Goal: Task Accomplishment & Management: Use online tool/utility

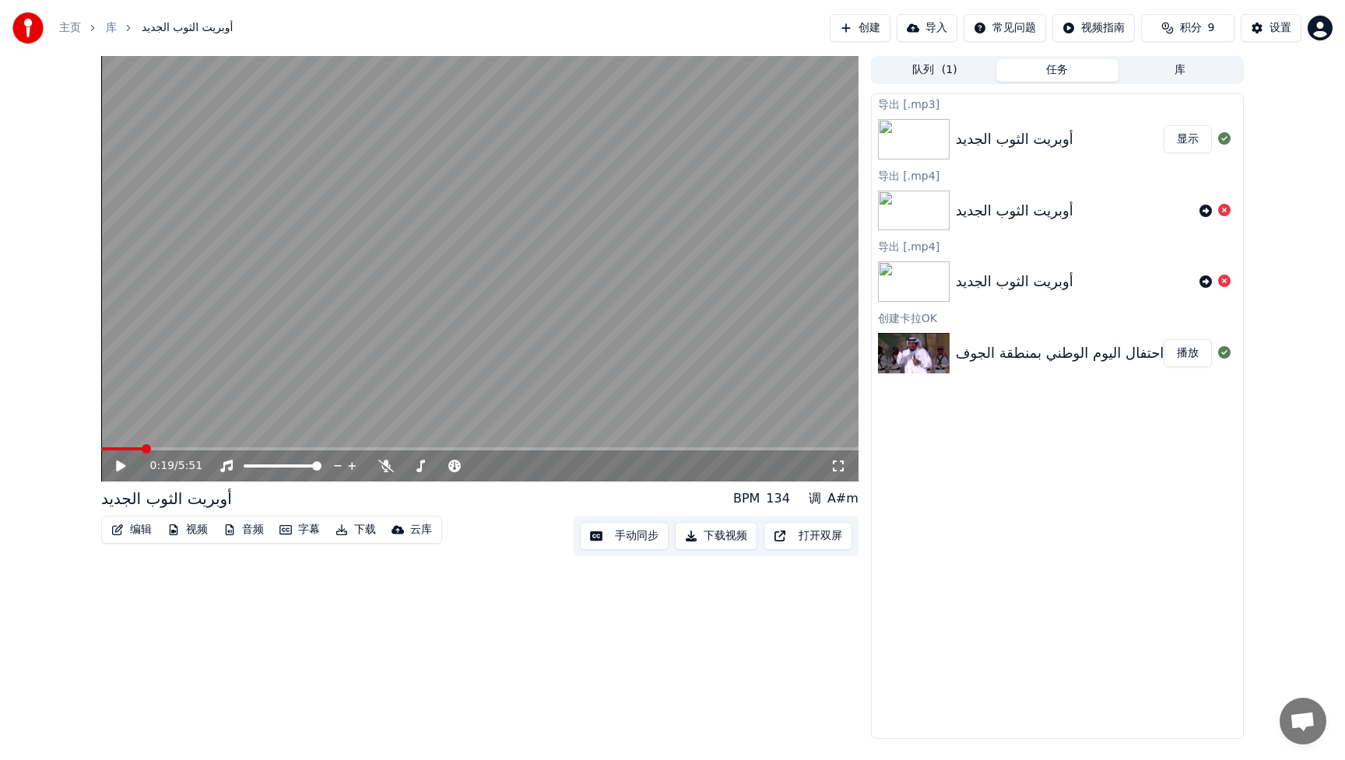
click at [65, 33] on link "主页" at bounding box center [70, 28] width 22 height 16
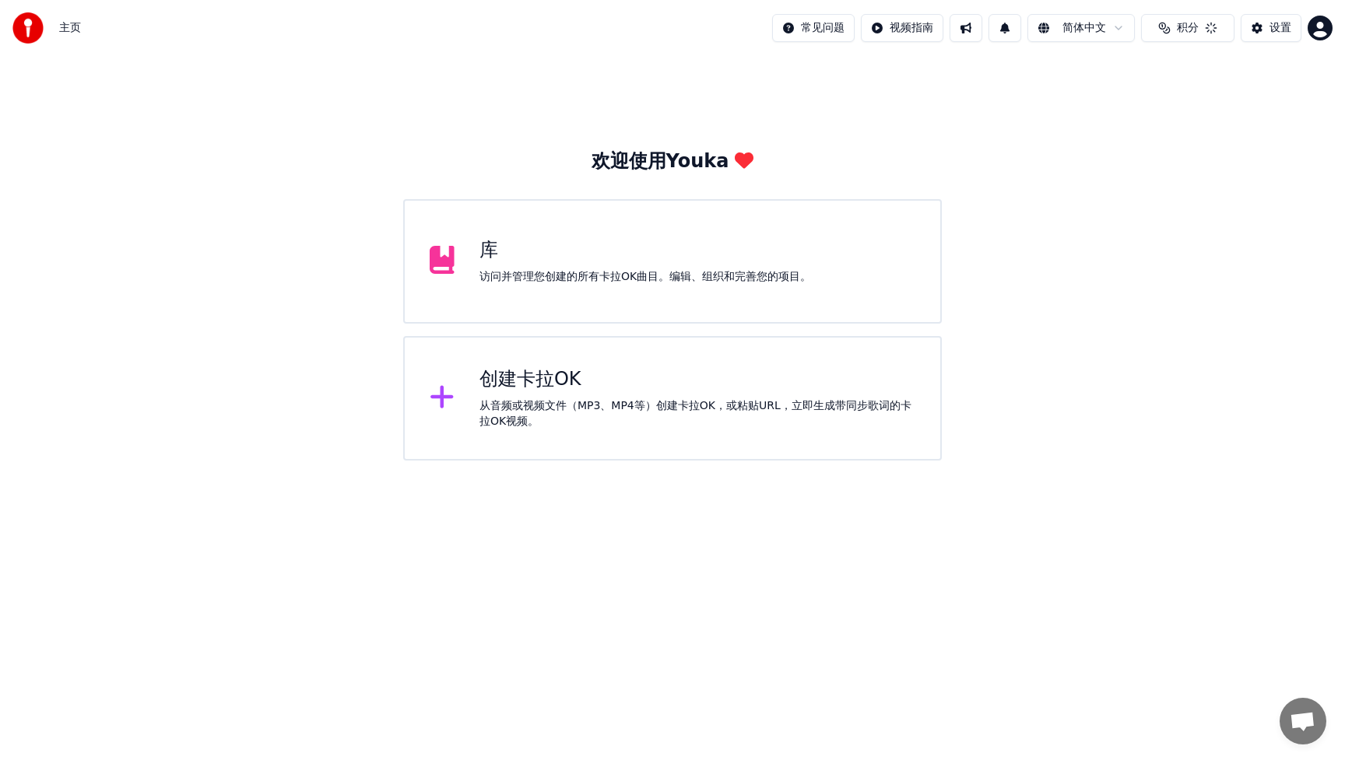
click at [467, 387] on div "创建[PERSON_NAME]OK 从音频或视频文件（MP3、MP4等）创建[PERSON_NAME]OK，或粘贴URL，立即生成带同步歌词的[PERSON_…" at bounding box center [672, 398] width 538 height 125
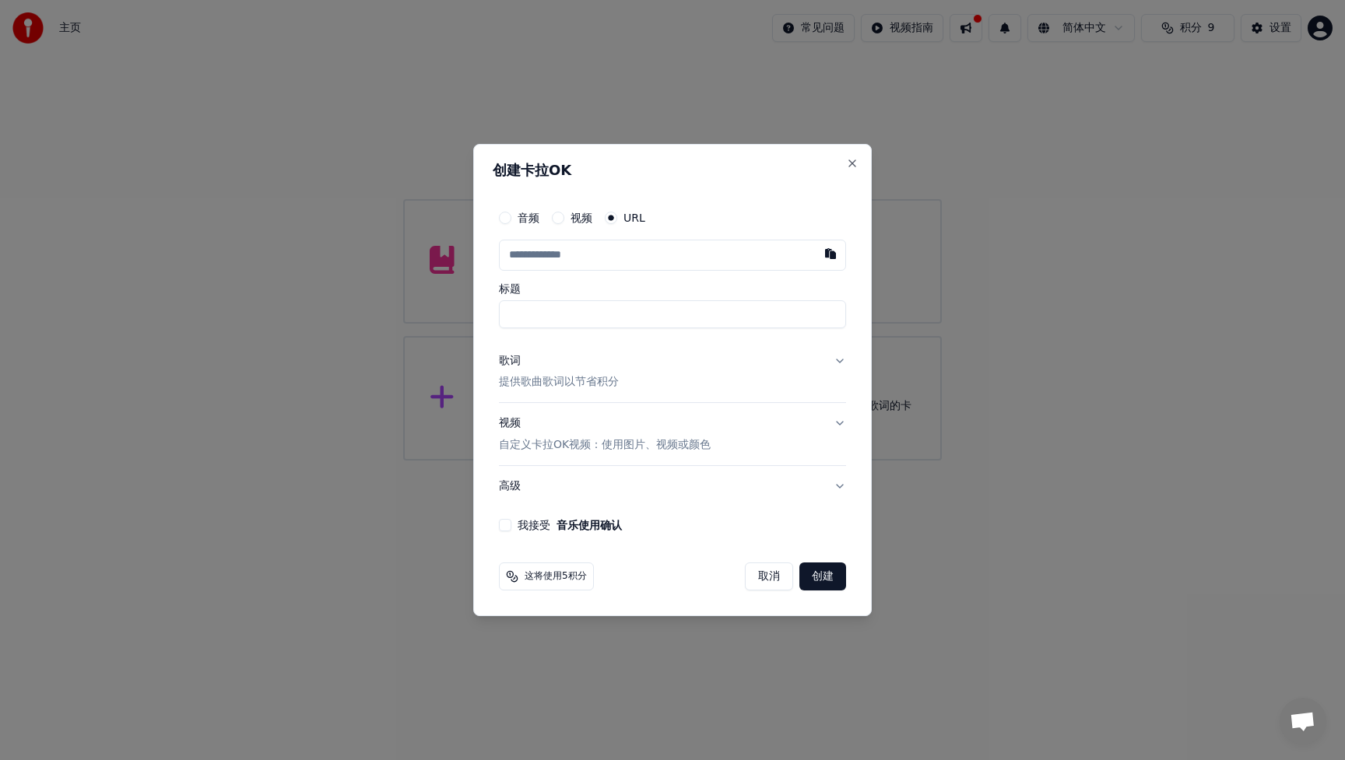
click at [536, 251] on input "text" at bounding box center [672, 255] width 347 height 31
paste input "**********"
type input "**********"
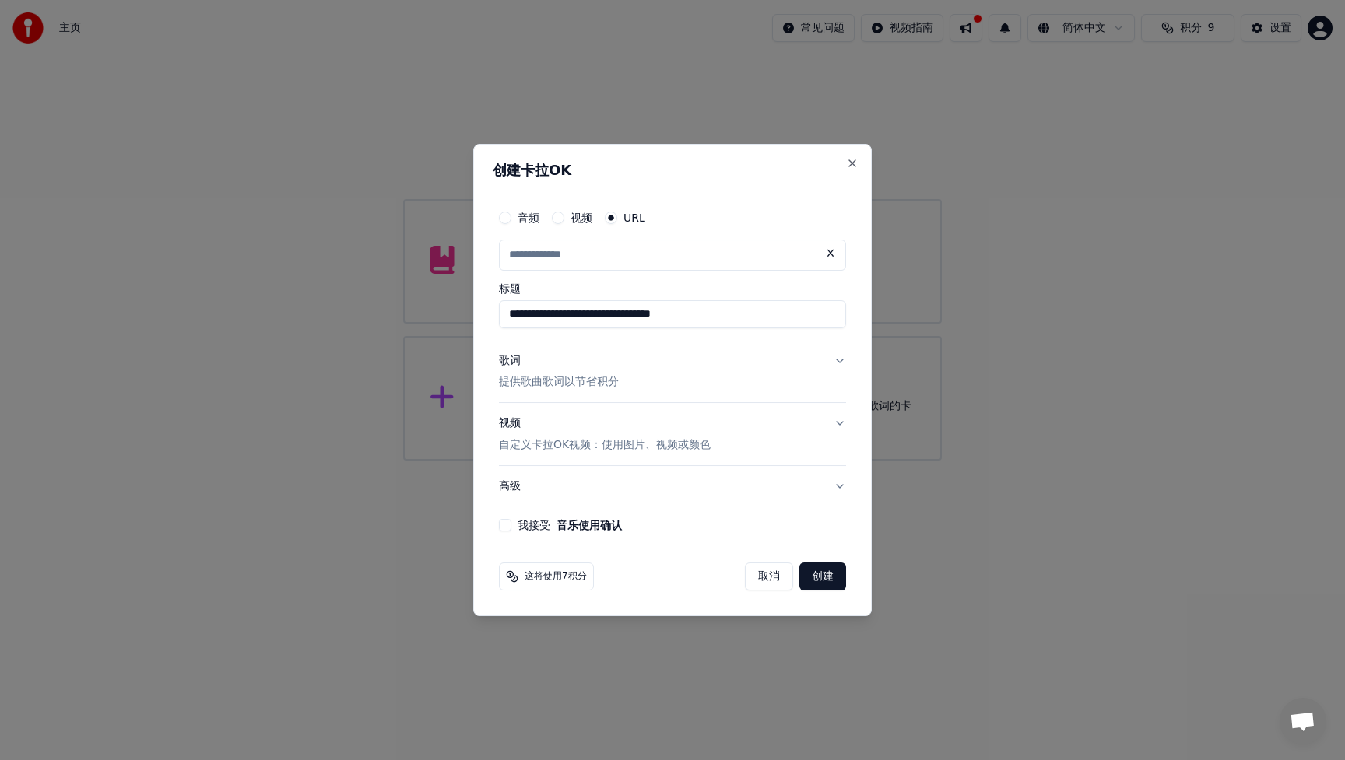
click at [592, 387] on p "提供歌曲歌词以节省积分" at bounding box center [559, 383] width 120 height 16
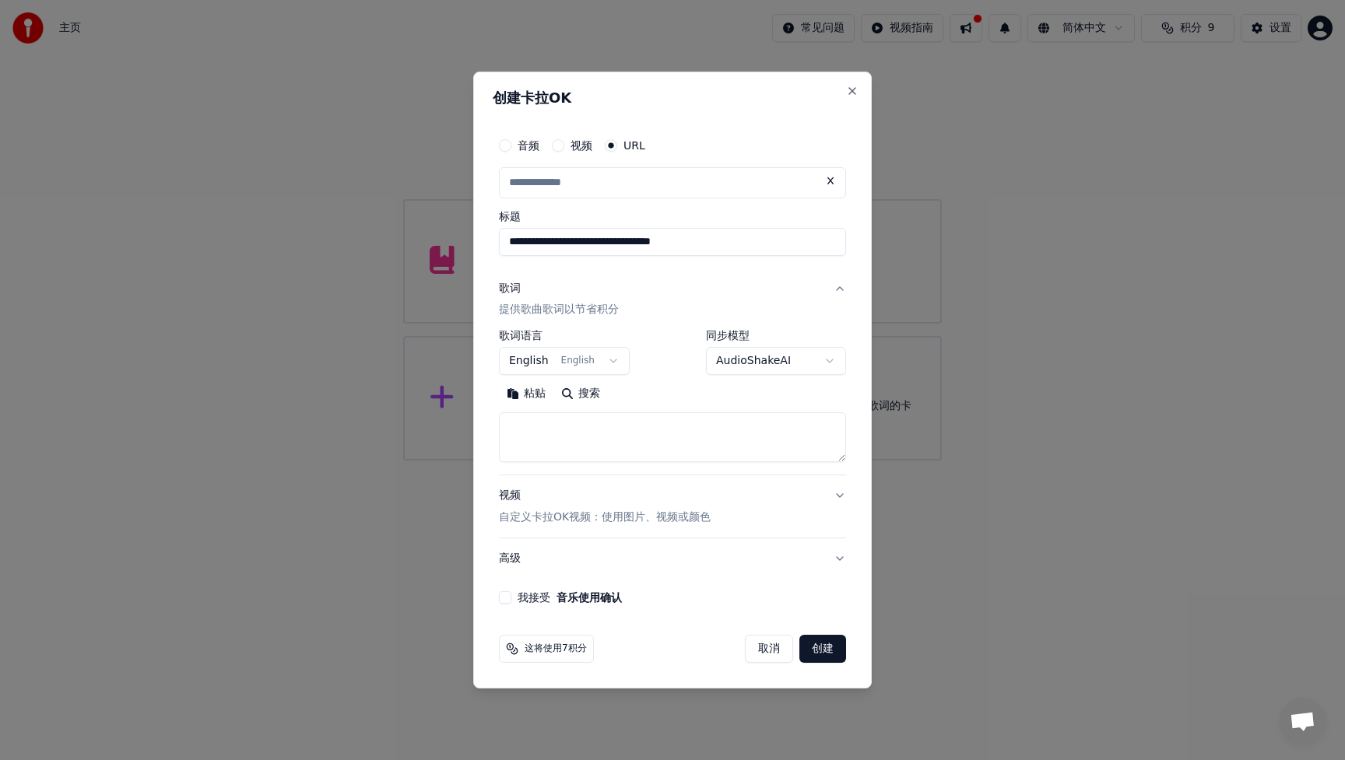
type input "**********"
click at [601, 362] on body "**********" at bounding box center [672, 230] width 1345 height 461
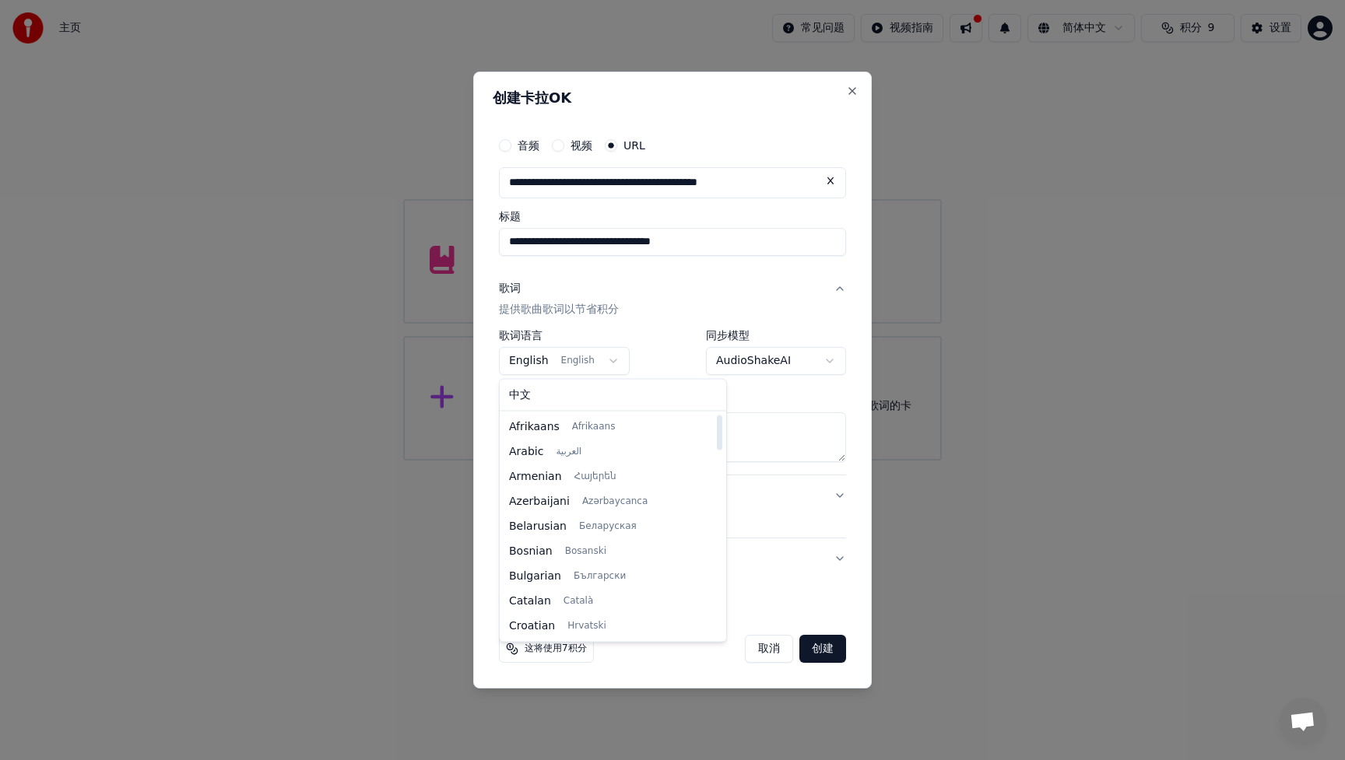
select select "**"
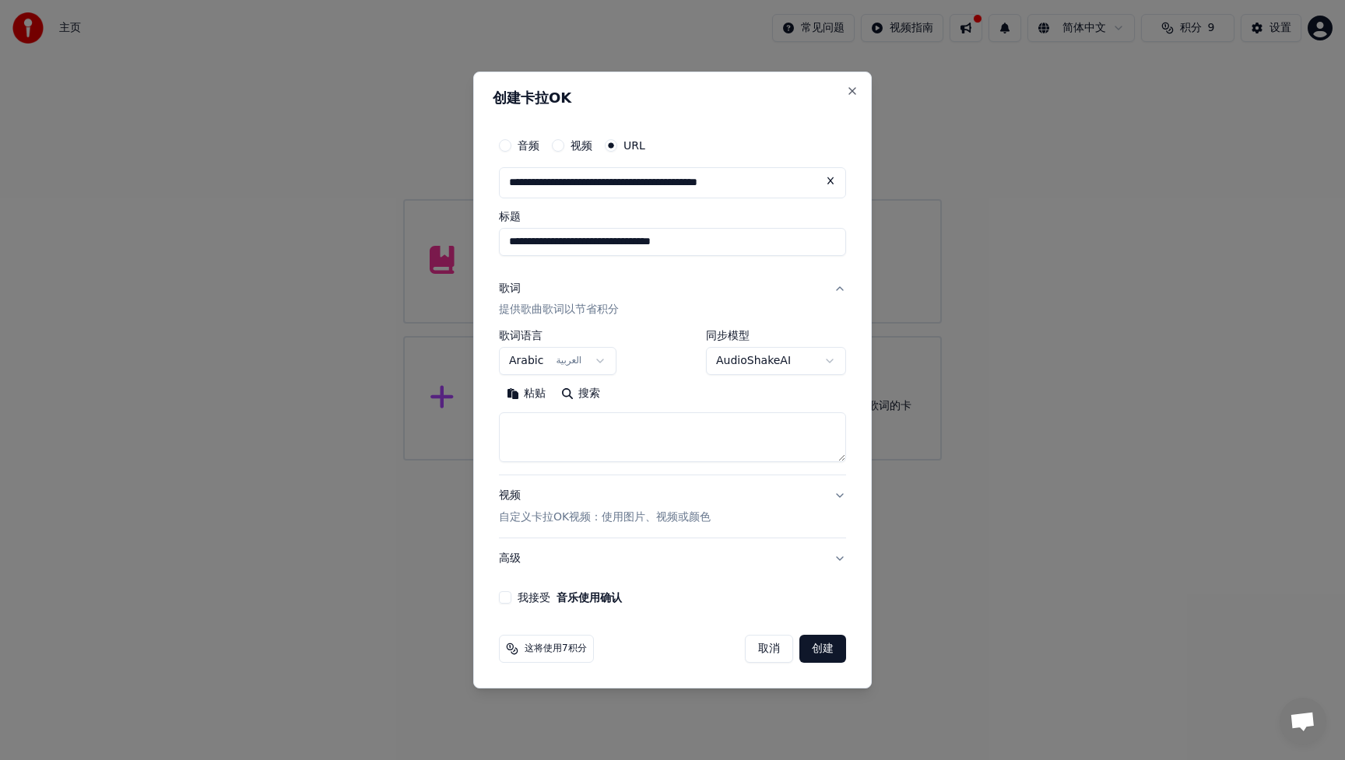
click at [592, 449] on textarea at bounding box center [672, 438] width 347 height 50
paste textarea "**********"
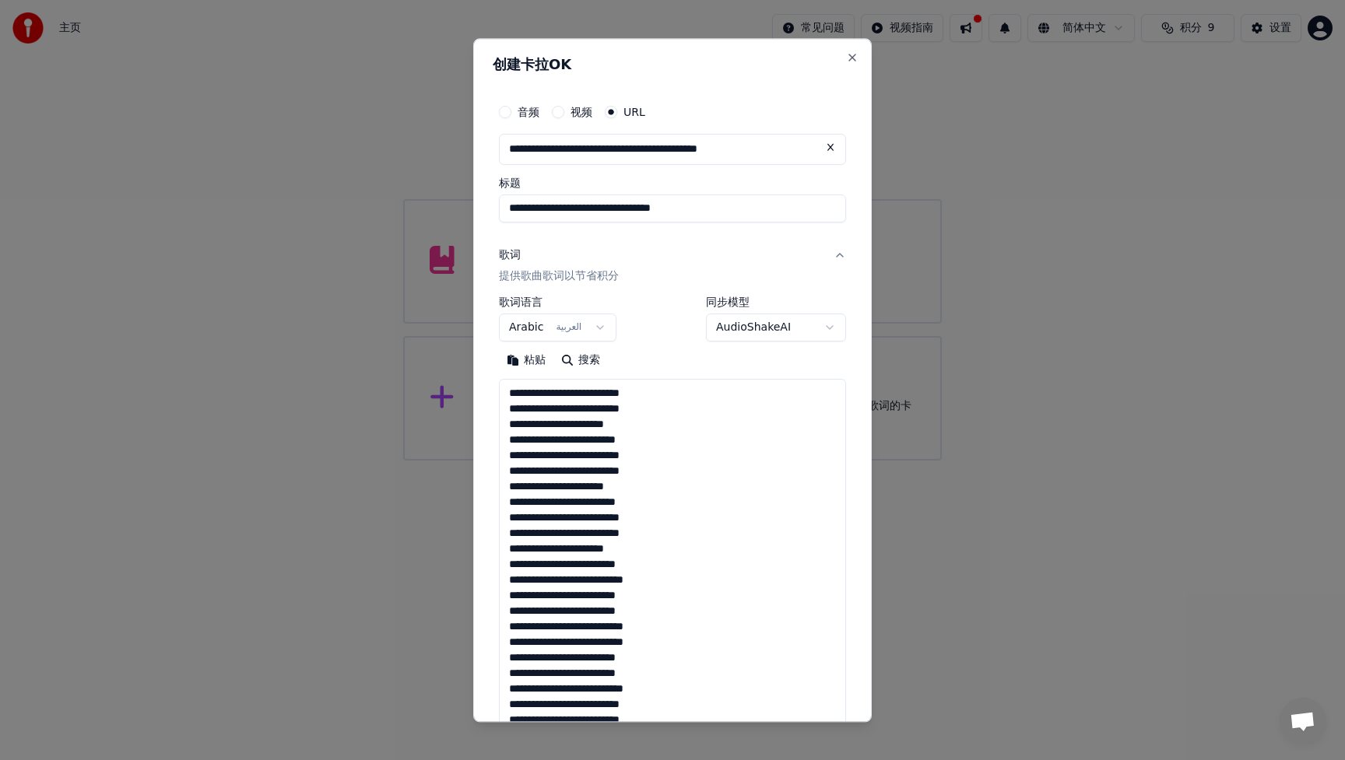
scroll to position [657, 0]
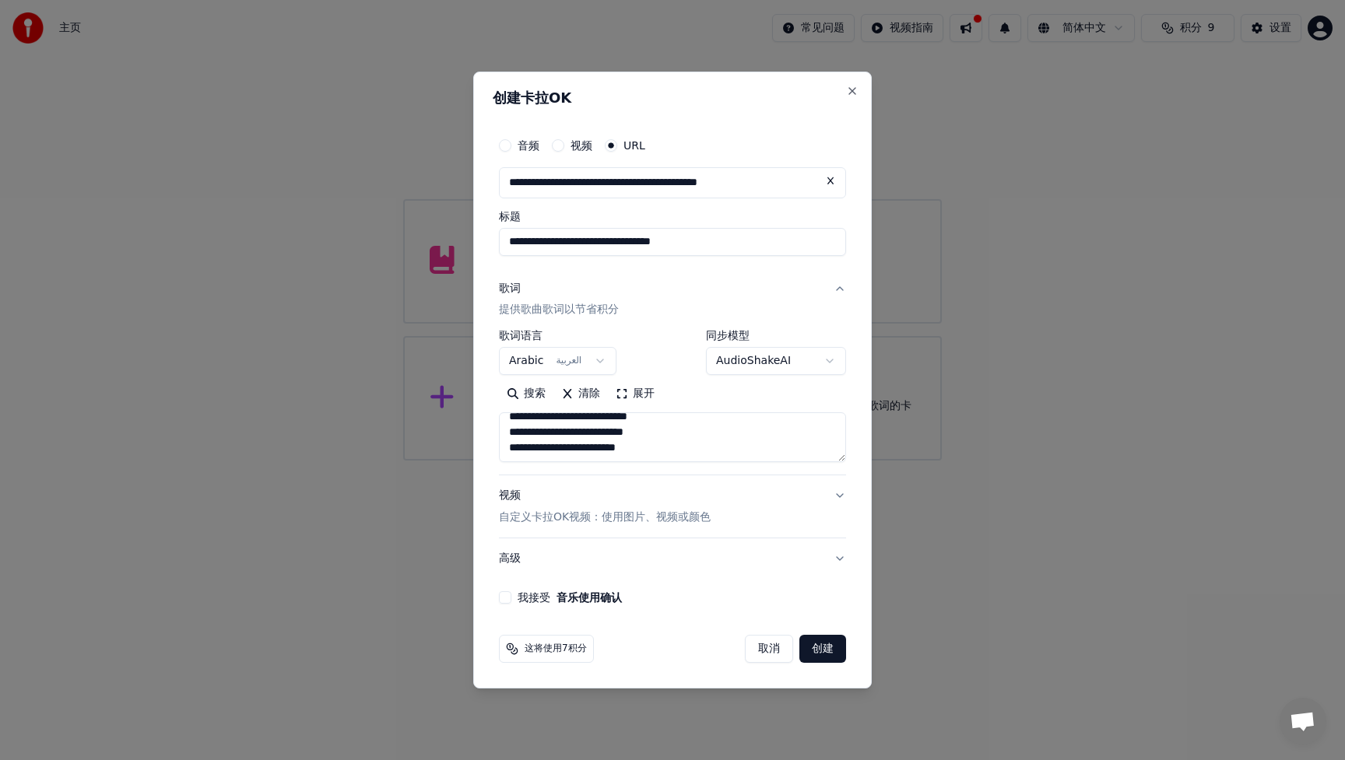
type textarea "**********"
click at [827, 657] on button "创建" at bounding box center [822, 649] width 47 height 28
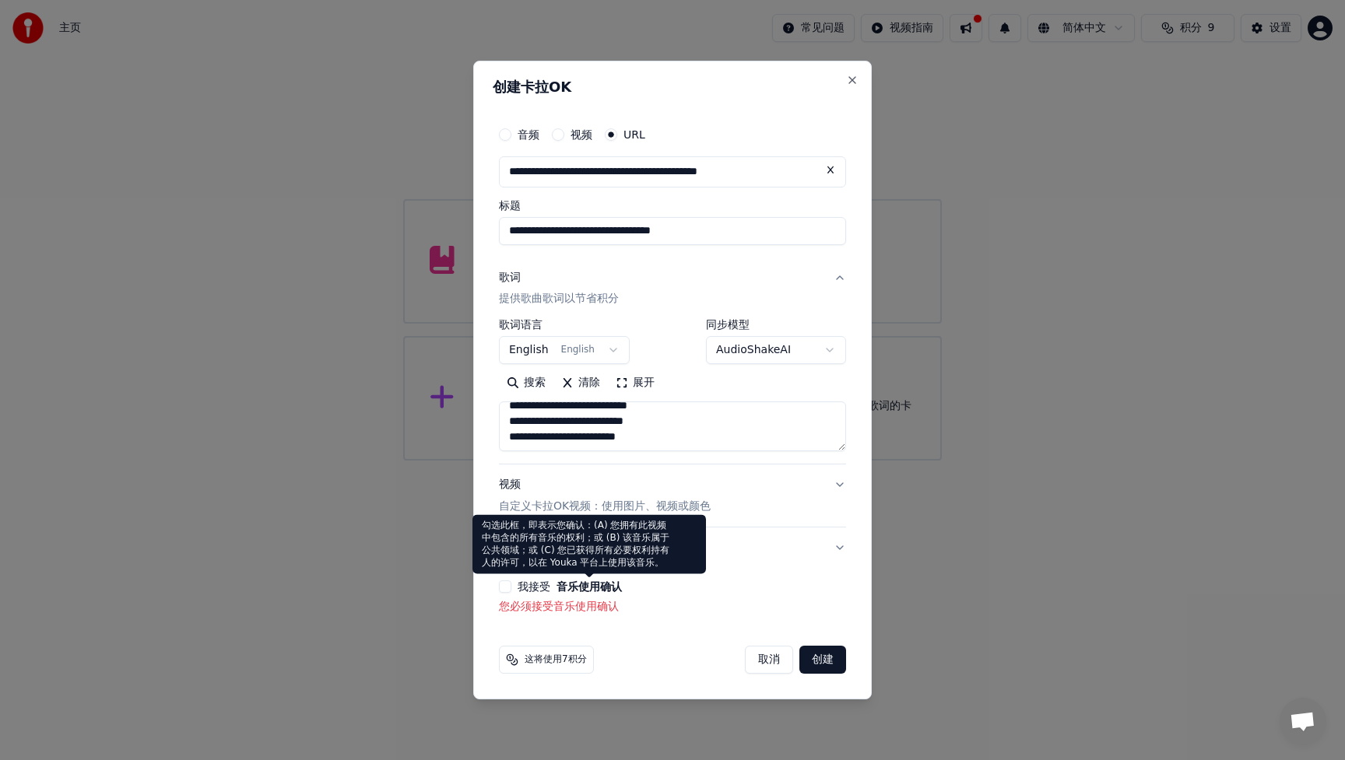
click at [504, 584] on button "我接受 音乐使用确认" at bounding box center [505, 587] width 12 height 12
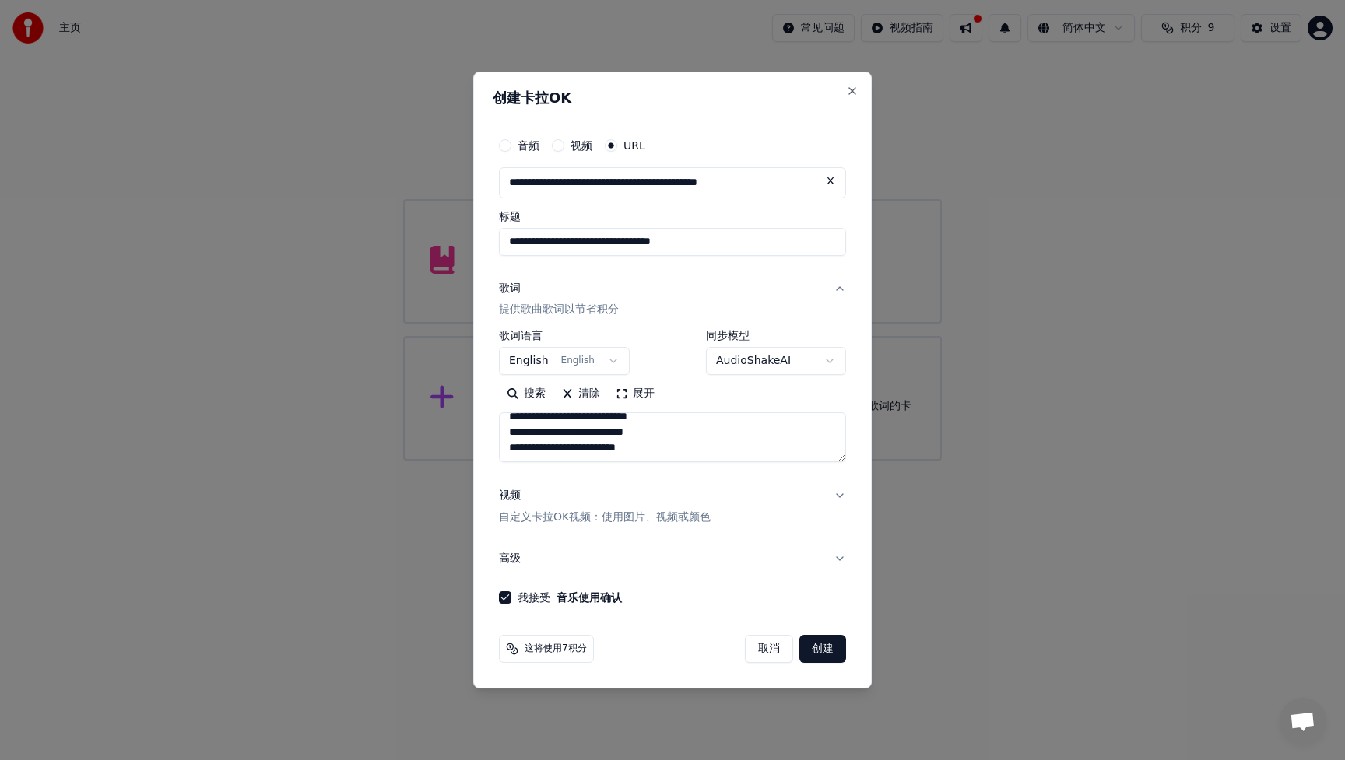
click at [822, 655] on button "创建" at bounding box center [822, 649] width 47 height 28
select select "**"
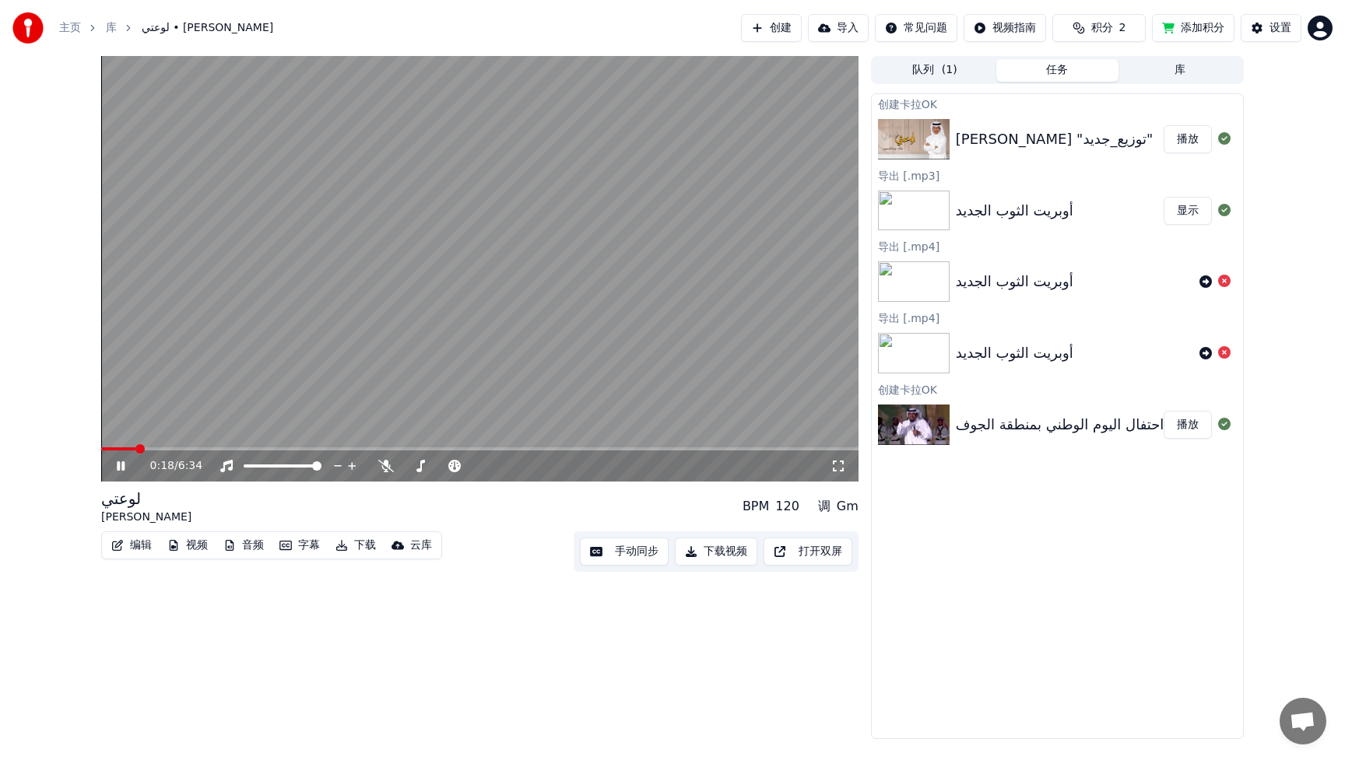
click at [135, 450] on span at bounding box center [139, 448] width 9 height 9
click at [160, 448] on span at bounding box center [157, 448] width 9 height 9
click at [171, 447] on span at bounding box center [136, 448] width 71 height 3
click at [172, 447] on span at bounding box center [136, 448] width 71 height 3
click at [609, 550] on button "手动同步" at bounding box center [624, 552] width 89 height 28
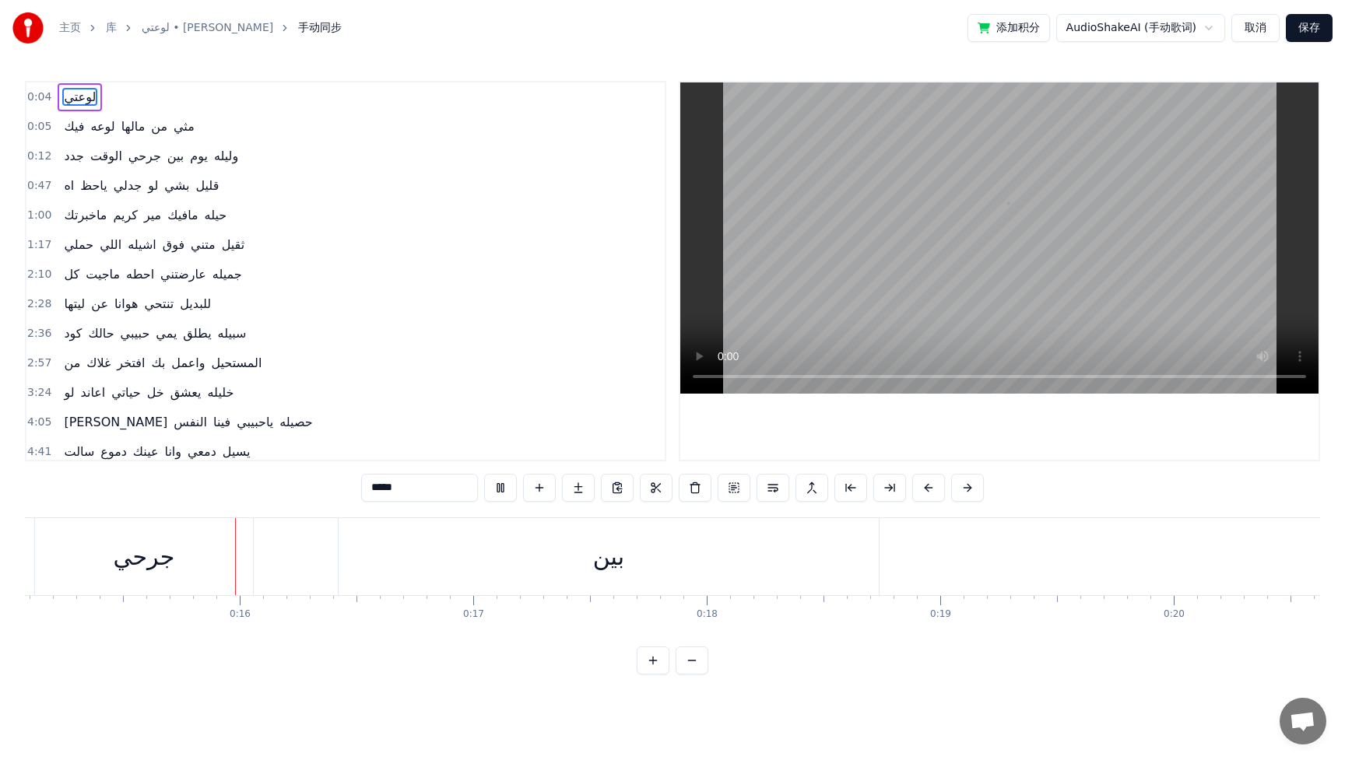
scroll to position [0, 3542]
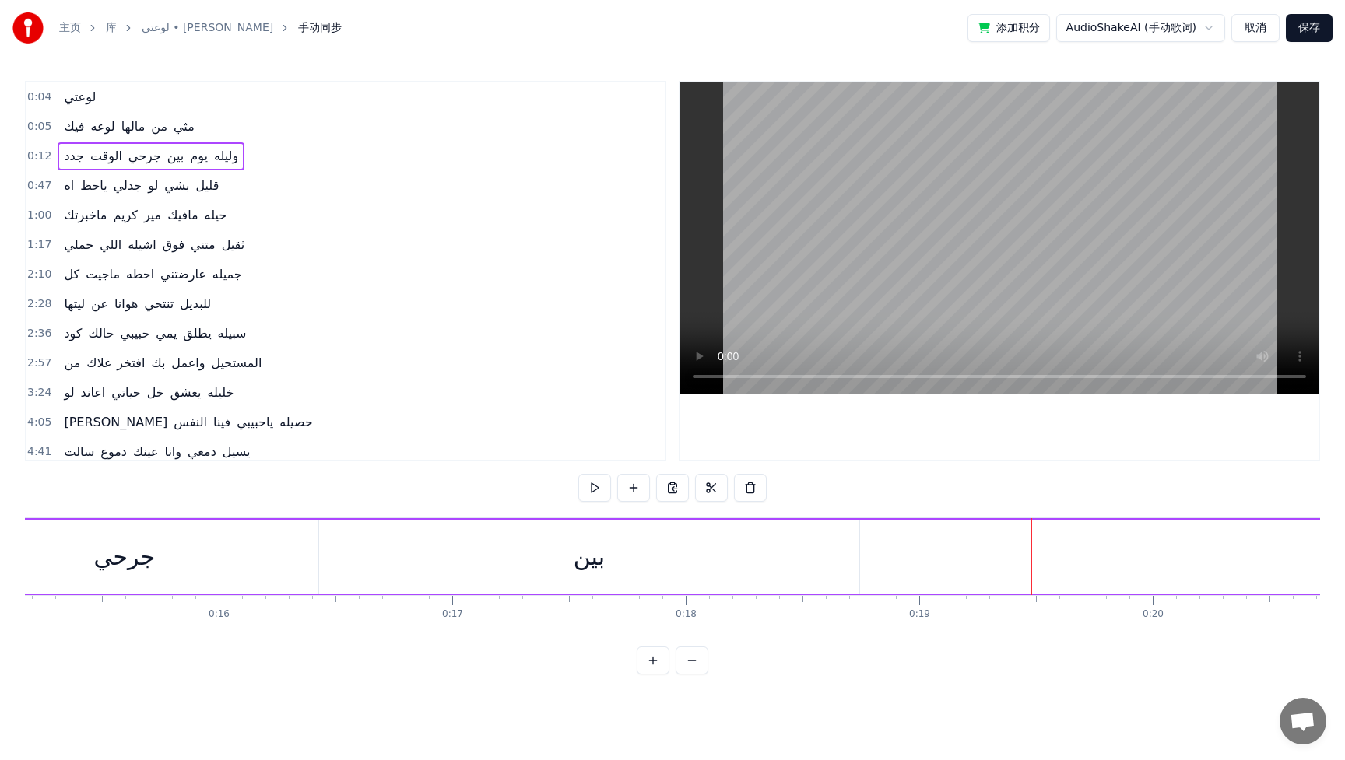
click at [823, 565] on div "بين" at bounding box center [589, 557] width 540 height 74
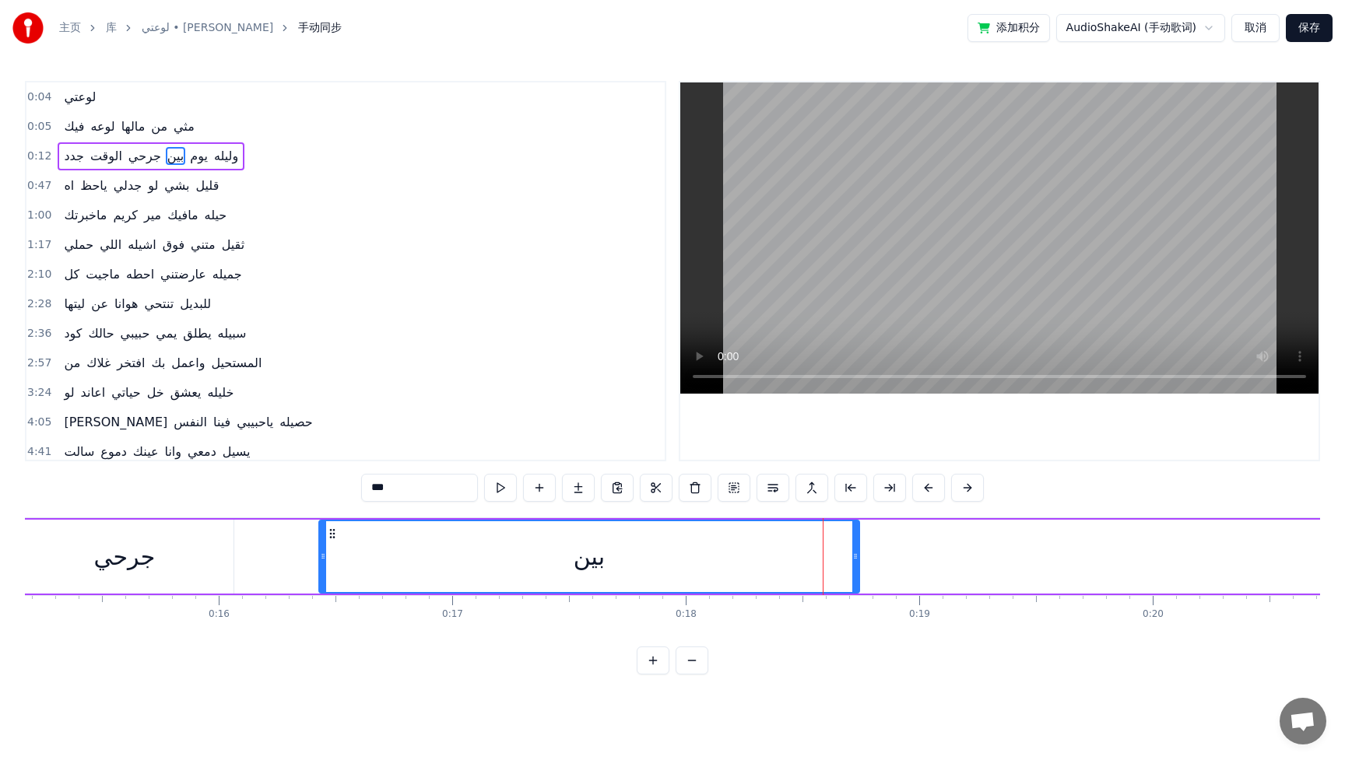
click at [692, 665] on button at bounding box center [691, 661] width 33 height 28
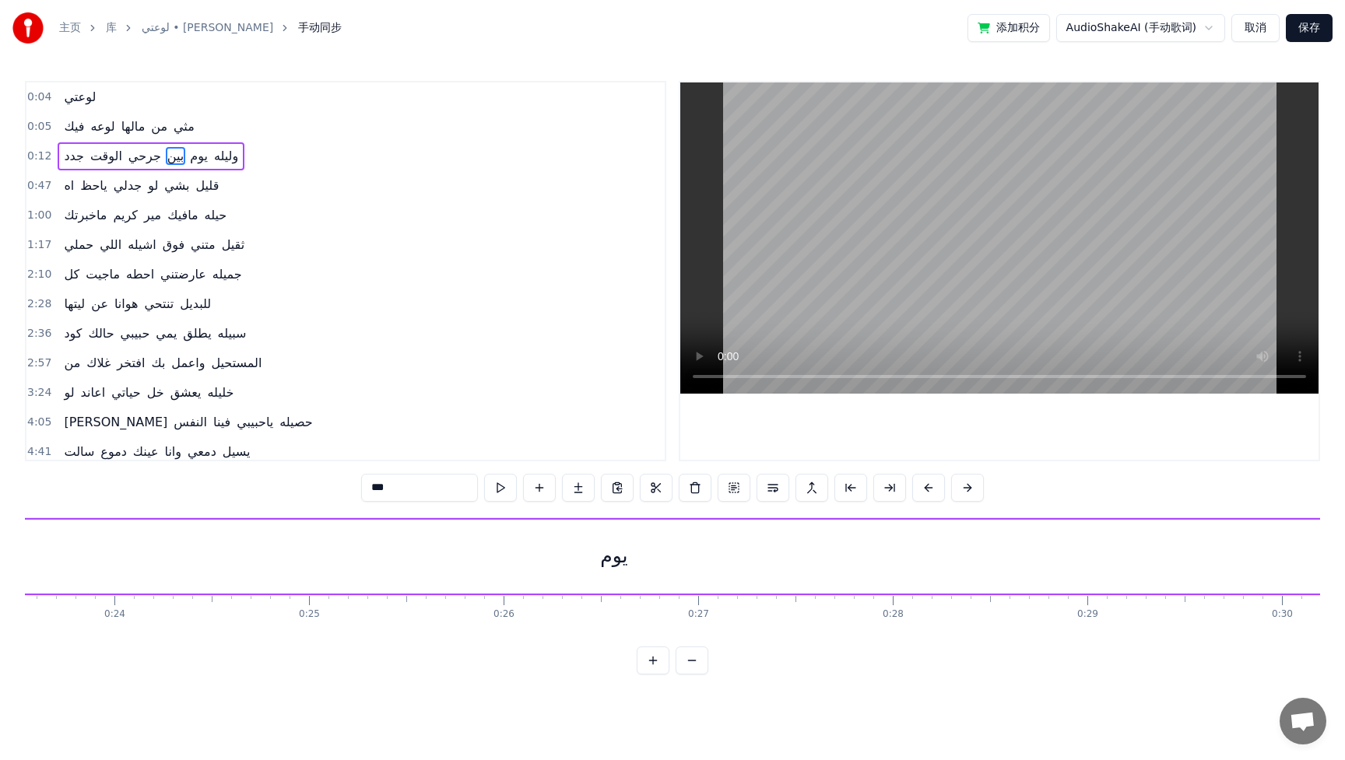
scroll to position [0, 4671]
click at [681, 563] on div "يوم" at bounding box center [522, 557] width 2107 height 74
type input "***"
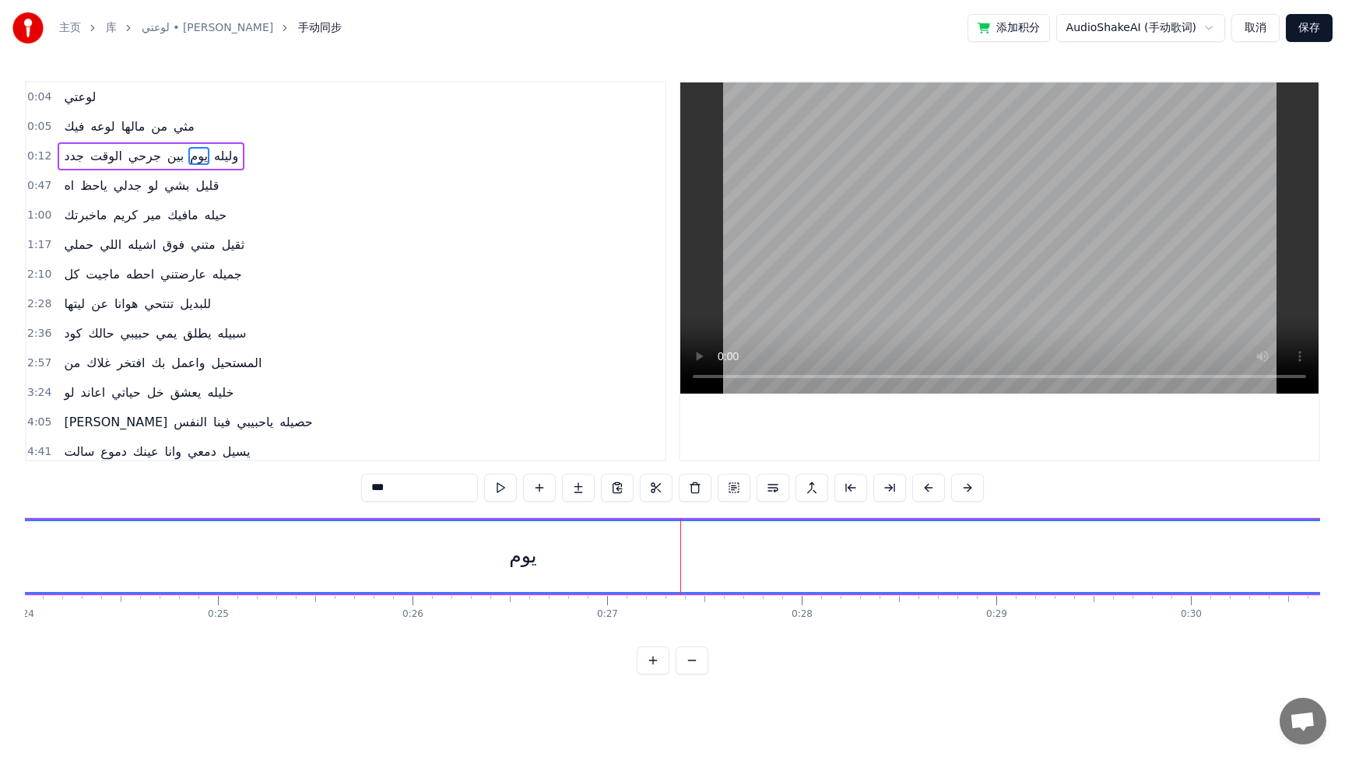
click at [584, 565] on div "يوم" at bounding box center [523, 556] width 2106 height 71
drag, startPoint x: 728, startPoint y: 553, endPoint x: 677, endPoint y: 552, distance: 51.4
click at [677, 552] on div "يوم" at bounding box center [523, 556] width 2106 height 71
click at [602, 564] on div "يوم" at bounding box center [523, 556] width 2106 height 71
click at [682, 672] on button at bounding box center [691, 661] width 33 height 28
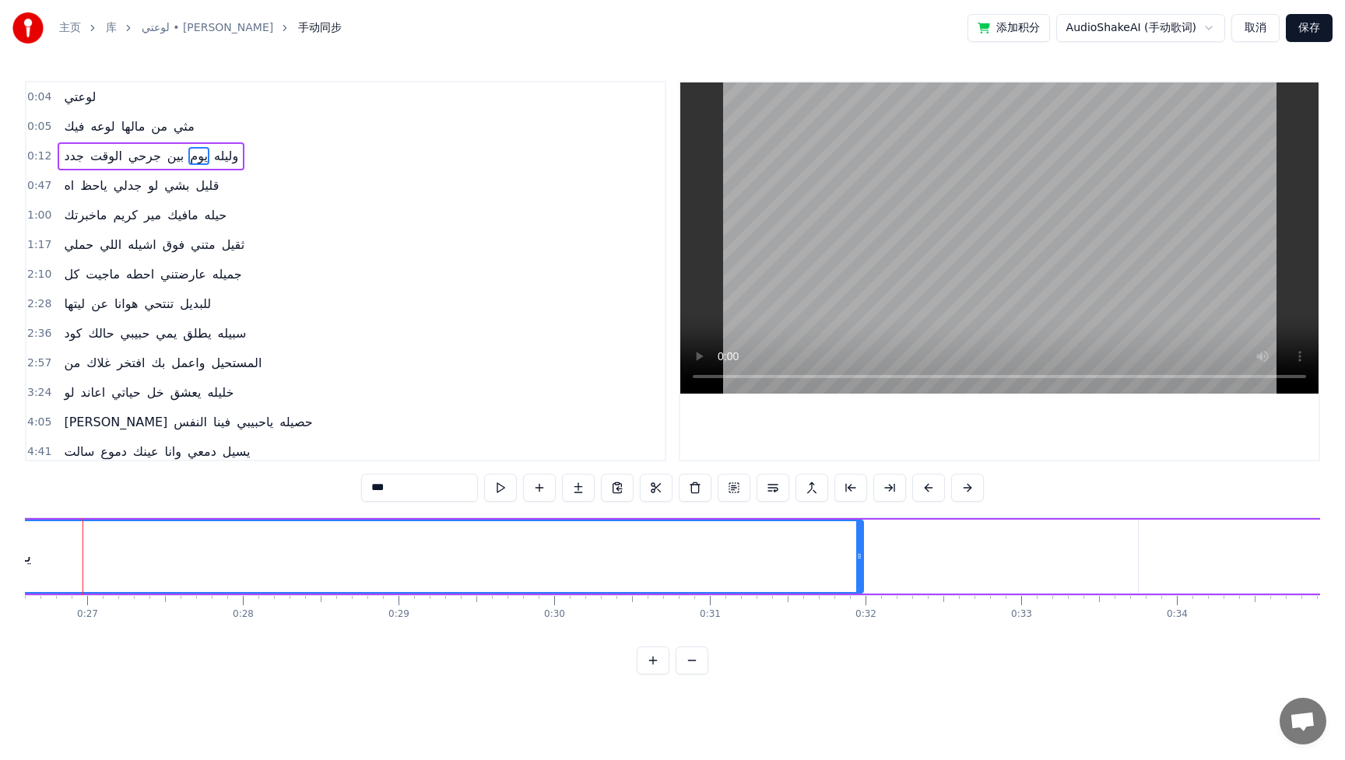
scroll to position [0, 4120]
click at [879, 556] on div "يوم" at bounding box center [40, 557] width 1687 height 74
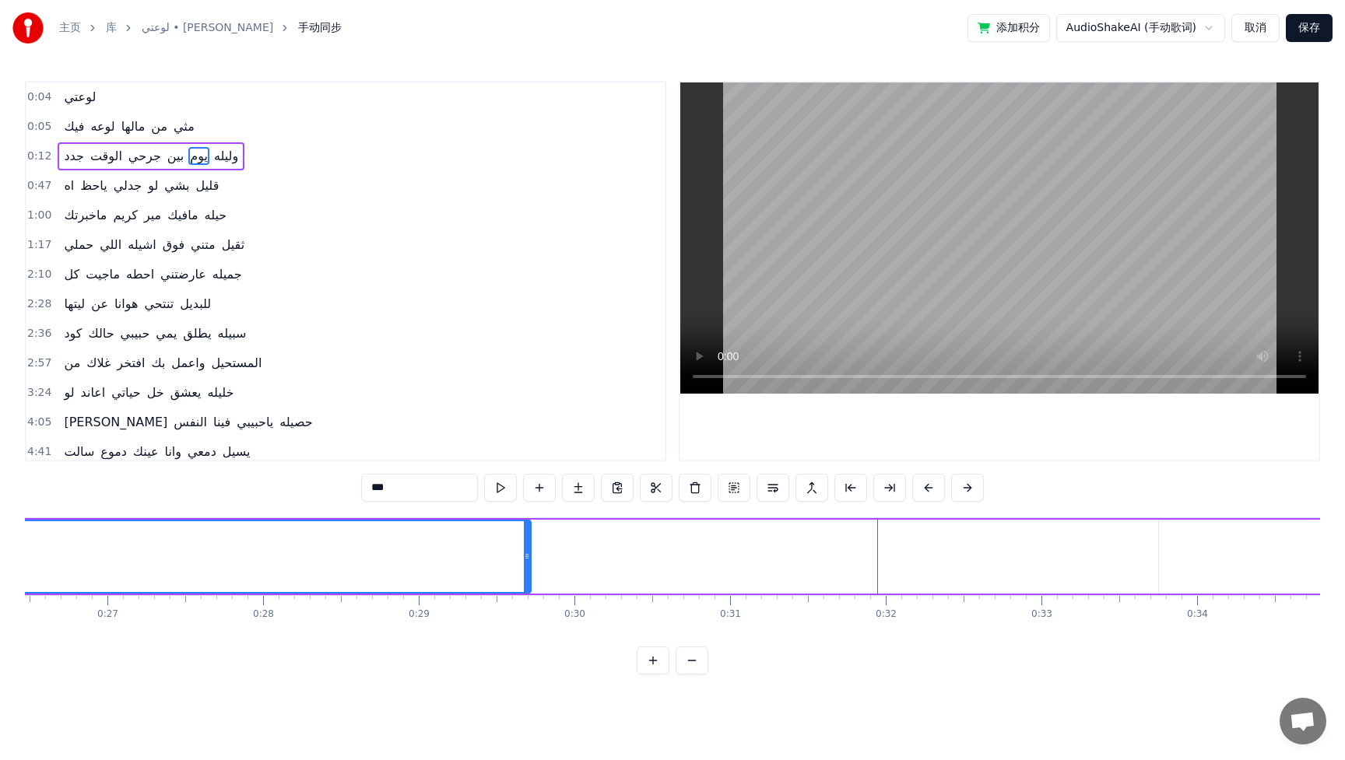
drag, startPoint x: 880, startPoint y: 556, endPoint x: 523, endPoint y: 582, distance: 358.1
click at [524, 582] on div at bounding box center [527, 556] width 6 height 71
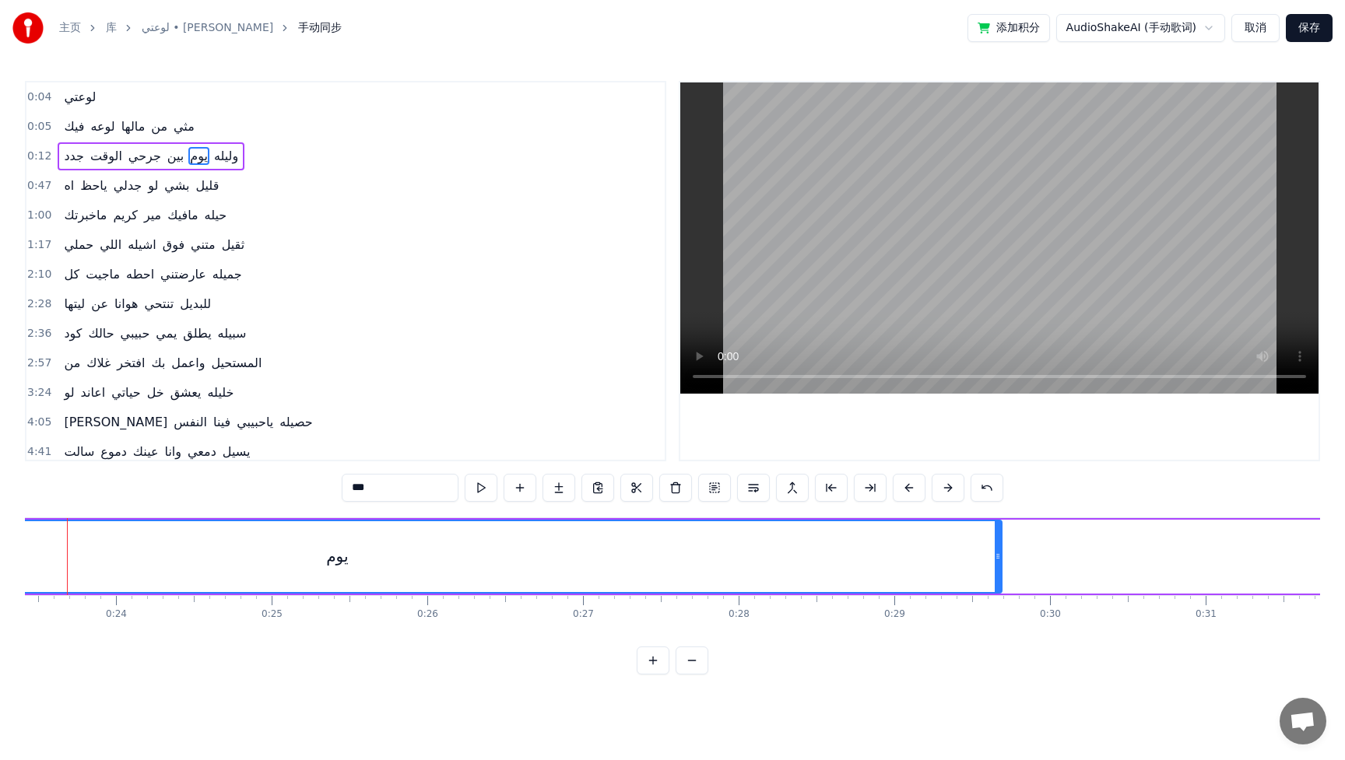
scroll to position [0, 3608]
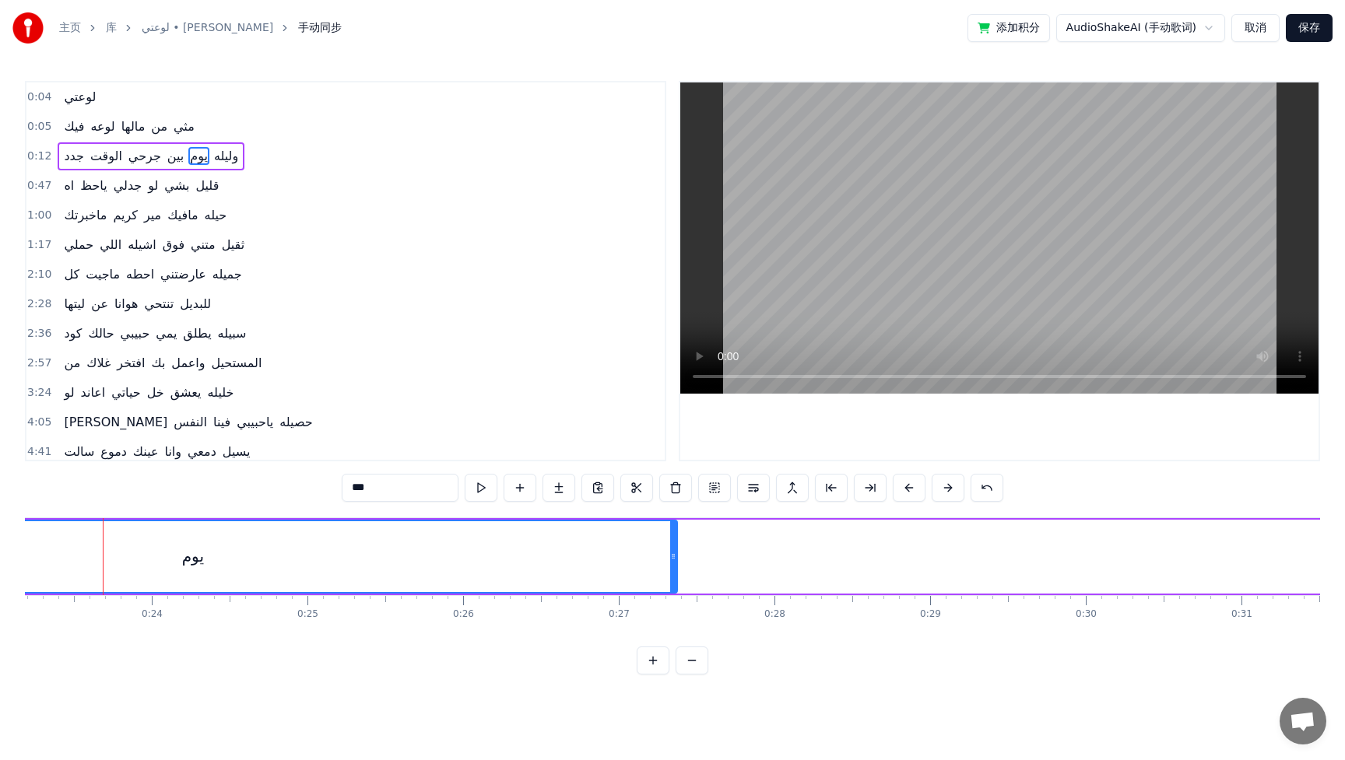
drag, startPoint x: 1033, startPoint y: 560, endPoint x: 673, endPoint y: 556, distance: 360.3
click at [673, 556] on icon at bounding box center [673, 556] width 6 height 12
drag, startPoint x: 780, startPoint y: 567, endPoint x: 807, endPoint y: 570, distance: 27.4
click at [807, 570] on div "جدد الوقت جرحي بين يوم وليله" at bounding box center [814, 556] width 4931 height 77
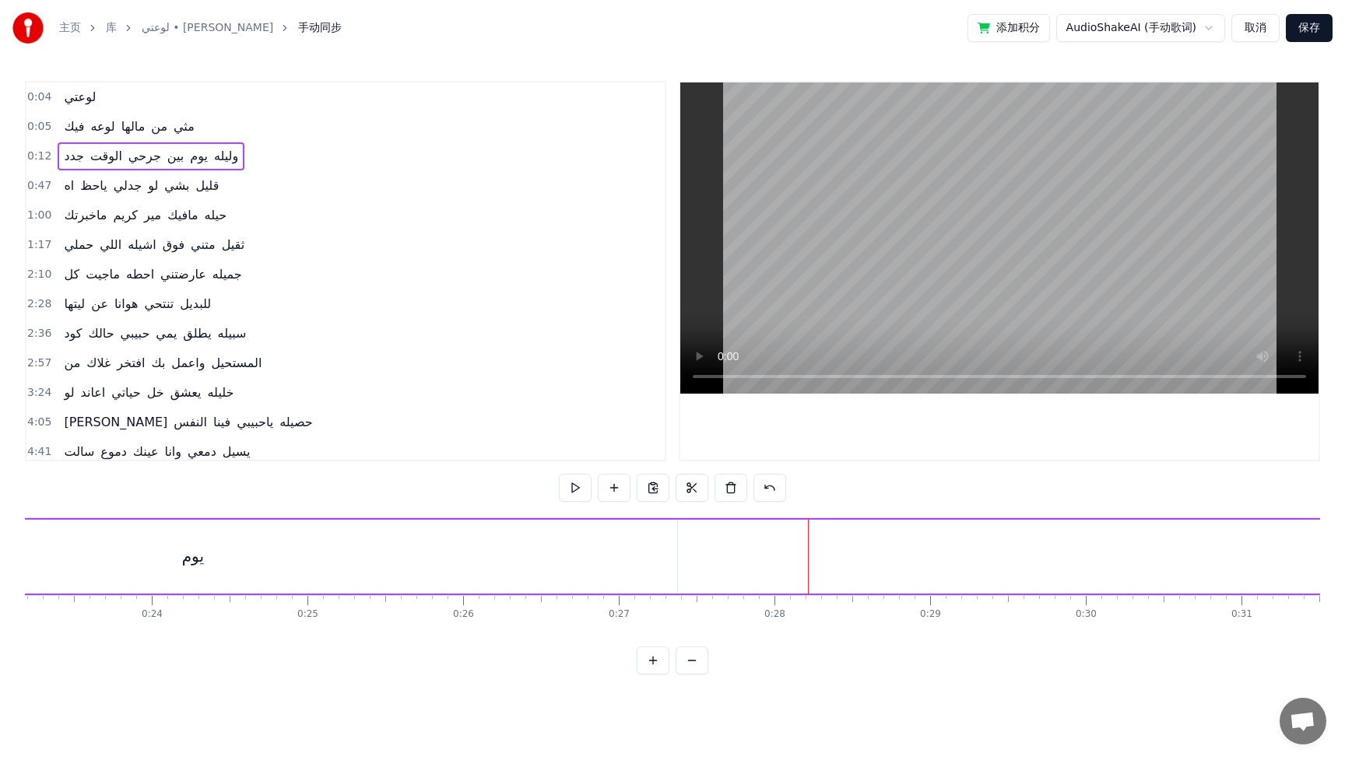
click at [510, 565] on div "يوم" at bounding box center [193, 557] width 968 height 74
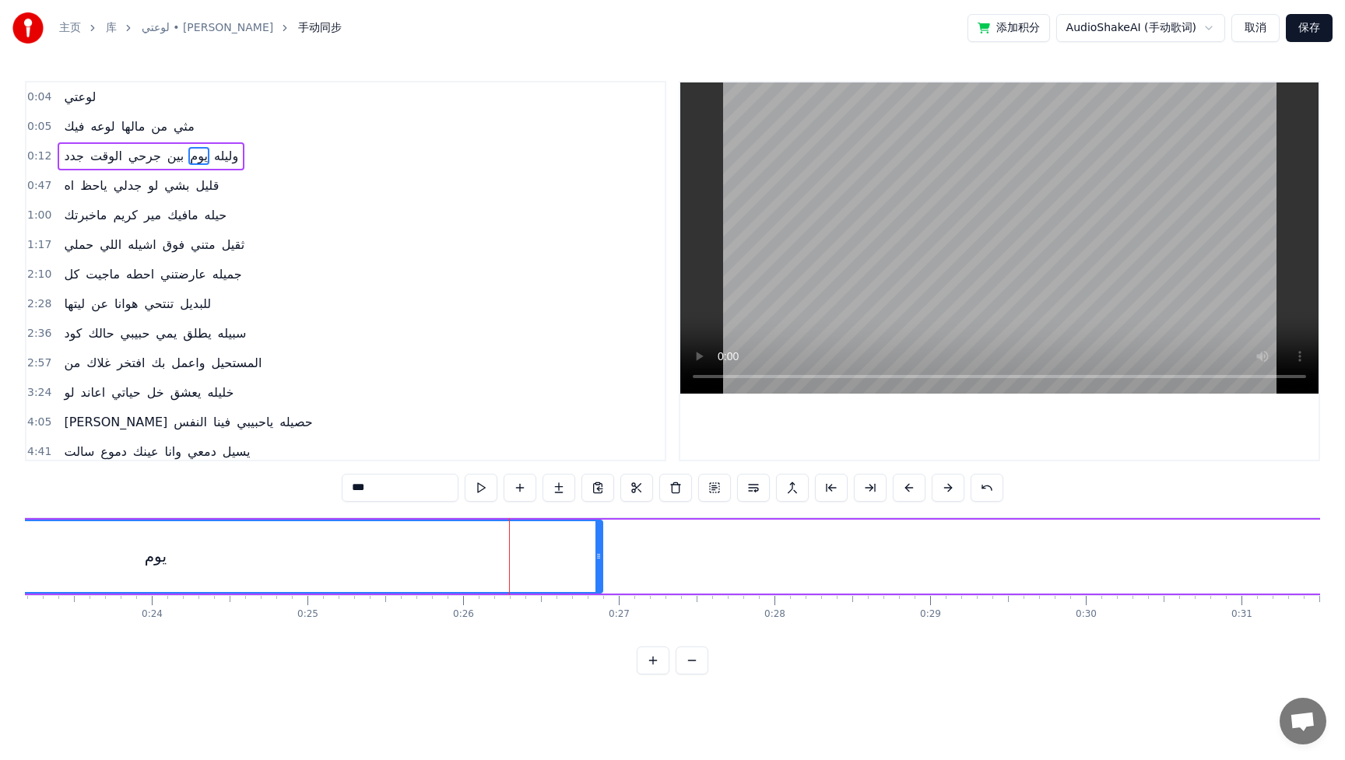
drag, startPoint x: 672, startPoint y: 566, endPoint x: 598, endPoint y: 569, distance: 74.8
click at [598, 569] on div at bounding box center [598, 556] width 6 height 71
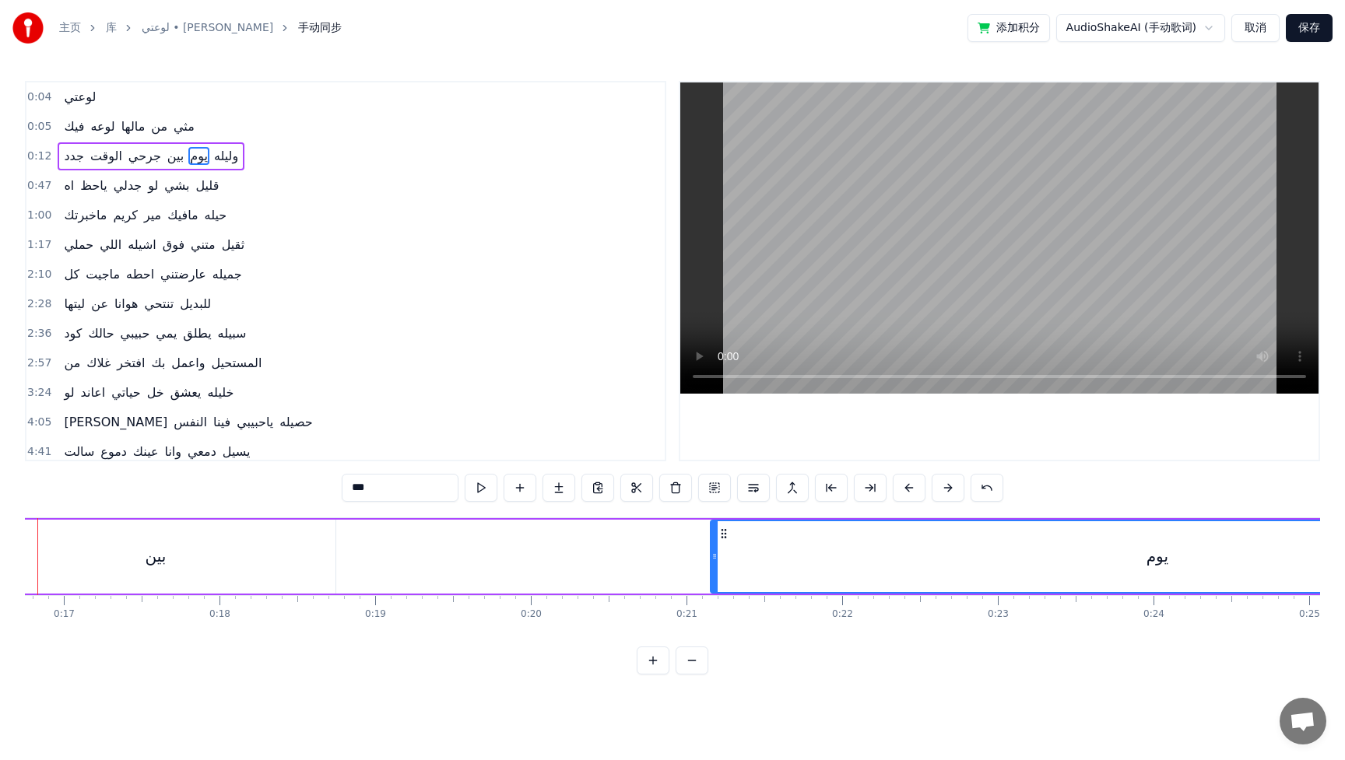
scroll to position [0, 2541]
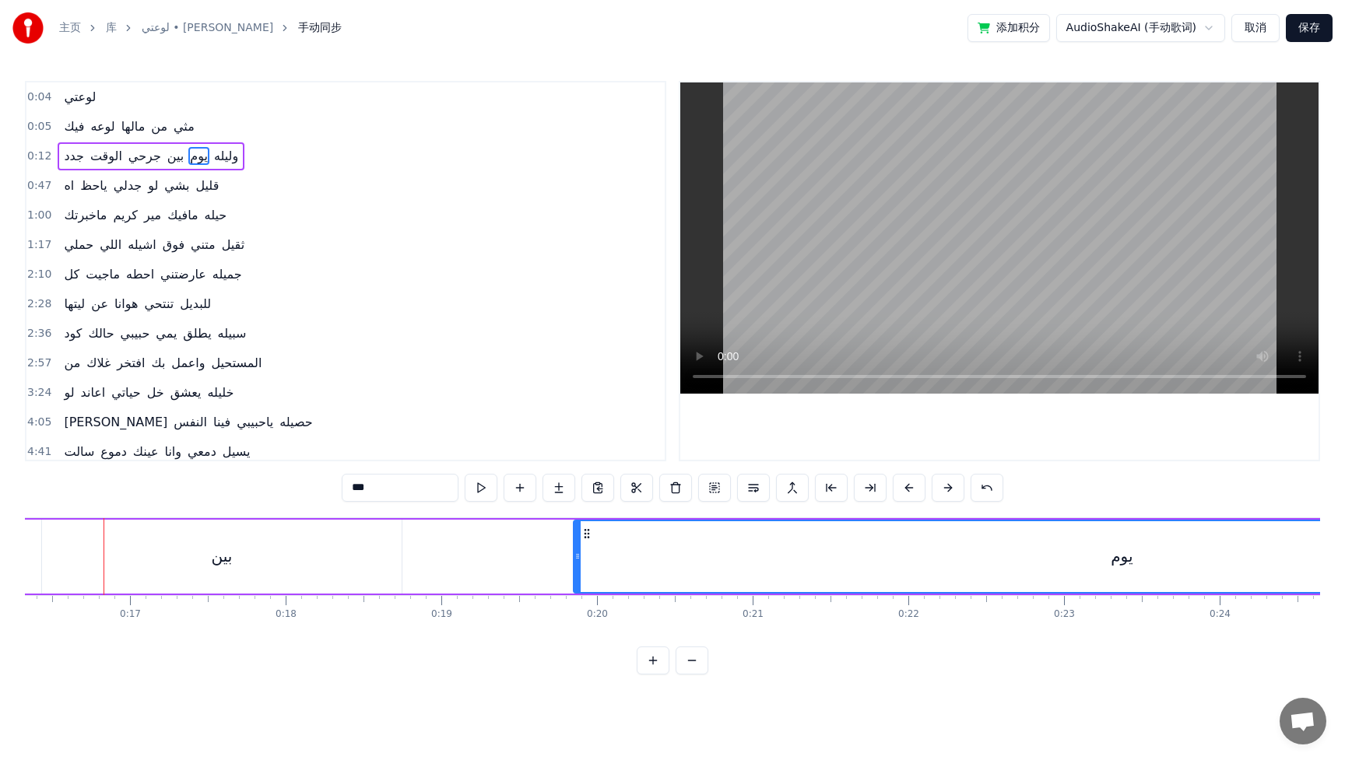
drag, startPoint x: 781, startPoint y: 548, endPoint x: 579, endPoint y: 542, distance: 202.4
click at [579, 542] on div at bounding box center [577, 556] width 6 height 71
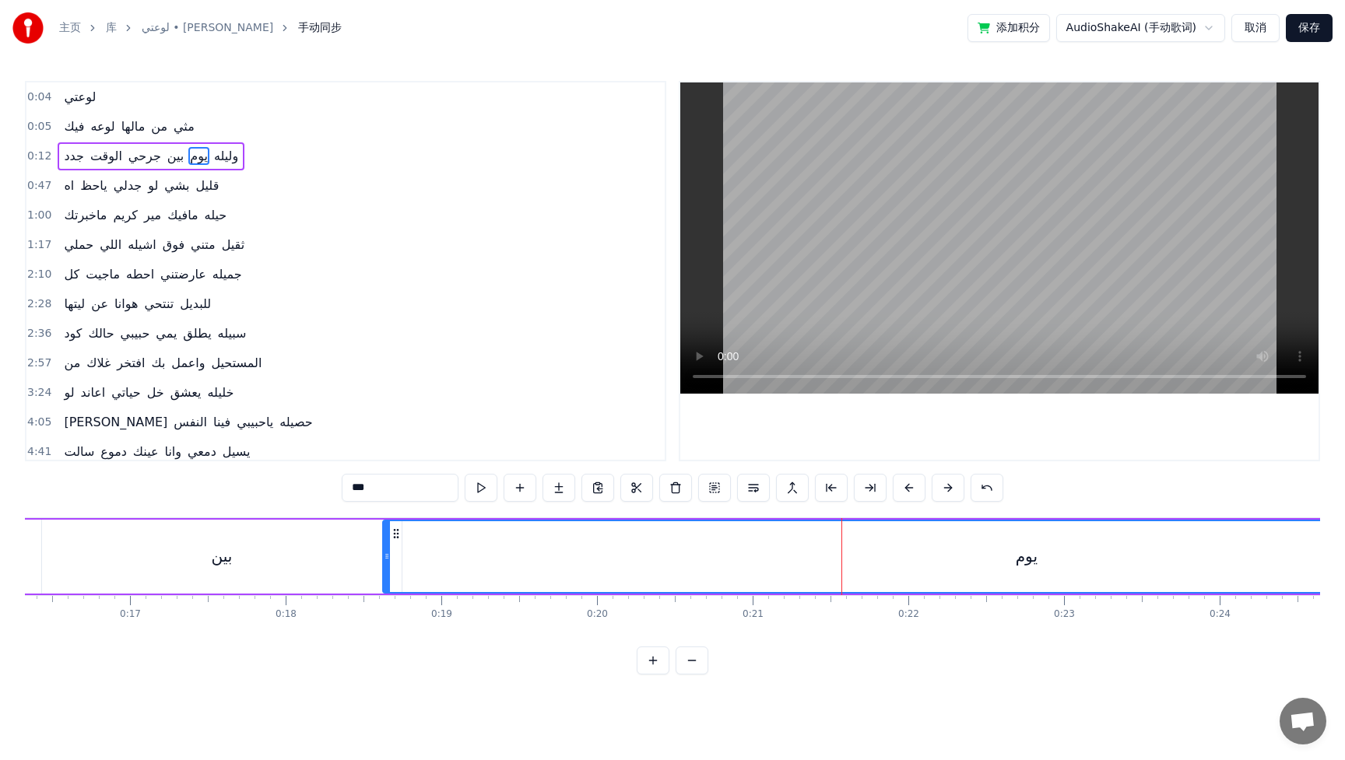
drag, startPoint x: 577, startPoint y: 553, endPoint x: 390, endPoint y: 546, distance: 187.7
click at [387, 546] on div at bounding box center [387, 556] width 6 height 71
click at [1089, 567] on div "يوم" at bounding box center [1027, 556] width 1286 height 71
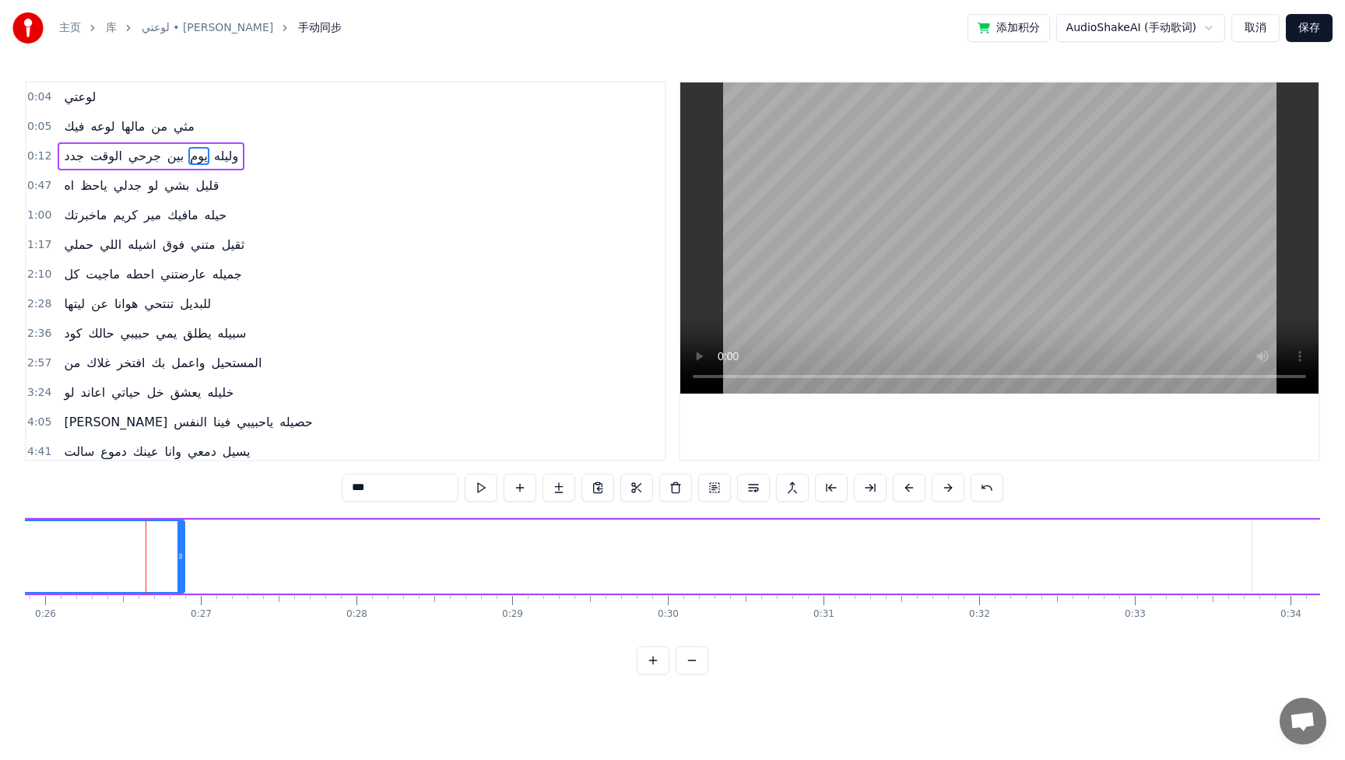
scroll to position [0, 4033]
drag, startPoint x: 175, startPoint y: 553, endPoint x: 56, endPoint y: 570, distance: 120.4
click at [54, 570] on div at bounding box center [53, 556] width 6 height 71
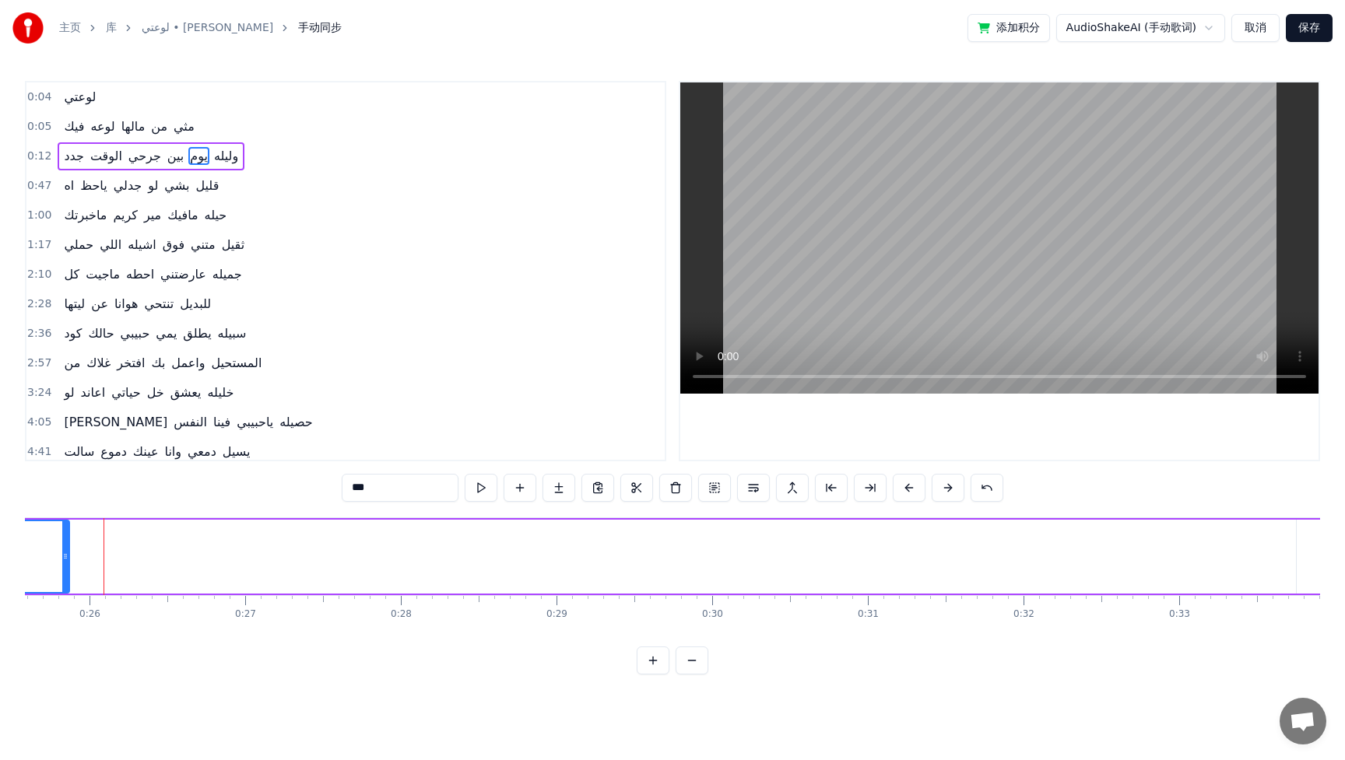
drag, startPoint x: 102, startPoint y: 554, endPoint x: 64, endPoint y: 549, distance: 38.5
click at [63, 549] on div at bounding box center [65, 556] width 6 height 71
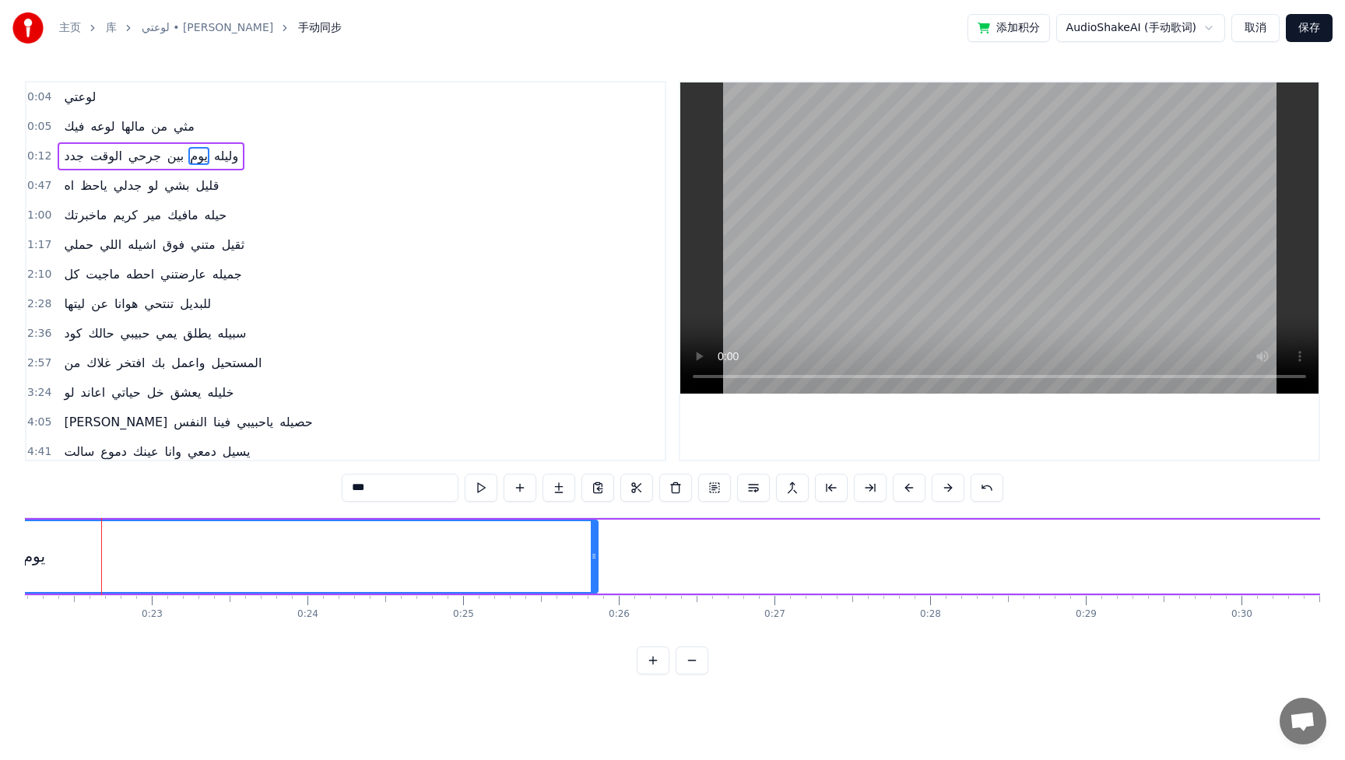
scroll to position [0, 3451]
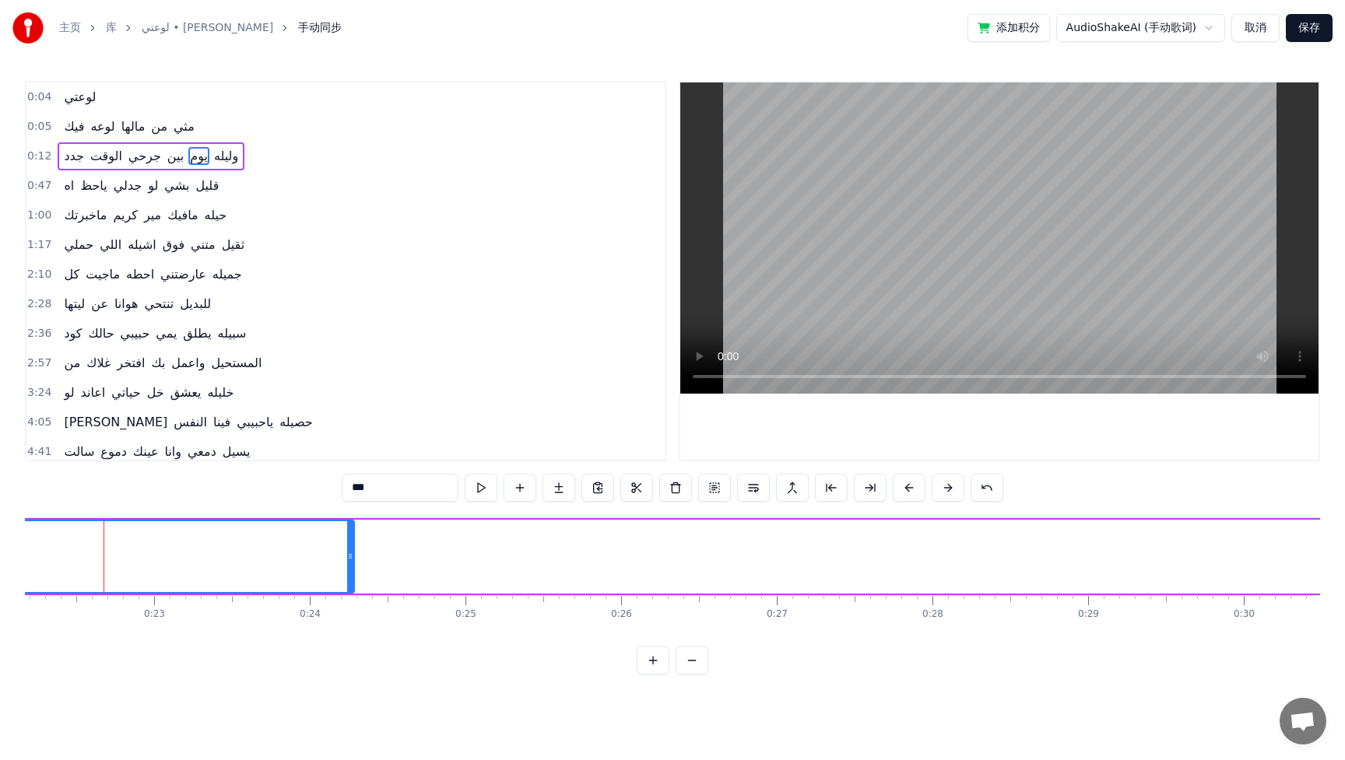
drag, startPoint x: 597, startPoint y: 553, endPoint x: 343, endPoint y: 548, distance: 253.7
click at [347, 548] on div at bounding box center [350, 556] width 6 height 71
drag, startPoint x: 344, startPoint y: 554, endPoint x: 316, endPoint y: 550, distance: 28.3
drag, startPoint x: 343, startPoint y: 555, endPoint x: 314, endPoint y: 549, distance: 29.5
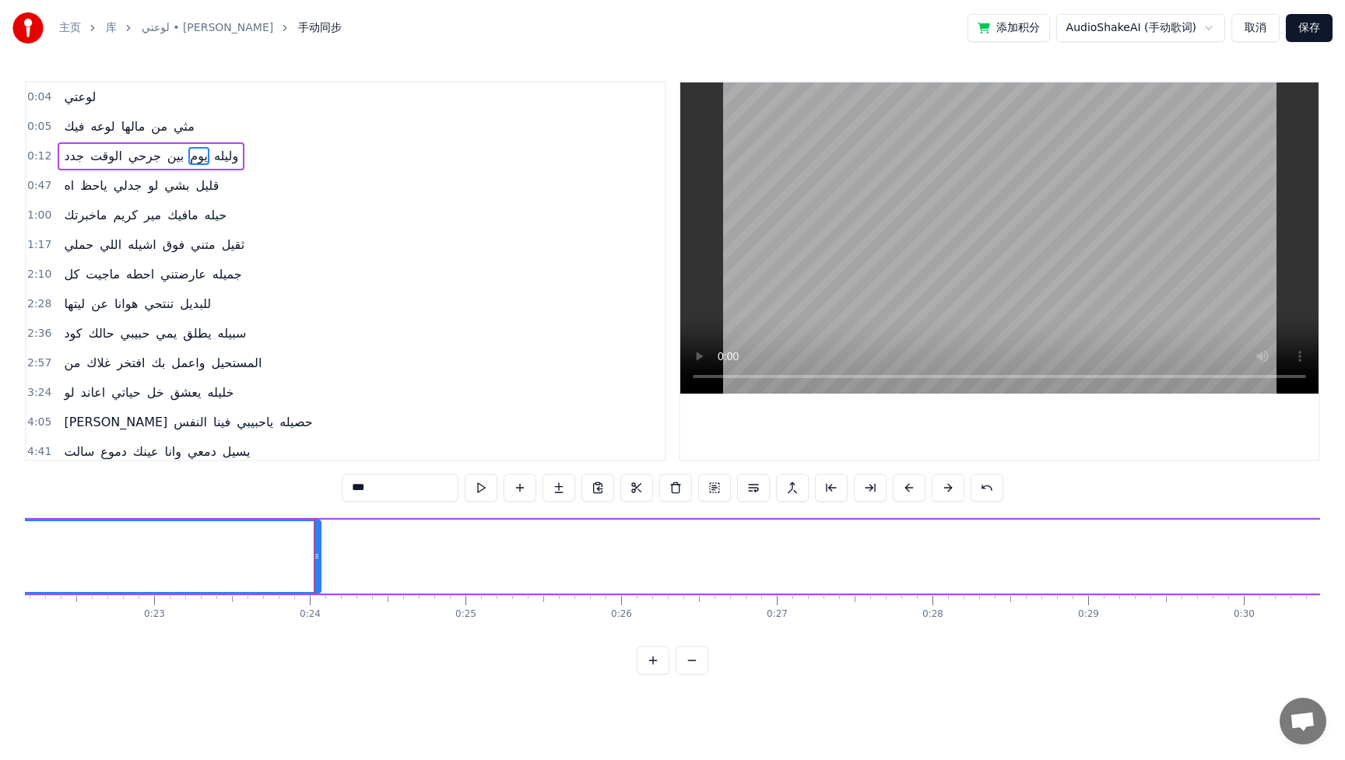
click at [314, 549] on div at bounding box center [317, 556] width 6 height 71
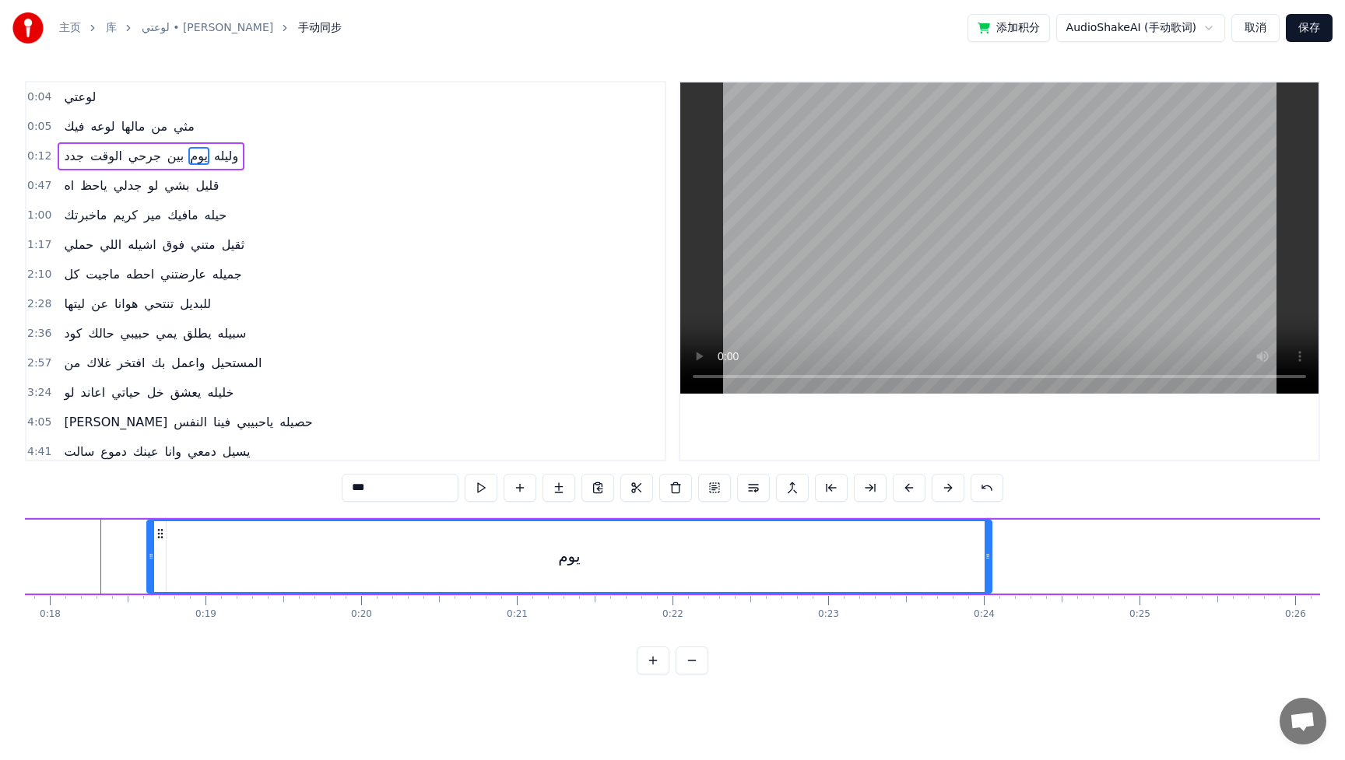
scroll to position [0, 2774]
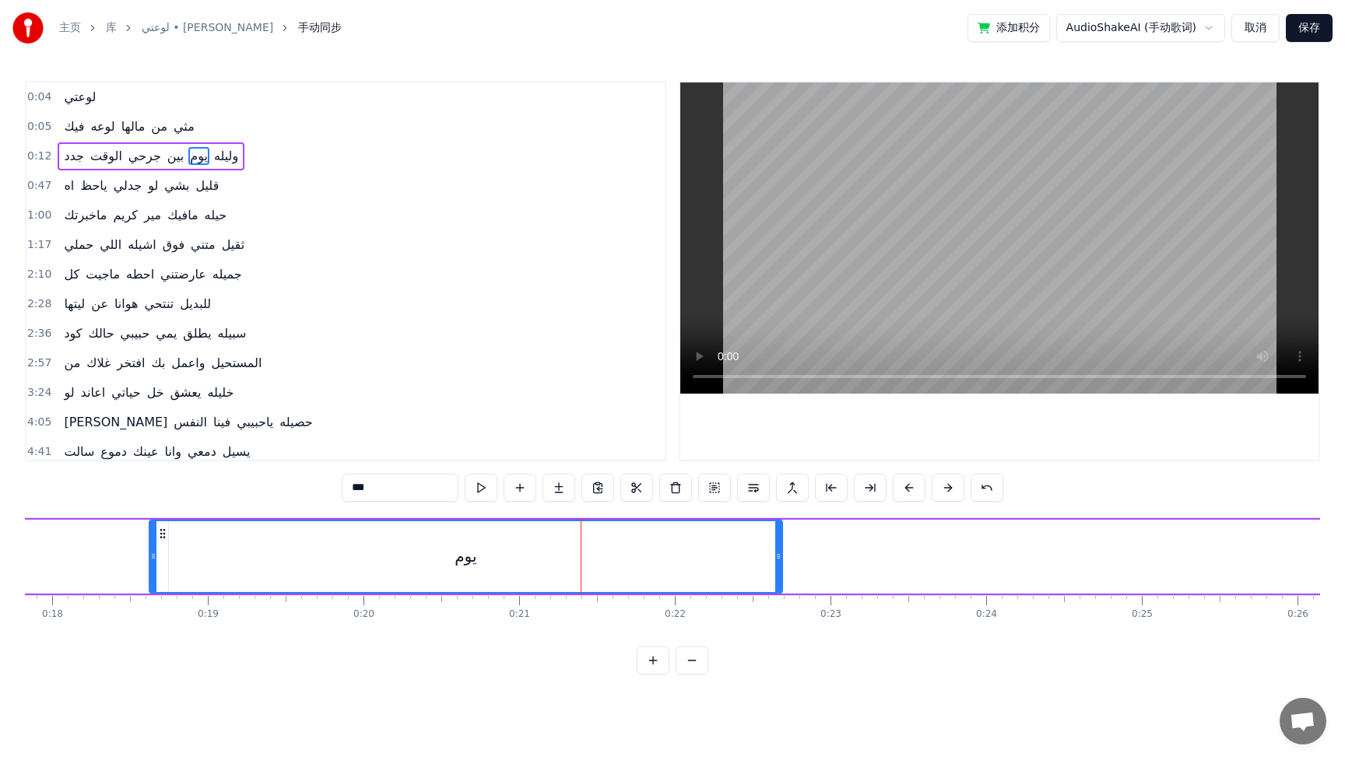
drag, startPoint x: 988, startPoint y: 559, endPoint x: 777, endPoint y: 546, distance: 210.5
click at [777, 546] on div at bounding box center [778, 556] width 6 height 71
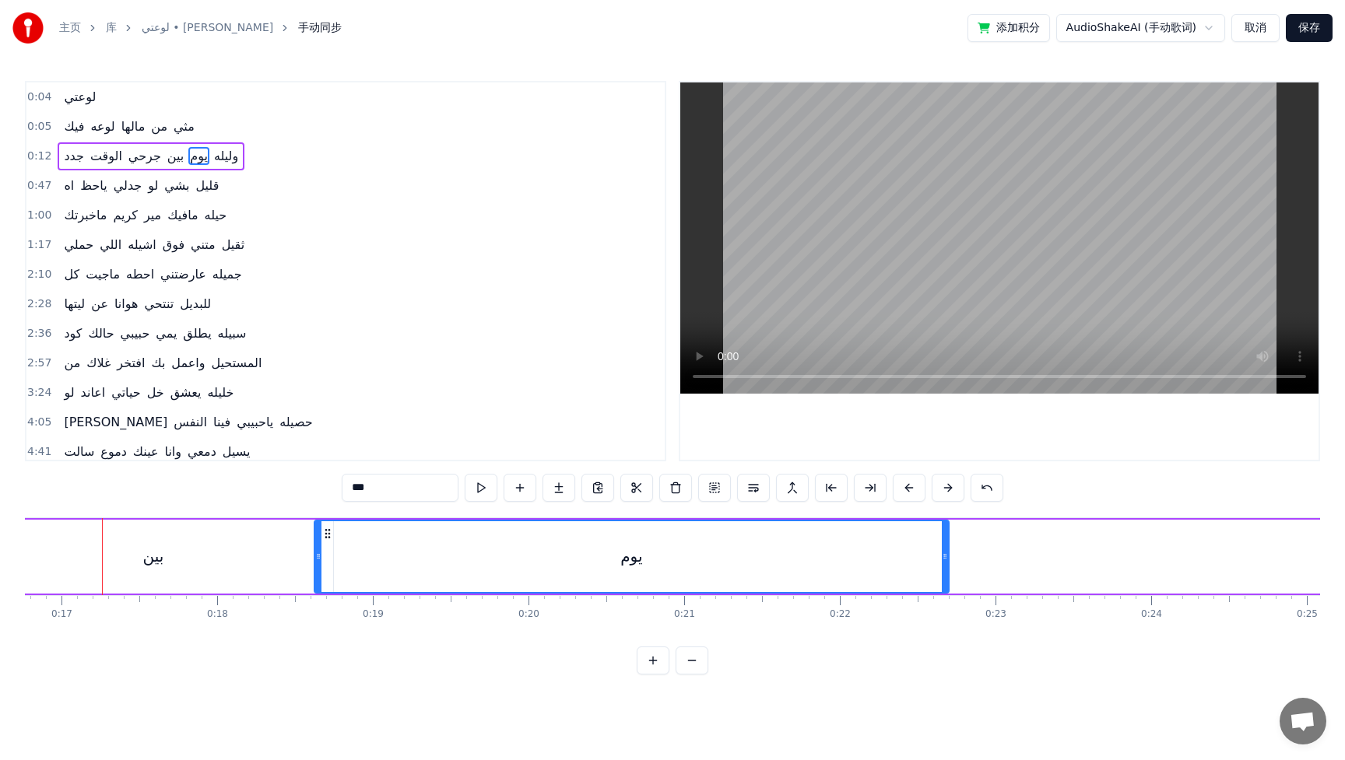
scroll to position [0, 2608]
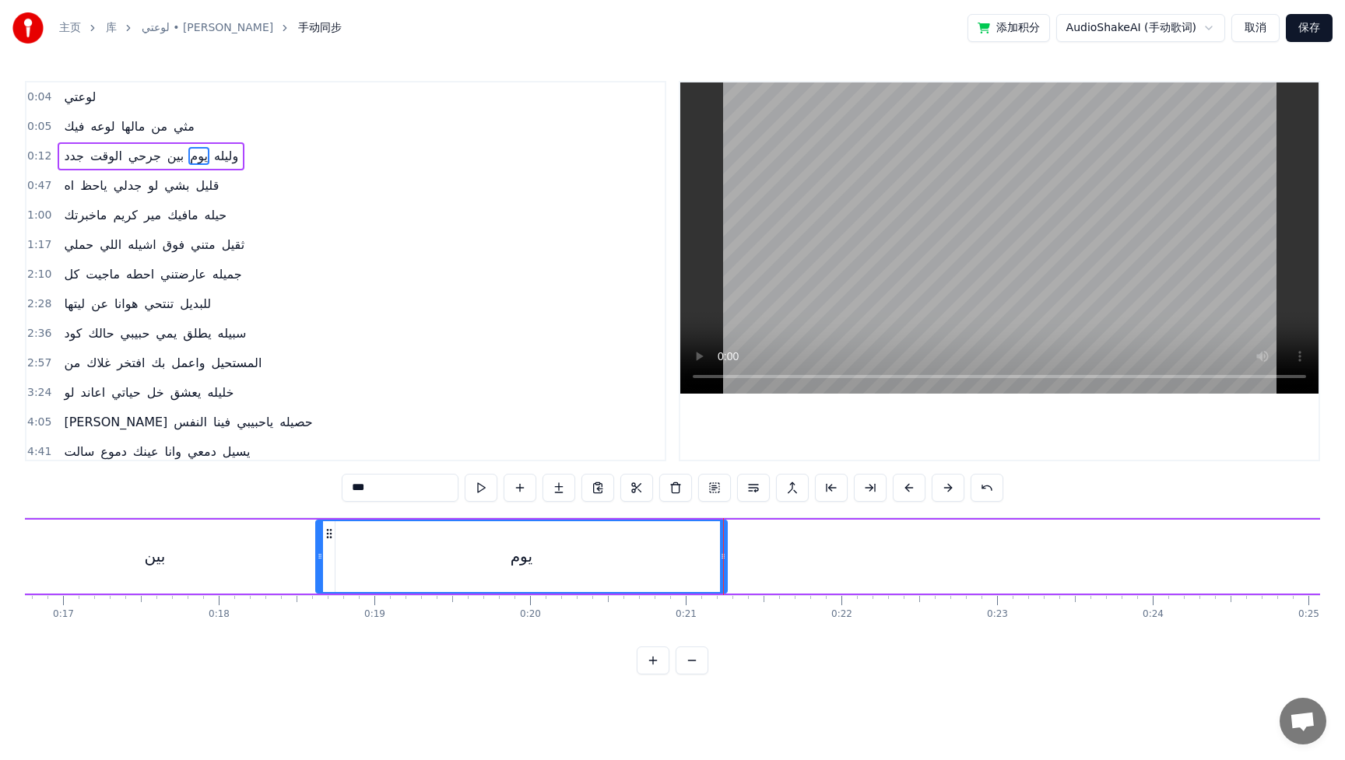
drag, startPoint x: 944, startPoint y: 556, endPoint x: 721, endPoint y: 546, distance: 223.6
click at [721, 546] on div at bounding box center [723, 556] width 6 height 71
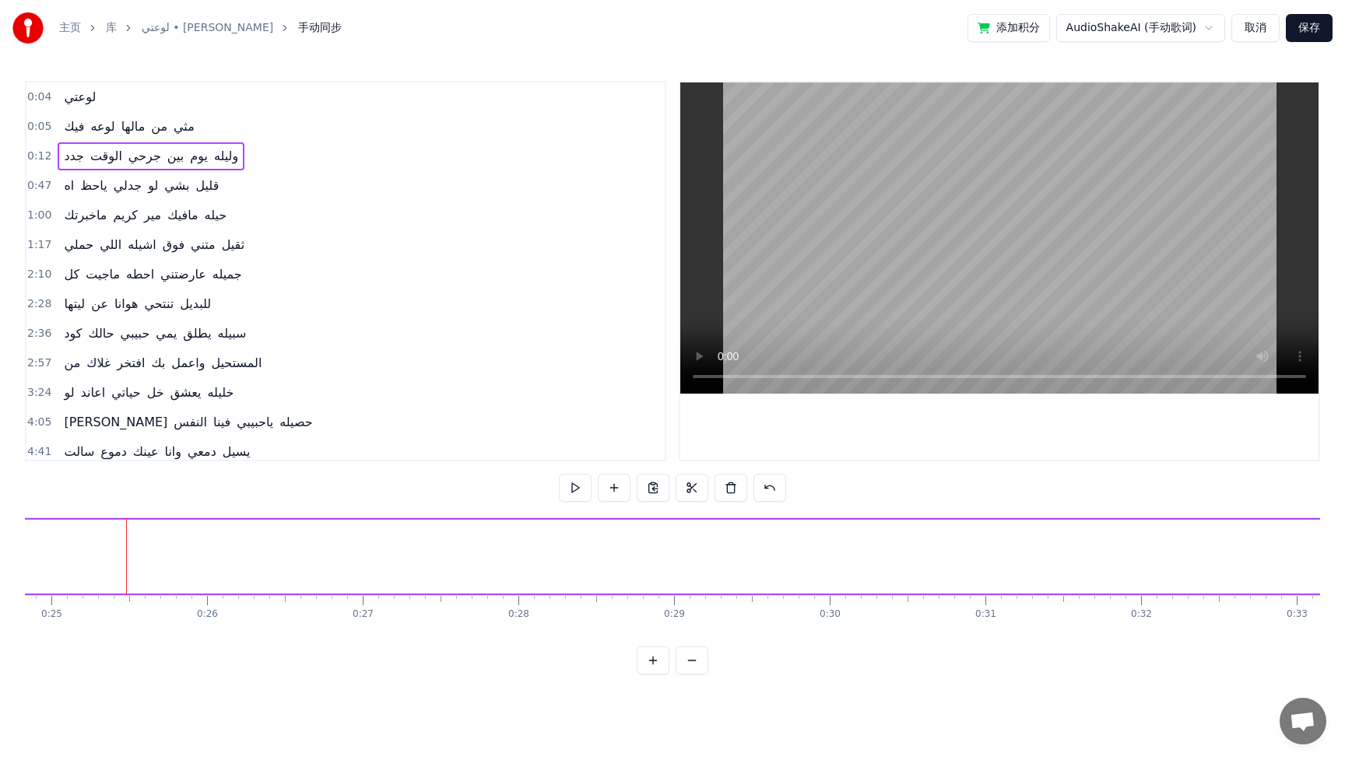
scroll to position [0, 3888]
click at [741, 574] on div "جدد الوقت جرحي بين يوم وليله" at bounding box center [535, 556] width 4931 height 77
drag, startPoint x: 1181, startPoint y: 556, endPoint x: 929, endPoint y: 565, distance: 251.5
click at [929, 565] on div "وليله" at bounding box center [1034, 557] width 1608 height 74
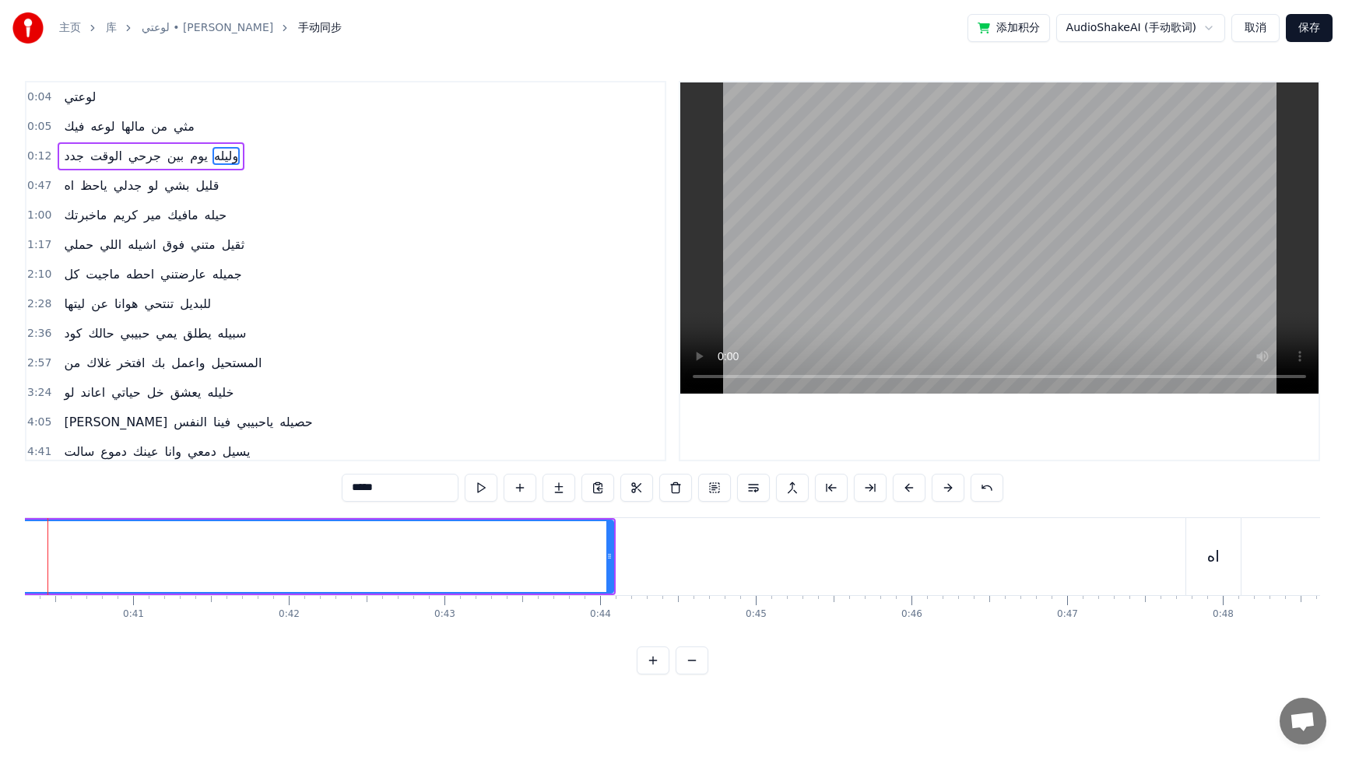
scroll to position [0, 6218]
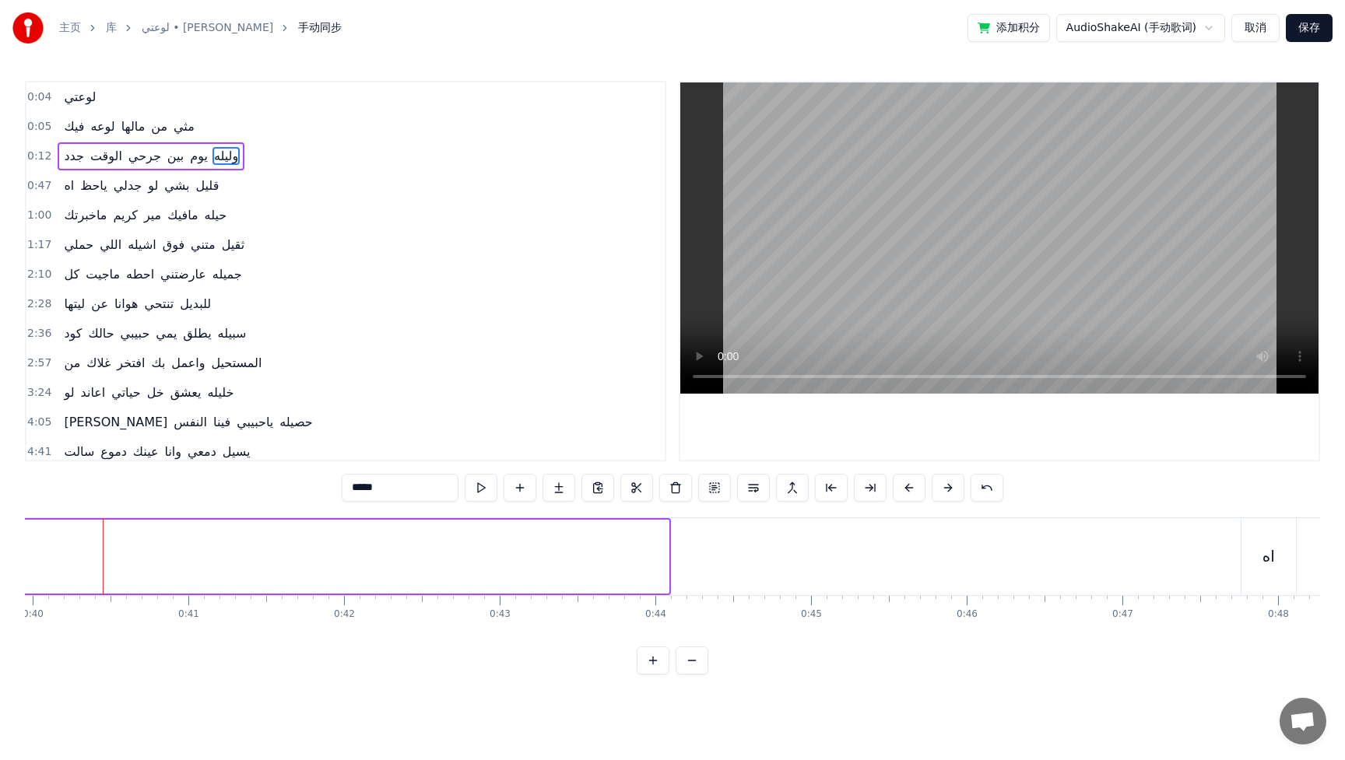
drag, startPoint x: 665, startPoint y: 552, endPoint x: 21, endPoint y: 557, distance: 644.4
click at [6, 556] on div "主页 库 لوعتي • [PERSON_NAME] 手动同步 添加积分 AudioShakeAI (手动歌词) 取消 保存 0:04 لوعتي 0:05 …" at bounding box center [672, 337] width 1345 height 675
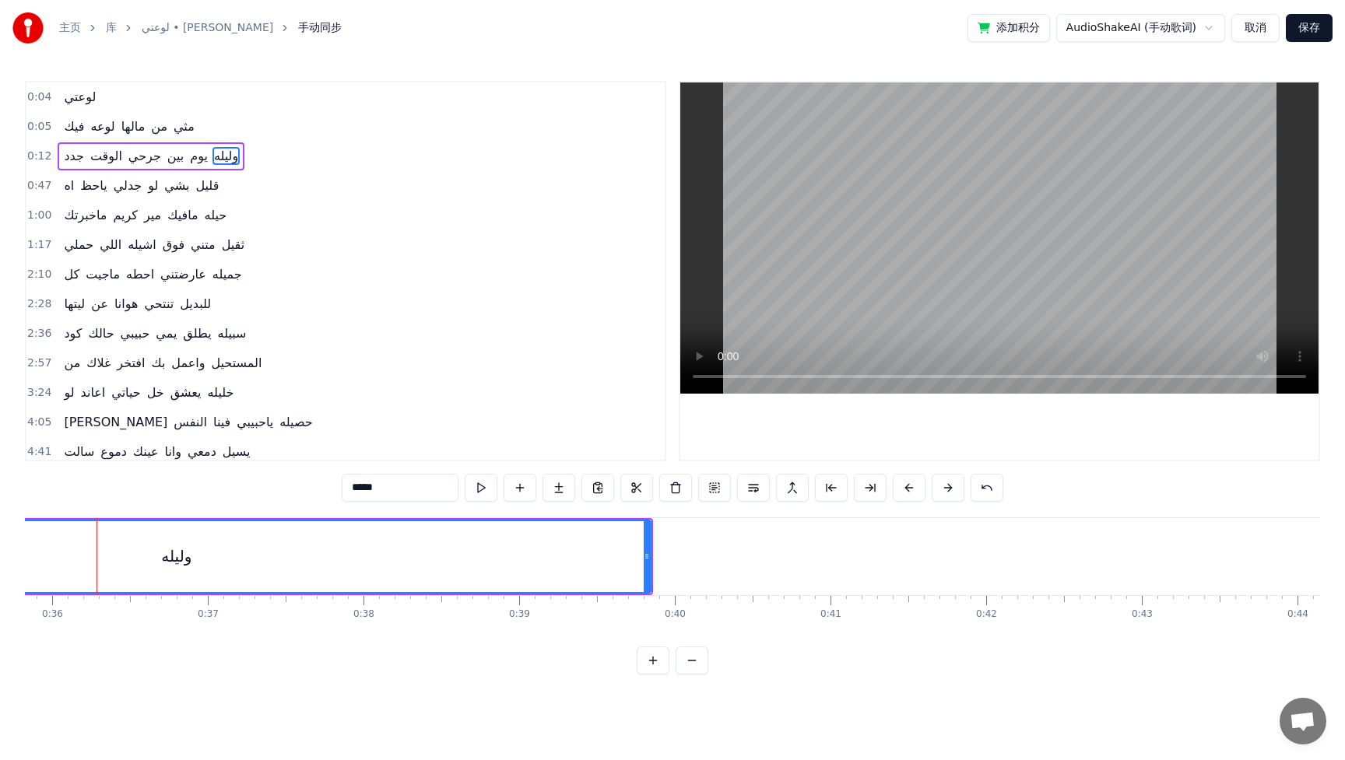
scroll to position [0, 5570]
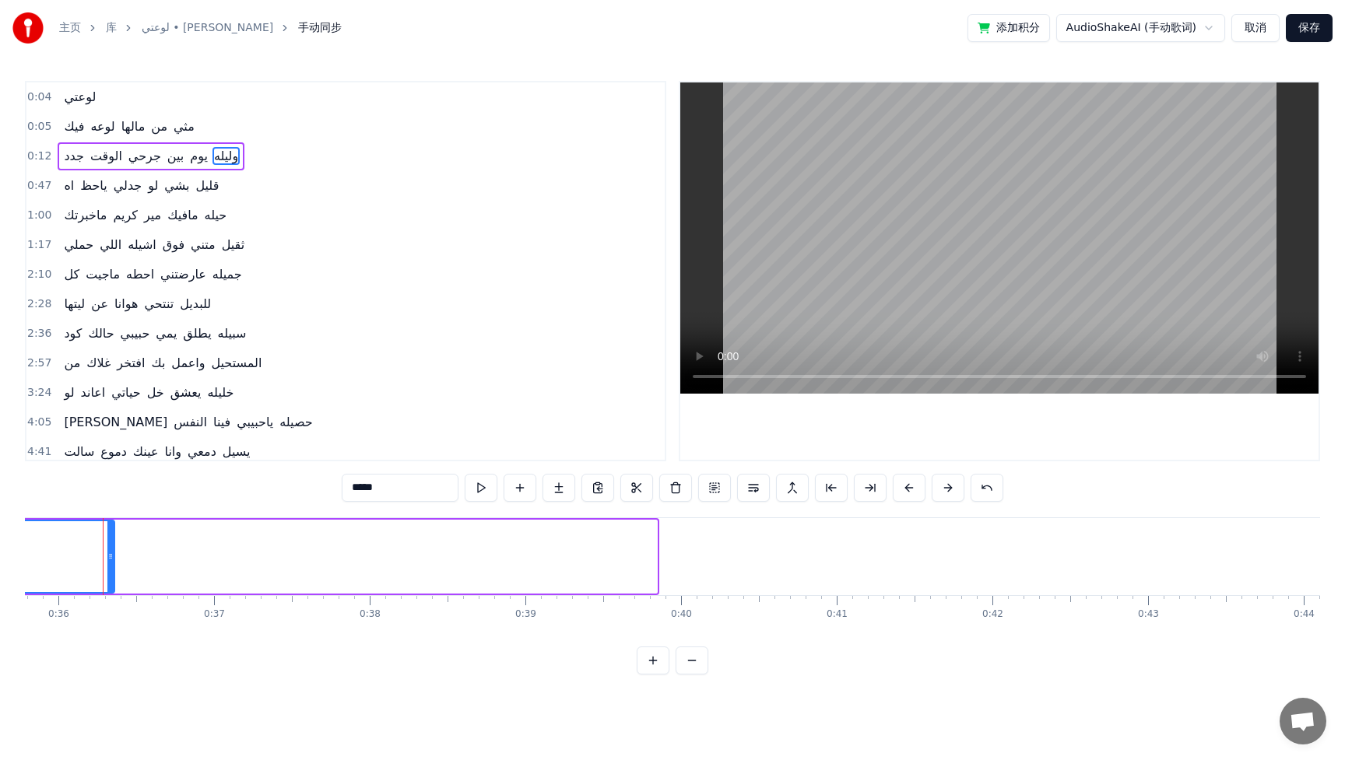
drag, startPoint x: 654, startPoint y: 555, endPoint x: 53, endPoint y: 543, distance: 601.7
click at [107, 543] on div at bounding box center [110, 556] width 6 height 71
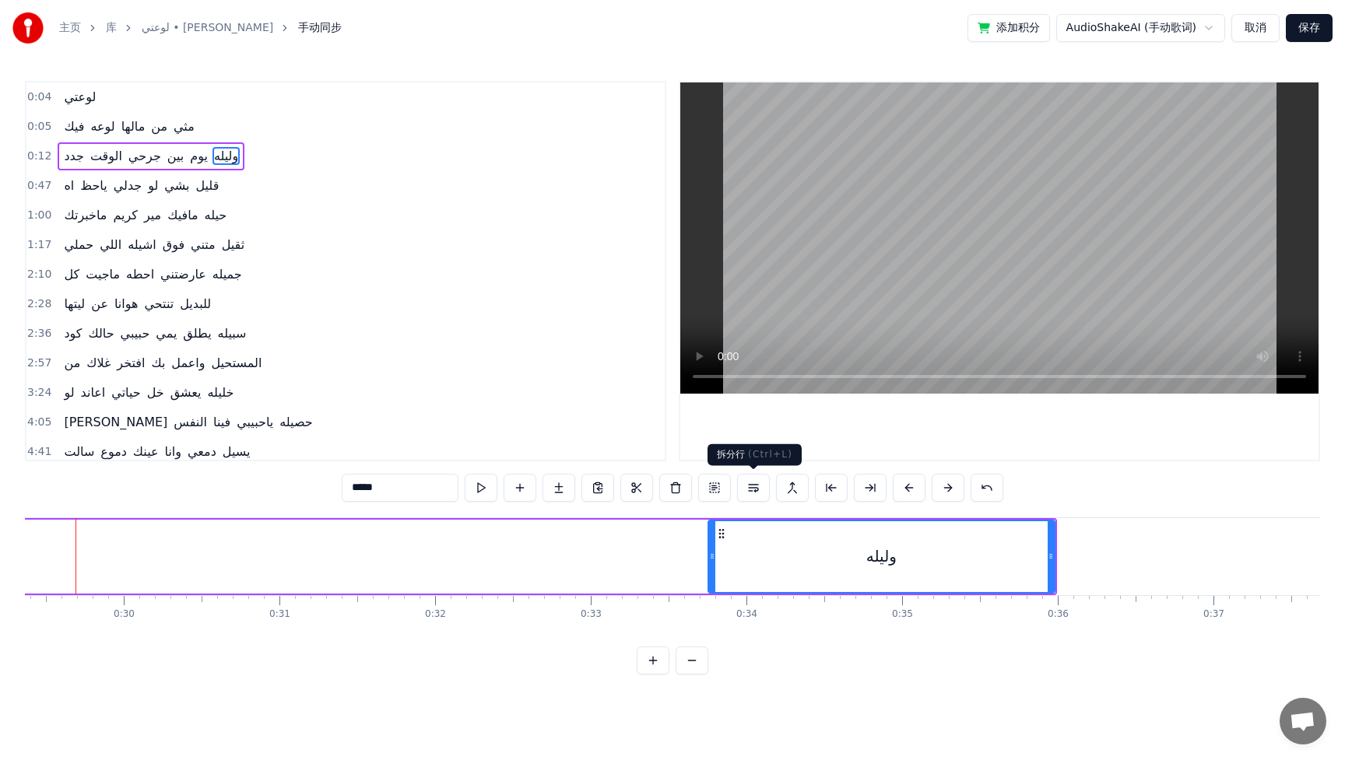
scroll to position [0, 4543]
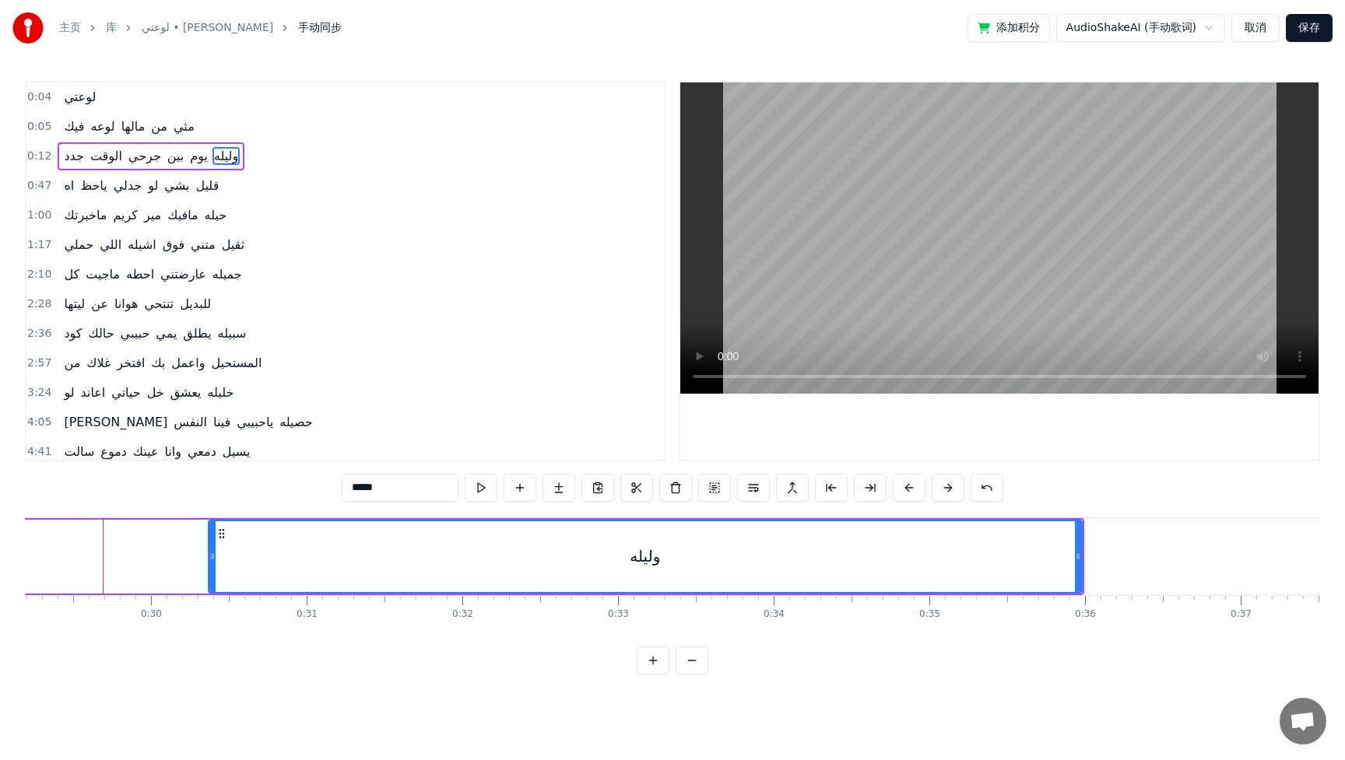
drag, startPoint x: 740, startPoint y: 554, endPoint x: 213, endPoint y: 556, distance: 526.8
click at [213, 556] on icon at bounding box center [212, 556] width 6 height 12
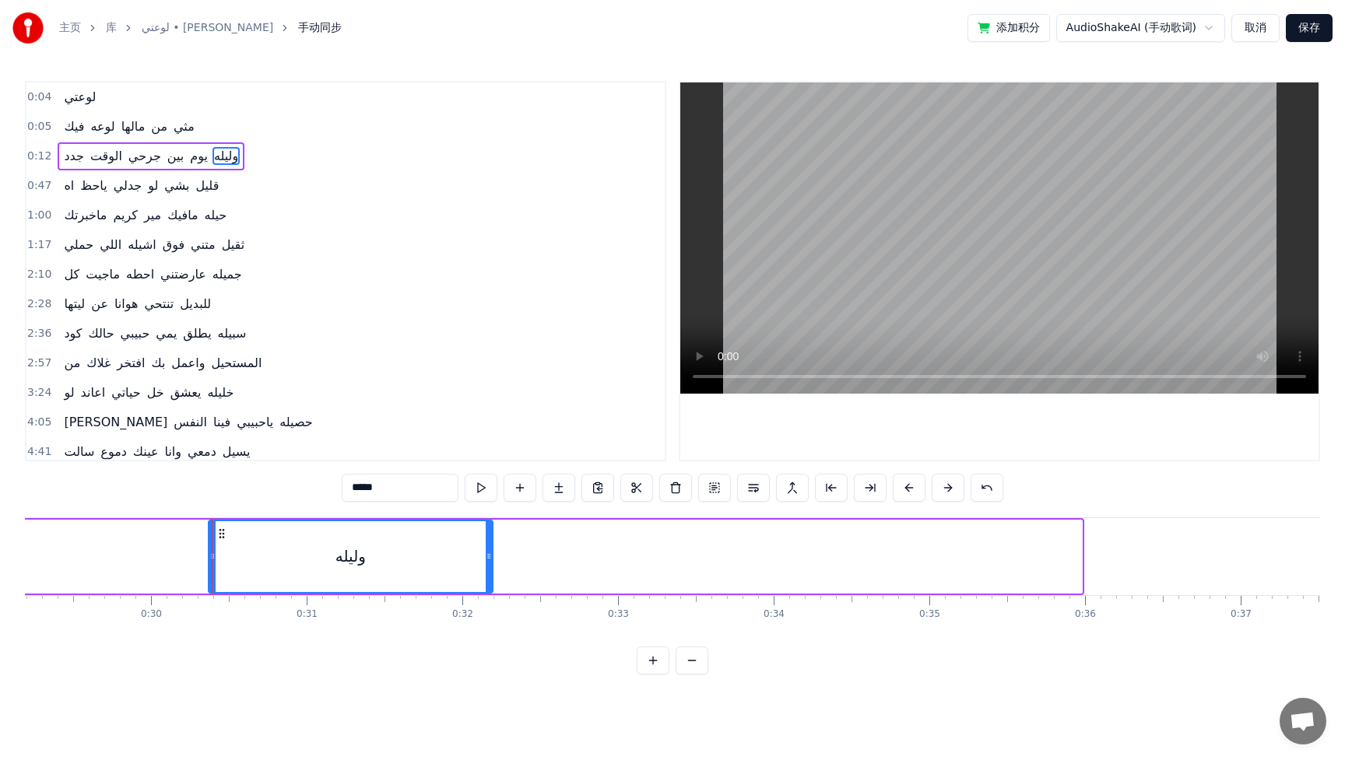
drag, startPoint x: 1080, startPoint y: 555, endPoint x: 491, endPoint y: 554, distance: 589.1
click at [491, 554] on icon at bounding box center [489, 556] width 6 height 12
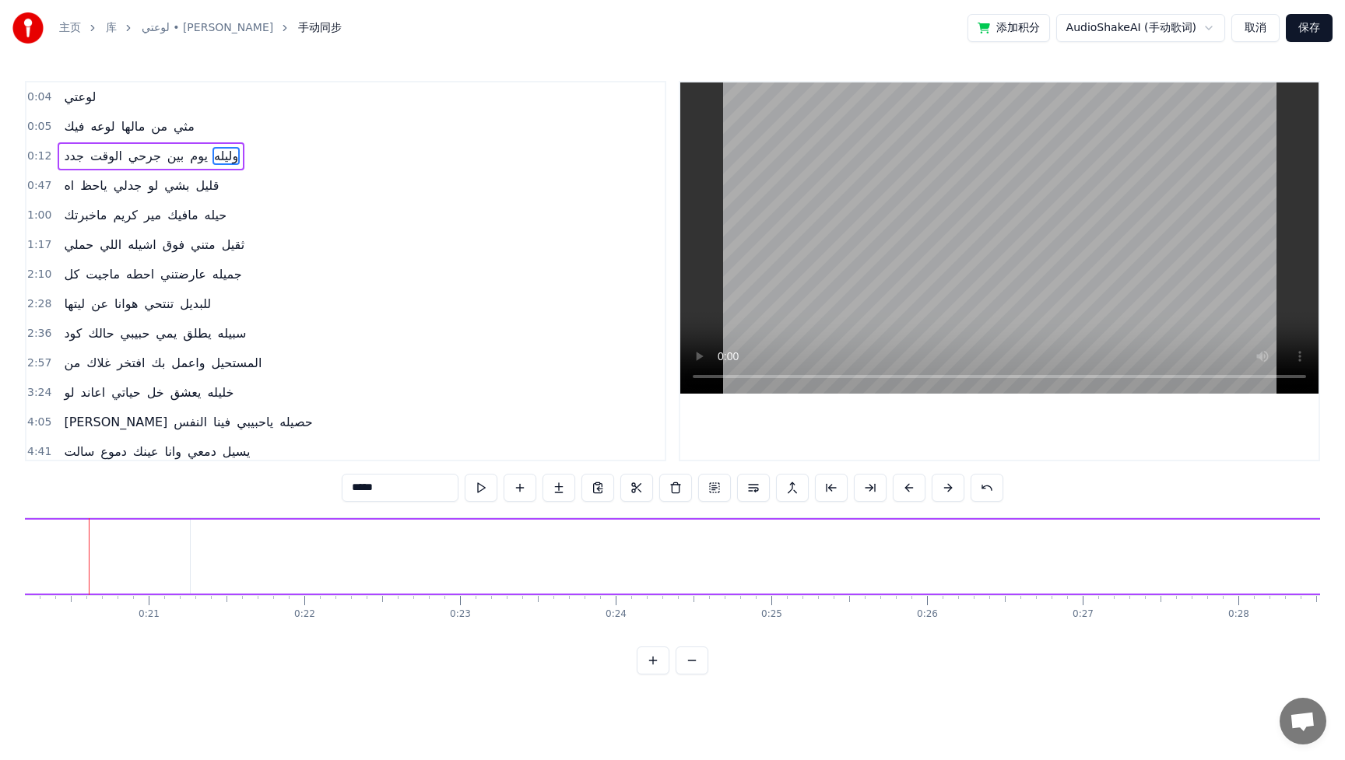
scroll to position [0, 3131]
click at [543, 553] on div "جدد الوقت جرحي بين يوم وليله" at bounding box center [367, 556] width 3080 height 77
click at [608, 560] on div "جدد الوقت جرحي بين يوم وليله" at bounding box center [367, 556] width 3080 height 77
click at [539, 553] on div "جدد الوقت جرحي بين يوم وليله" at bounding box center [367, 556] width 3080 height 77
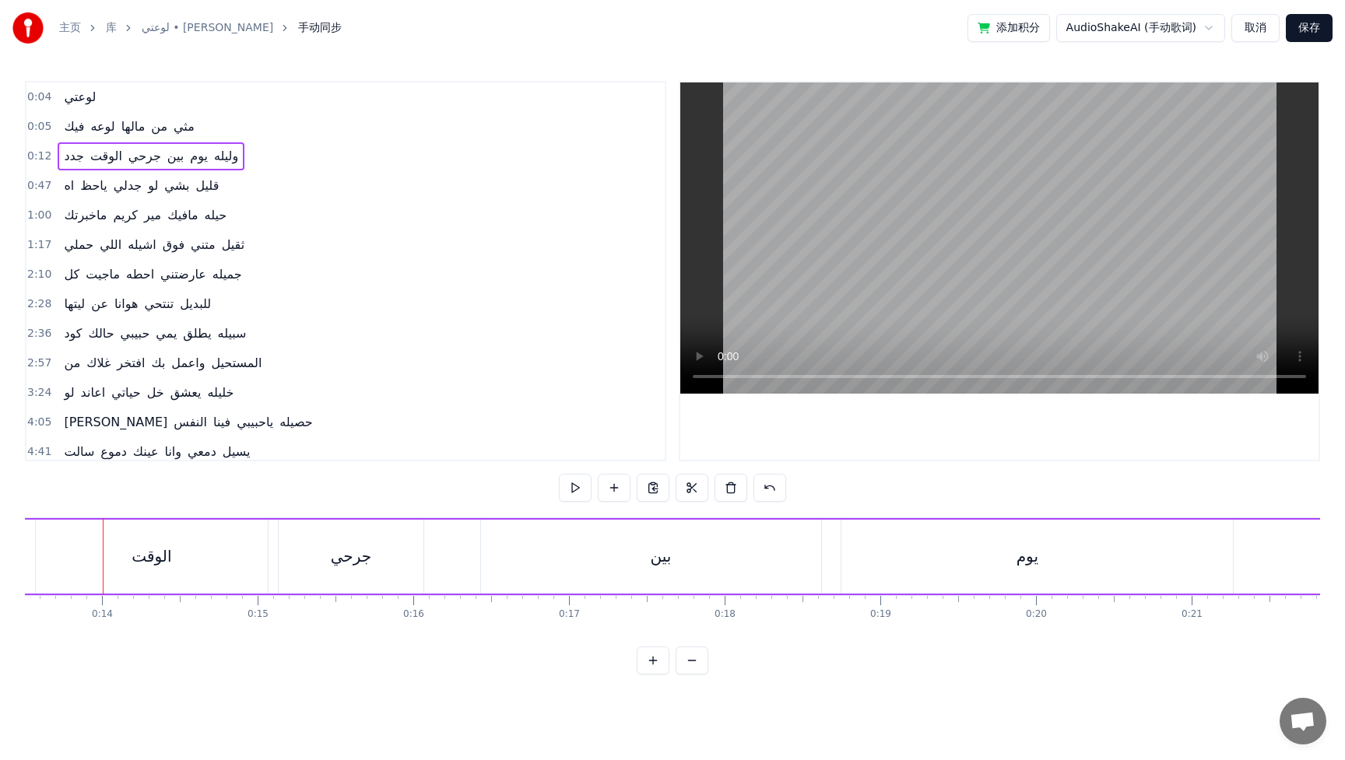
click at [741, 488] on button at bounding box center [730, 488] width 33 height 28
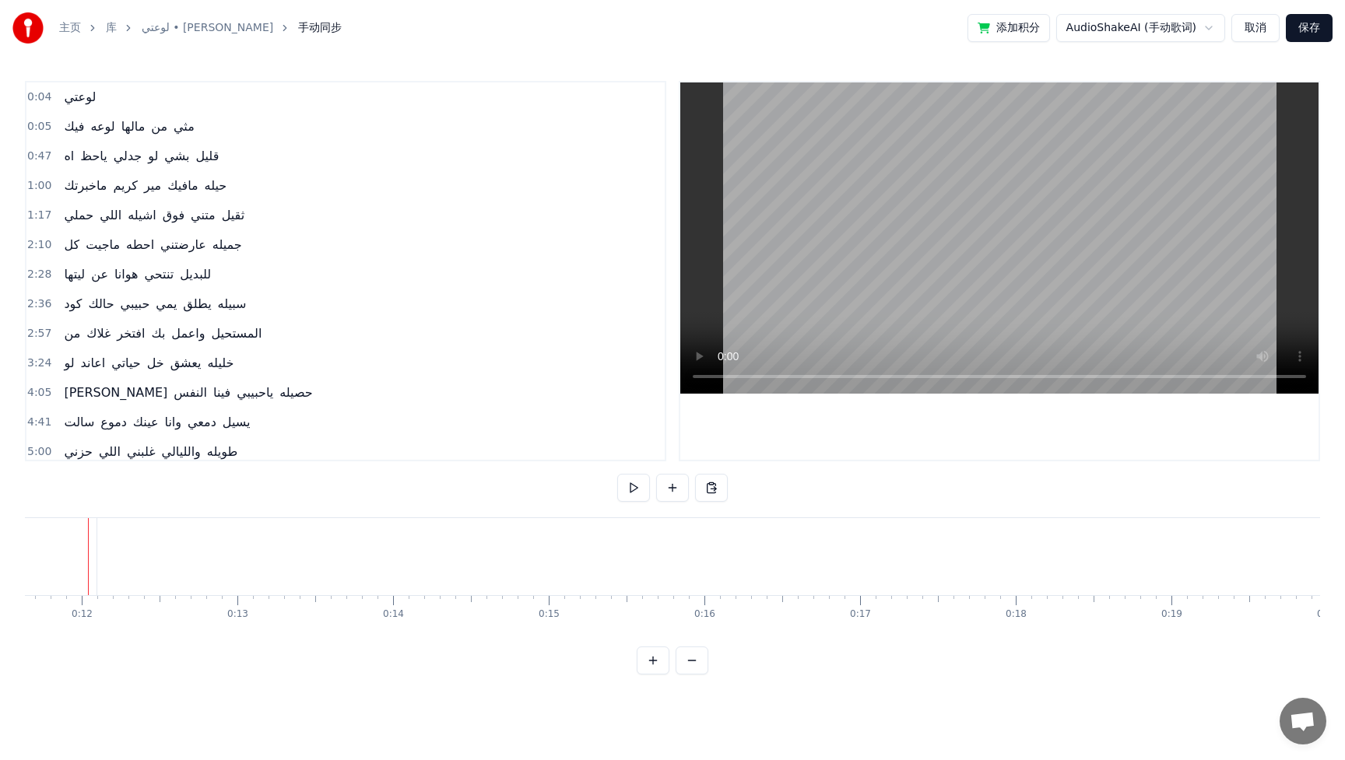
scroll to position [0, 1796]
click at [1131, 33] on html "主页 库 لوعتي • [PERSON_NAME] 手动同步 添加积分 AudioShakeAI (手动歌词) 取消 保存 0:04 لوعتي 0:05 …" at bounding box center [672, 350] width 1345 height 700
click at [236, 30] on html "主页 库 لوعتي • [PERSON_NAME] 手动同步 添加积分 AudioShakeAI (手动歌词) 取消 保存 0:04 لوعتي 0:05 …" at bounding box center [672, 350] width 1345 height 700
click at [673, 496] on button at bounding box center [672, 488] width 33 height 28
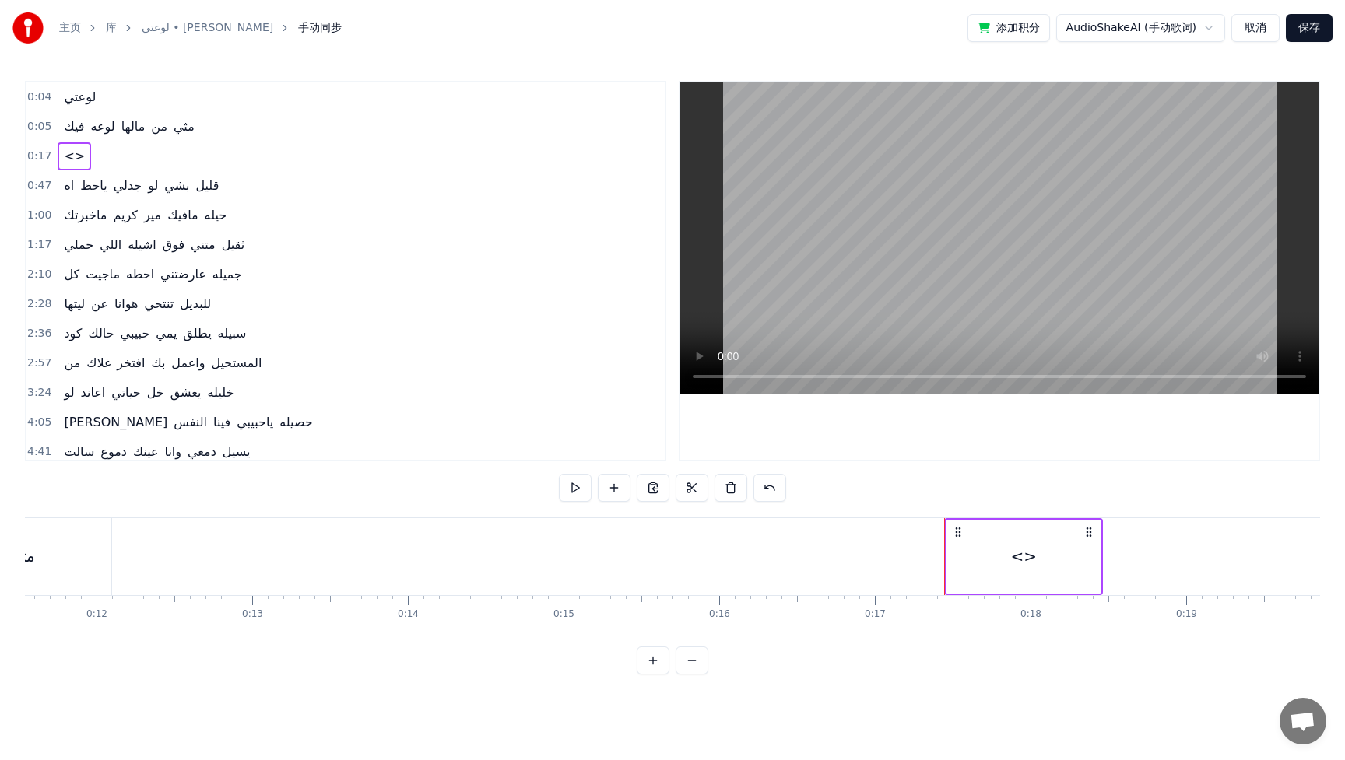
drag, startPoint x: 993, startPoint y: 568, endPoint x: 963, endPoint y: 570, distance: 29.7
drag, startPoint x: 1009, startPoint y: 561, endPoint x: 998, endPoint y: 561, distance: 10.9
click at [997, 561] on div "<>" at bounding box center [1022, 556] width 154 height 77
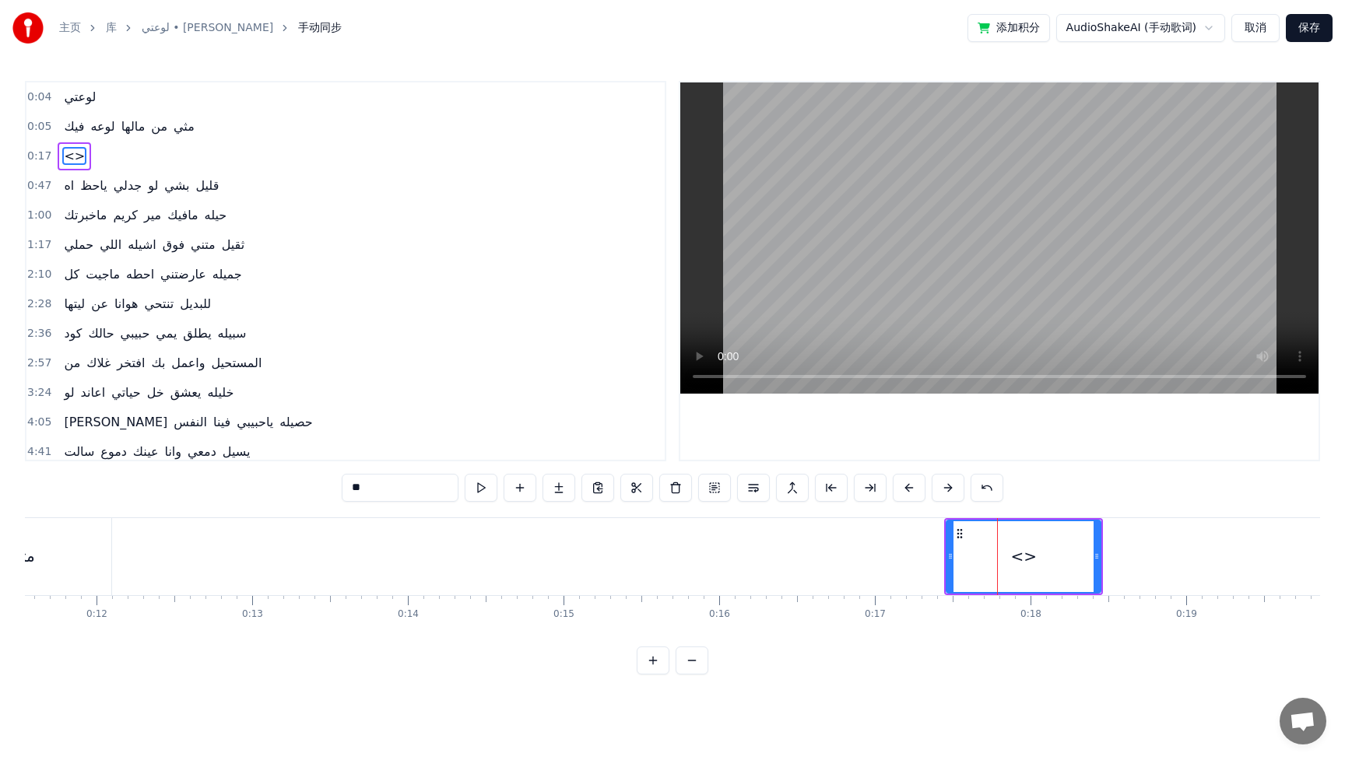
click at [1030, 559] on div "<>" at bounding box center [1024, 556] width 26 height 23
click at [1023, 560] on div "<>" at bounding box center [1024, 556] width 26 height 23
click at [1028, 559] on div "<>" at bounding box center [1024, 556] width 26 height 23
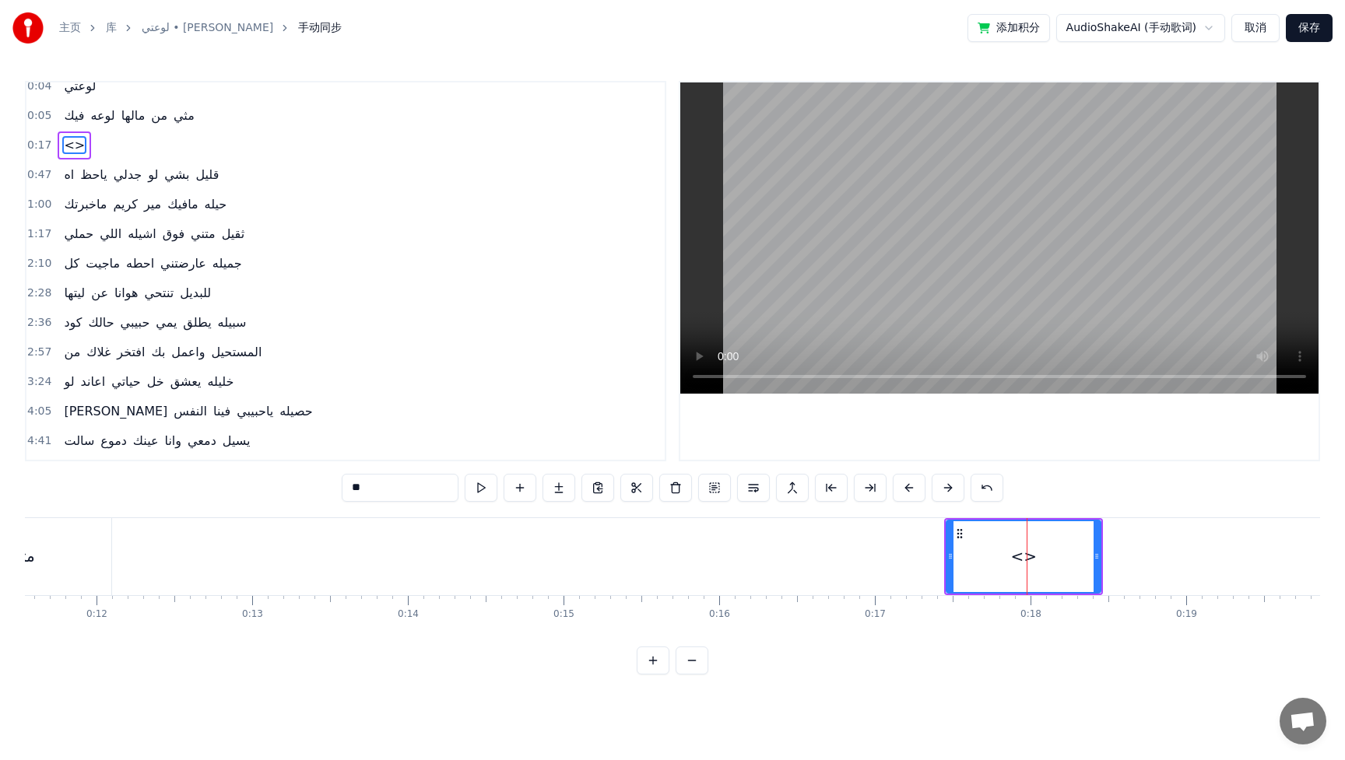
scroll to position [0, 0]
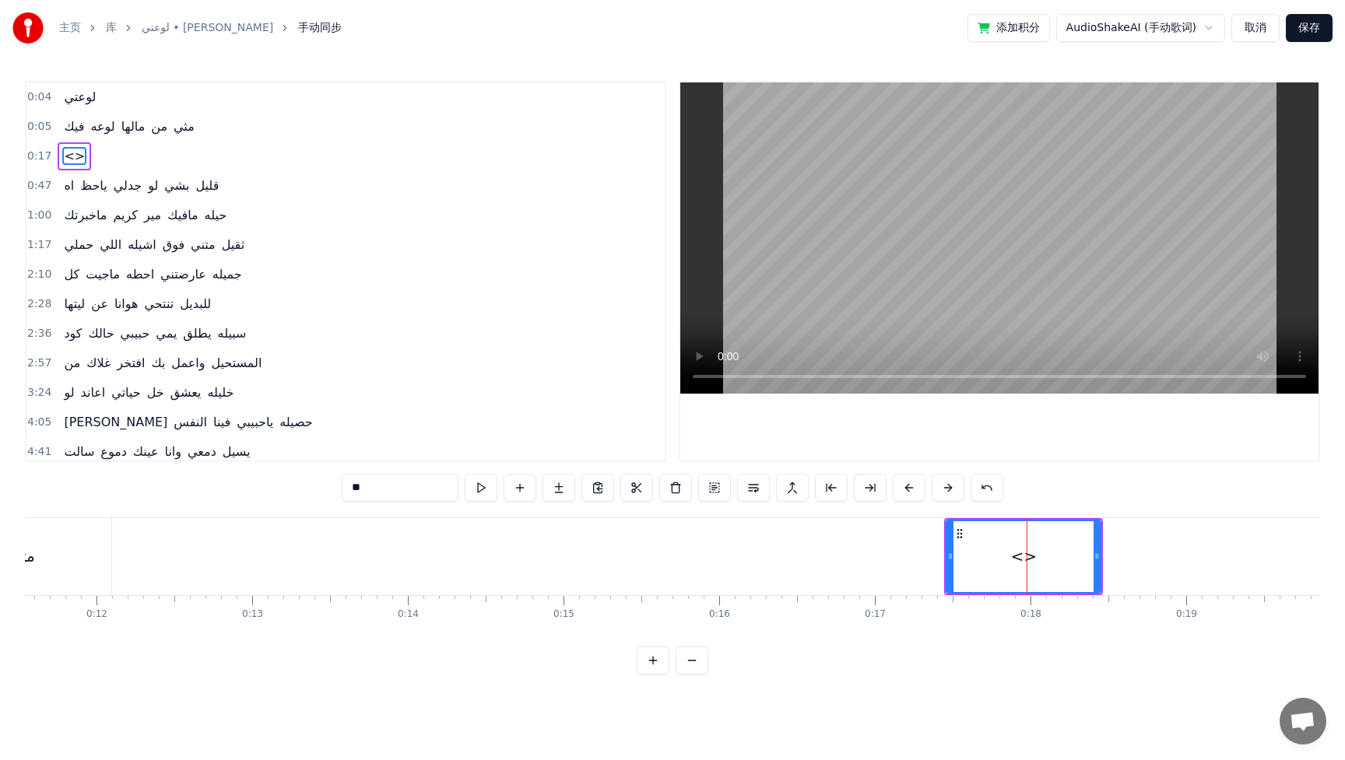
click at [70, 156] on span "<>" at bounding box center [74, 156] width 24 height 18
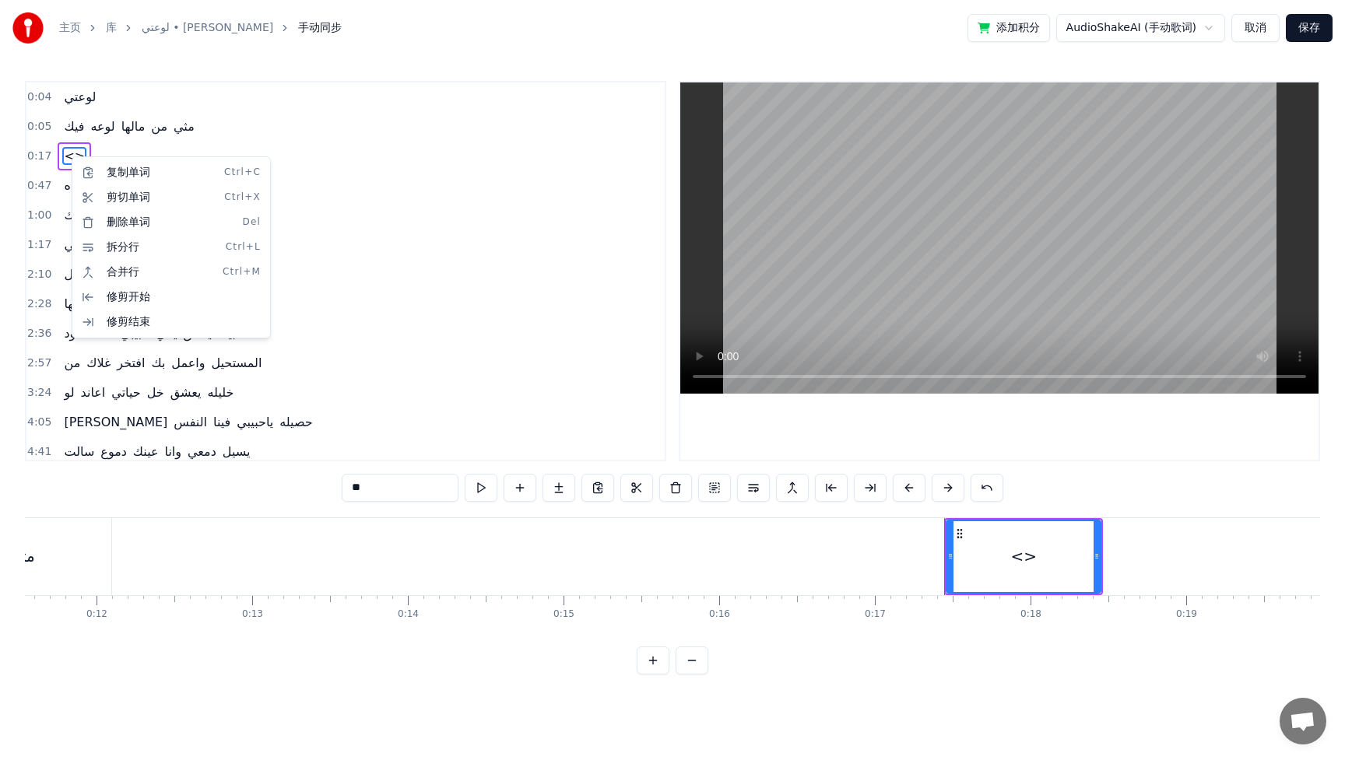
click at [70, 153] on html "主页 库 لوعتي • [PERSON_NAME] 手动同步 添加积分 AudioShakeAI (手动歌词) 取消 保存 0:04 لوعتي 0:05 …" at bounding box center [672, 350] width 1345 height 700
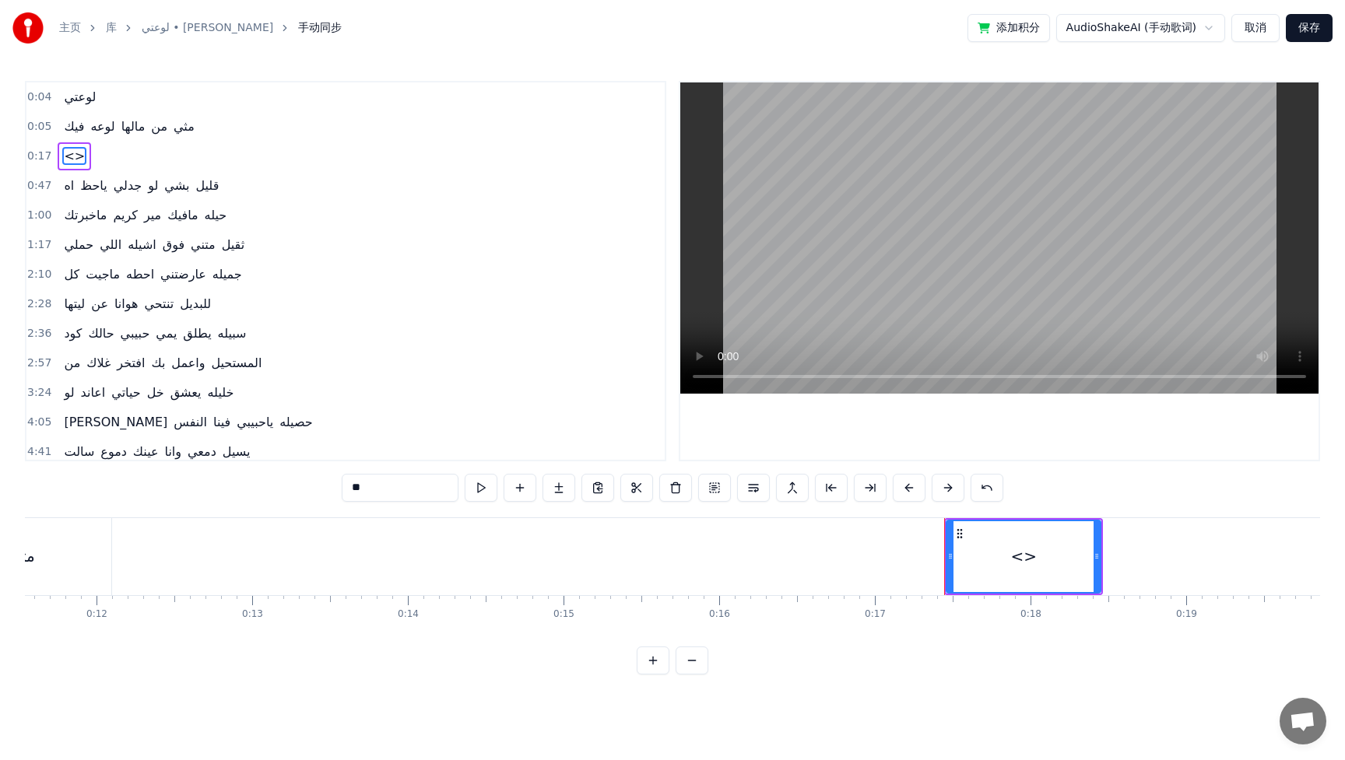
click at [78, 153] on div "<>" at bounding box center [74, 156] width 33 height 28
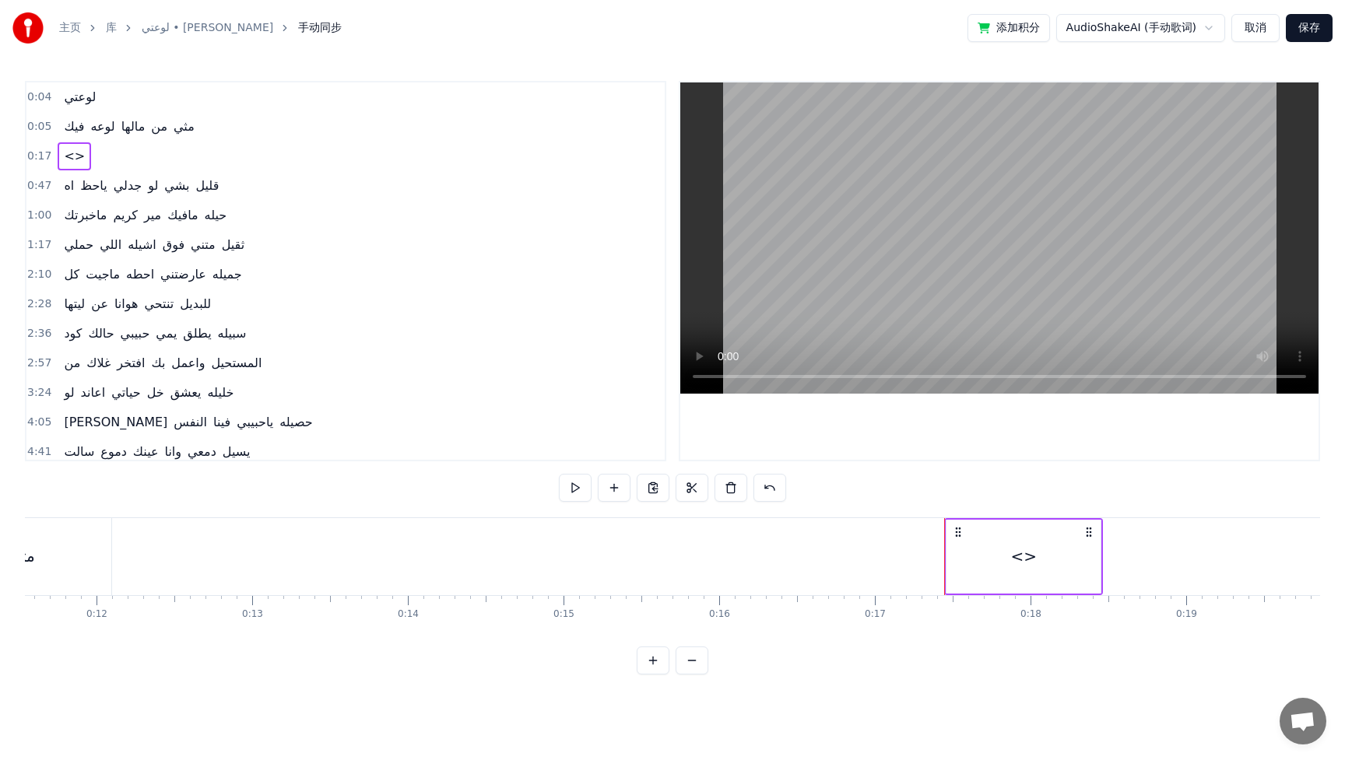
click at [71, 156] on span "<>" at bounding box center [74, 156] width 24 height 18
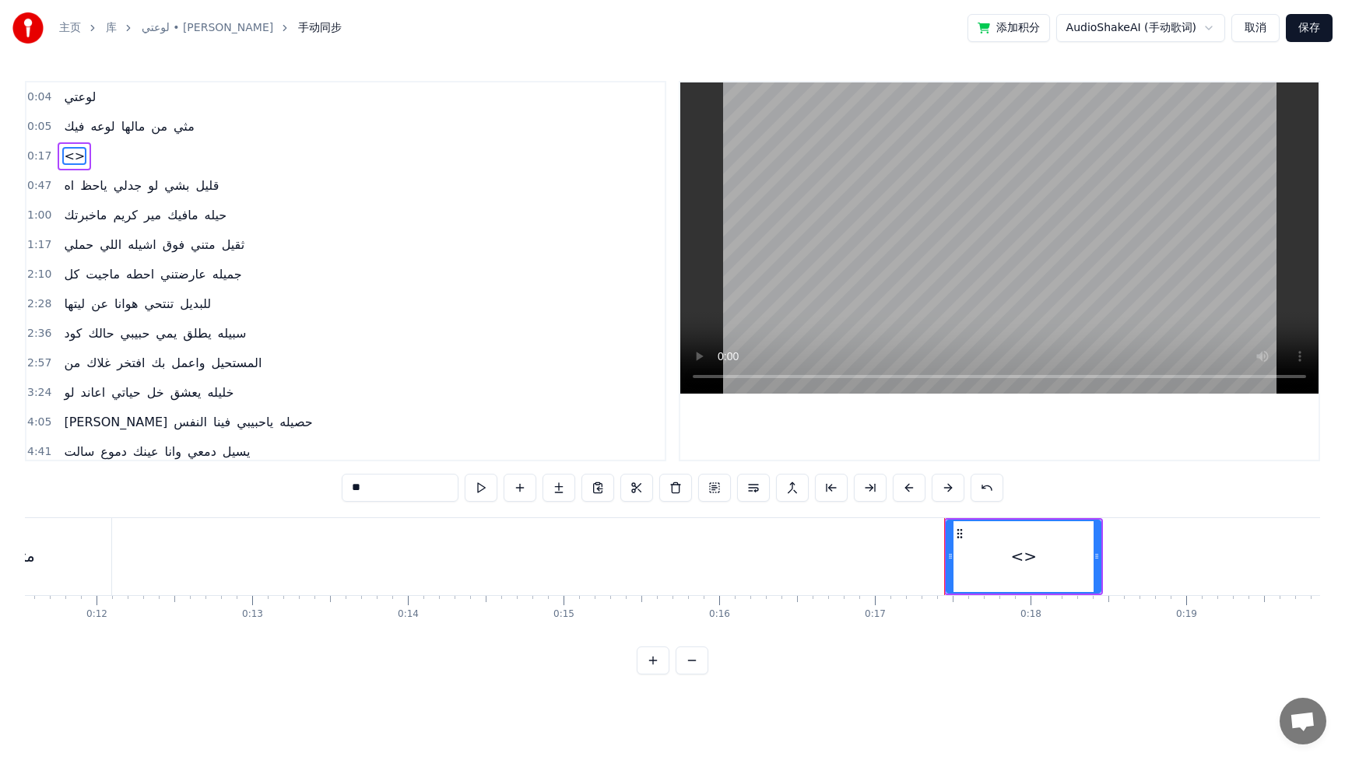
click at [1031, 562] on div "<>" at bounding box center [1024, 556] width 26 height 23
drag, startPoint x: 389, startPoint y: 489, endPoint x: 356, endPoint y: 493, distance: 33.0
click at [342, 486] on input "**" at bounding box center [400, 488] width 117 height 28
paste input "**********"
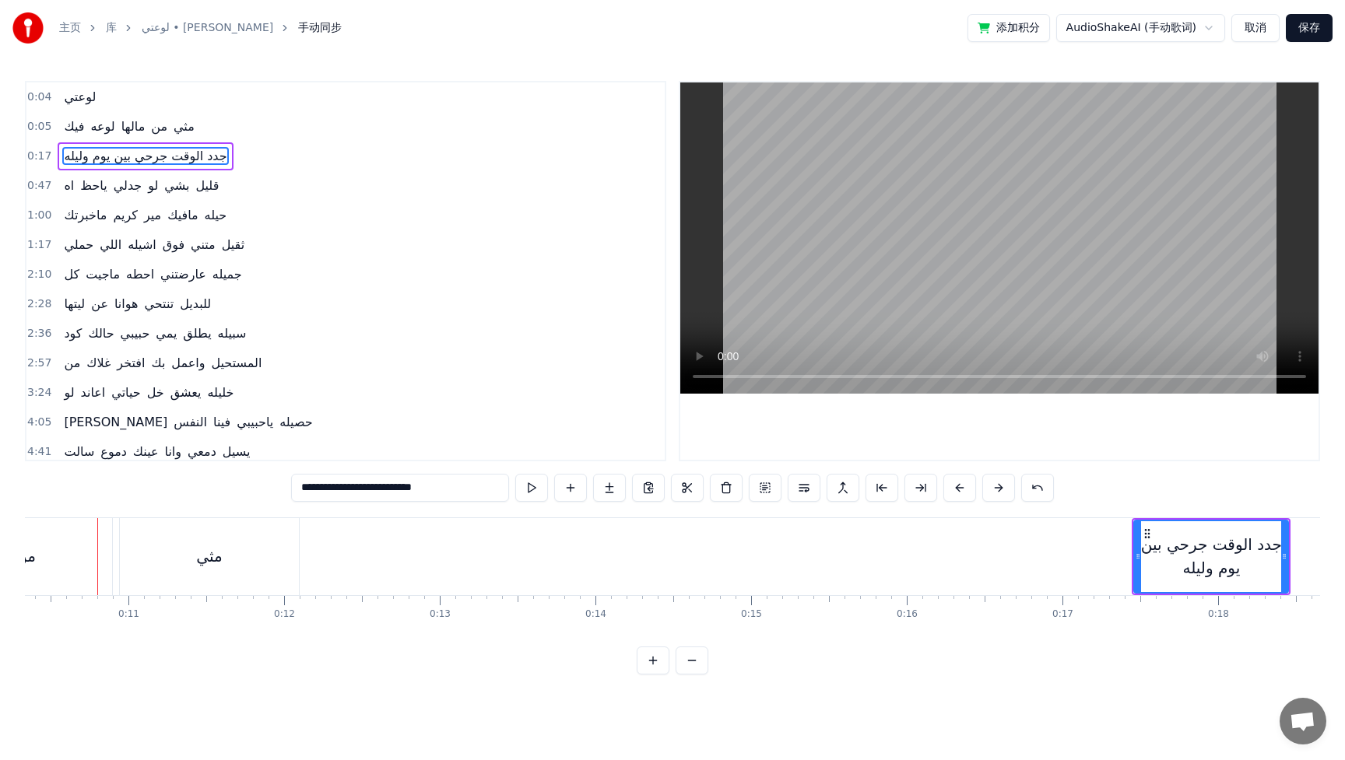
scroll to position [0, 1603]
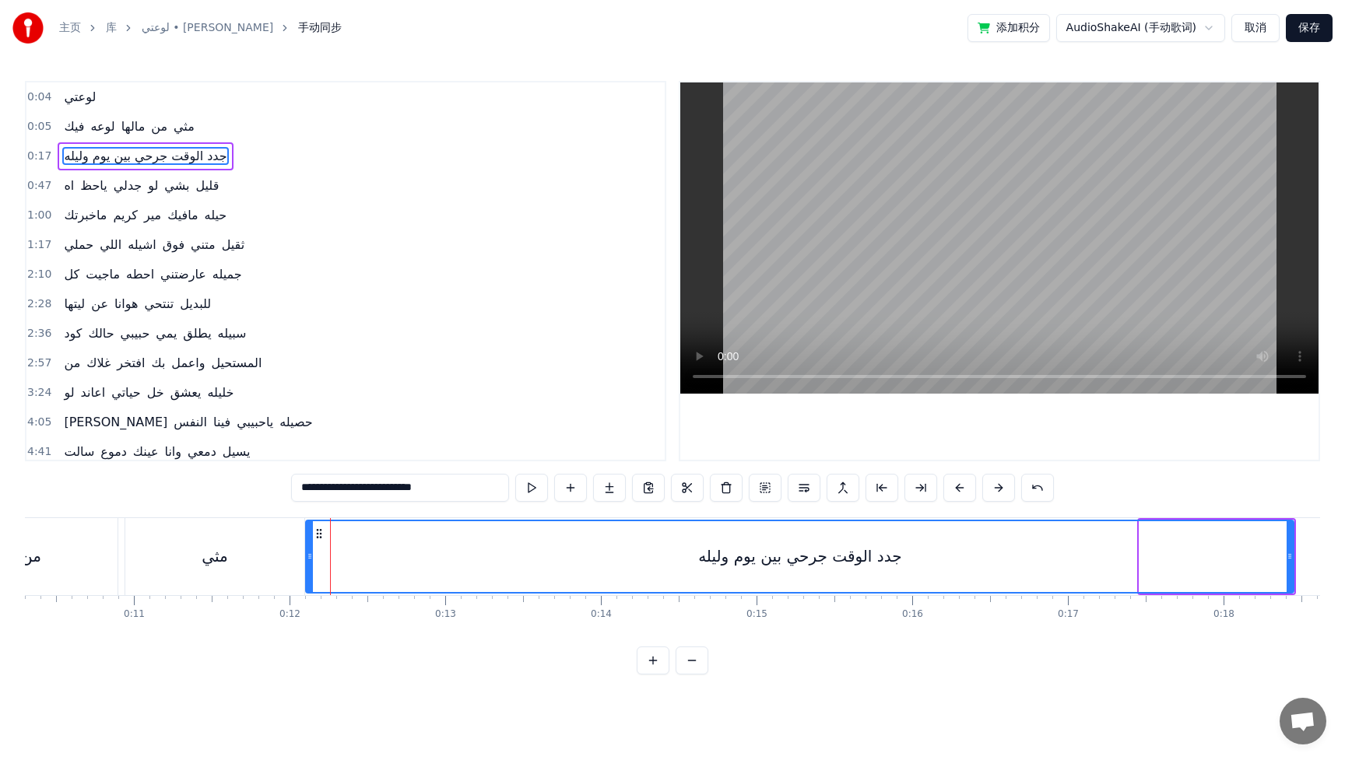
drag, startPoint x: 1144, startPoint y: 558, endPoint x: 310, endPoint y: 535, distance: 833.8
click at [310, 535] on div at bounding box center [310, 556] width 6 height 71
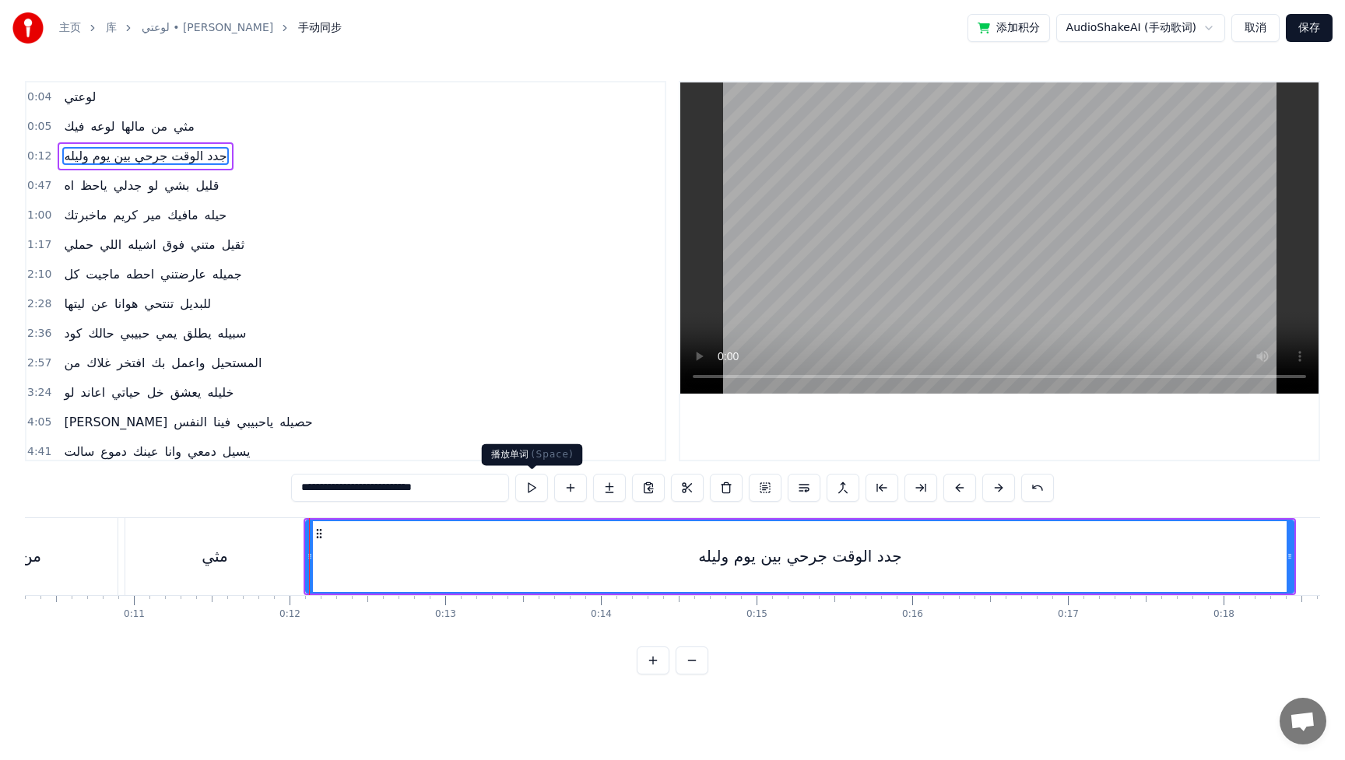
click at [535, 492] on button at bounding box center [531, 488] width 33 height 28
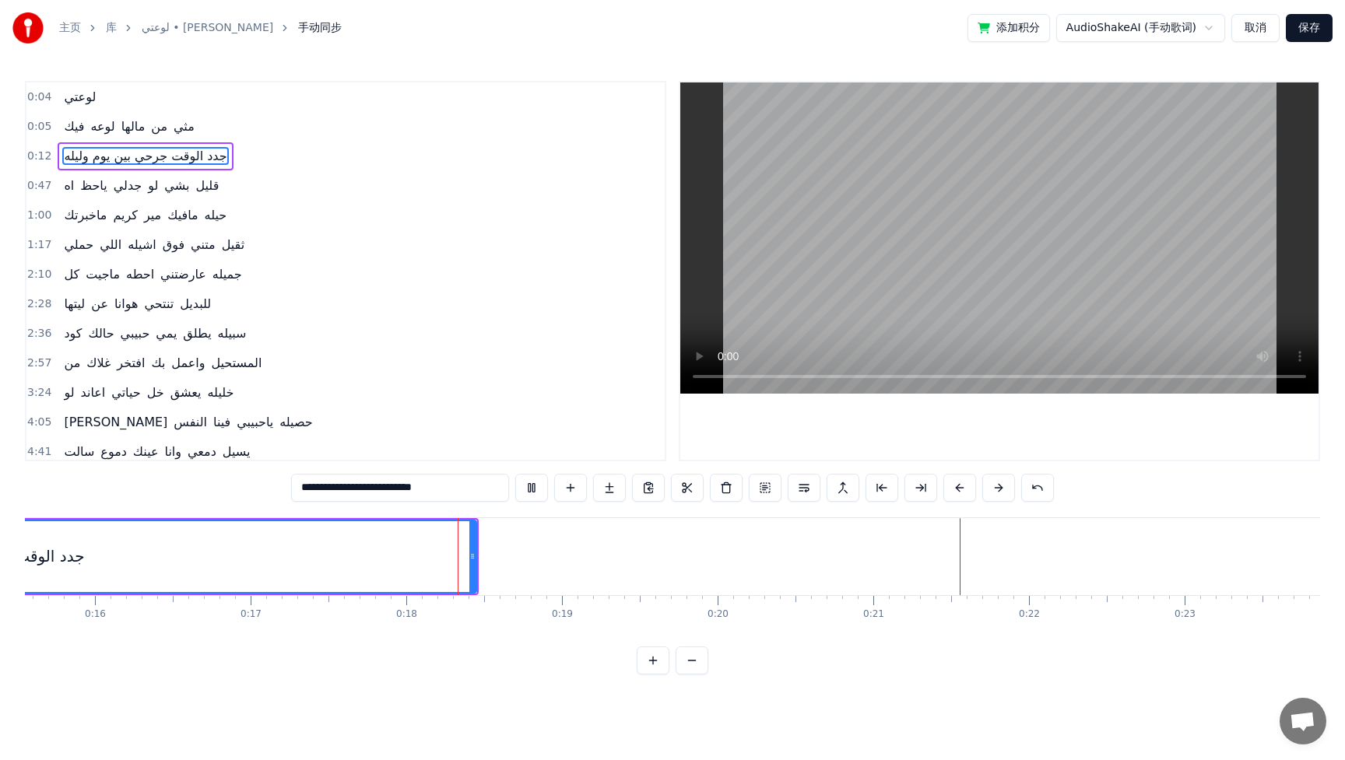
click at [536, 492] on button at bounding box center [531, 488] width 33 height 28
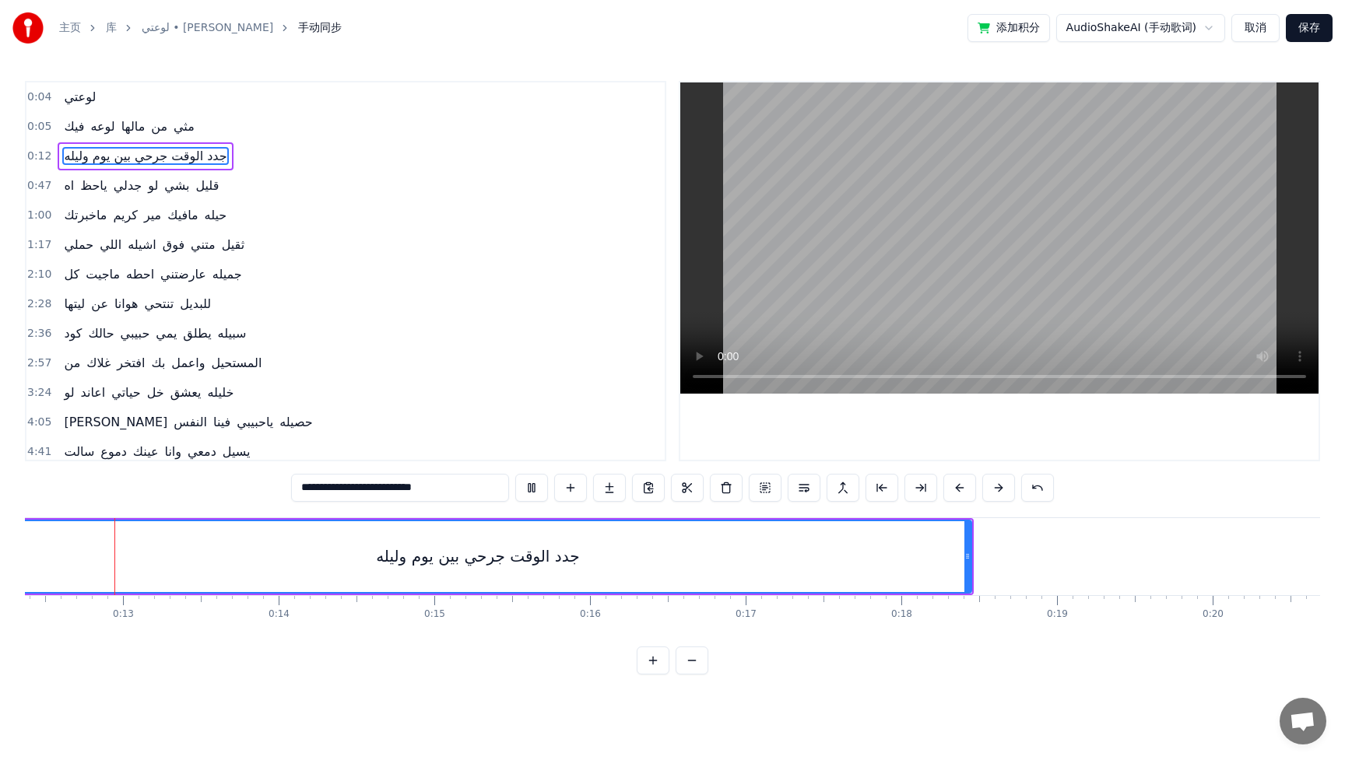
scroll to position [0, 1916]
click at [536, 491] on button at bounding box center [531, 488] width 33 height 28
click at [526, 497] on button at bounding box center [531, 488] width 33 height 28
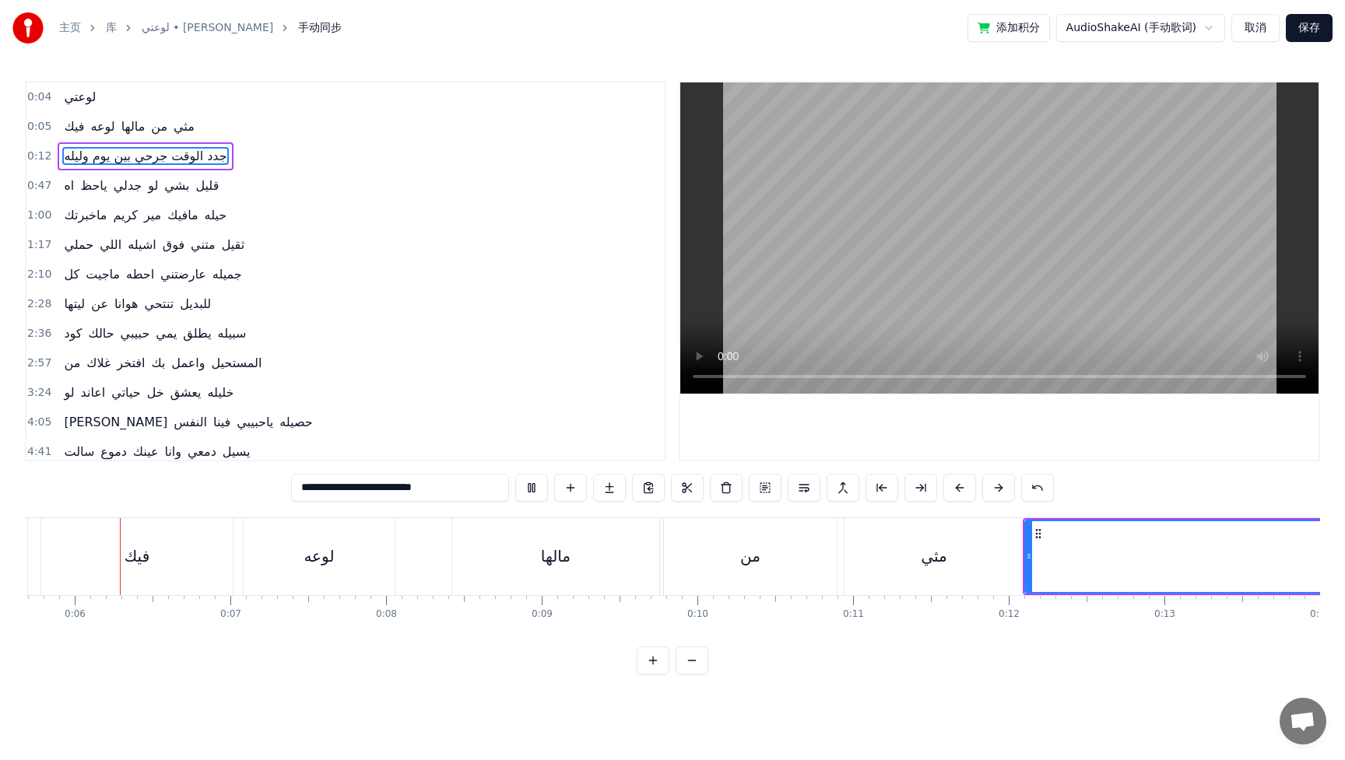
scroll to position [0, 874]
drag, startPoint x: 1040, startPoint y: 556, endPoint x: 1064, endPoint y: 555, distance: 23.4
click at [1064, 555] on icon at bounding box center [1061, 556] width 6 height 12
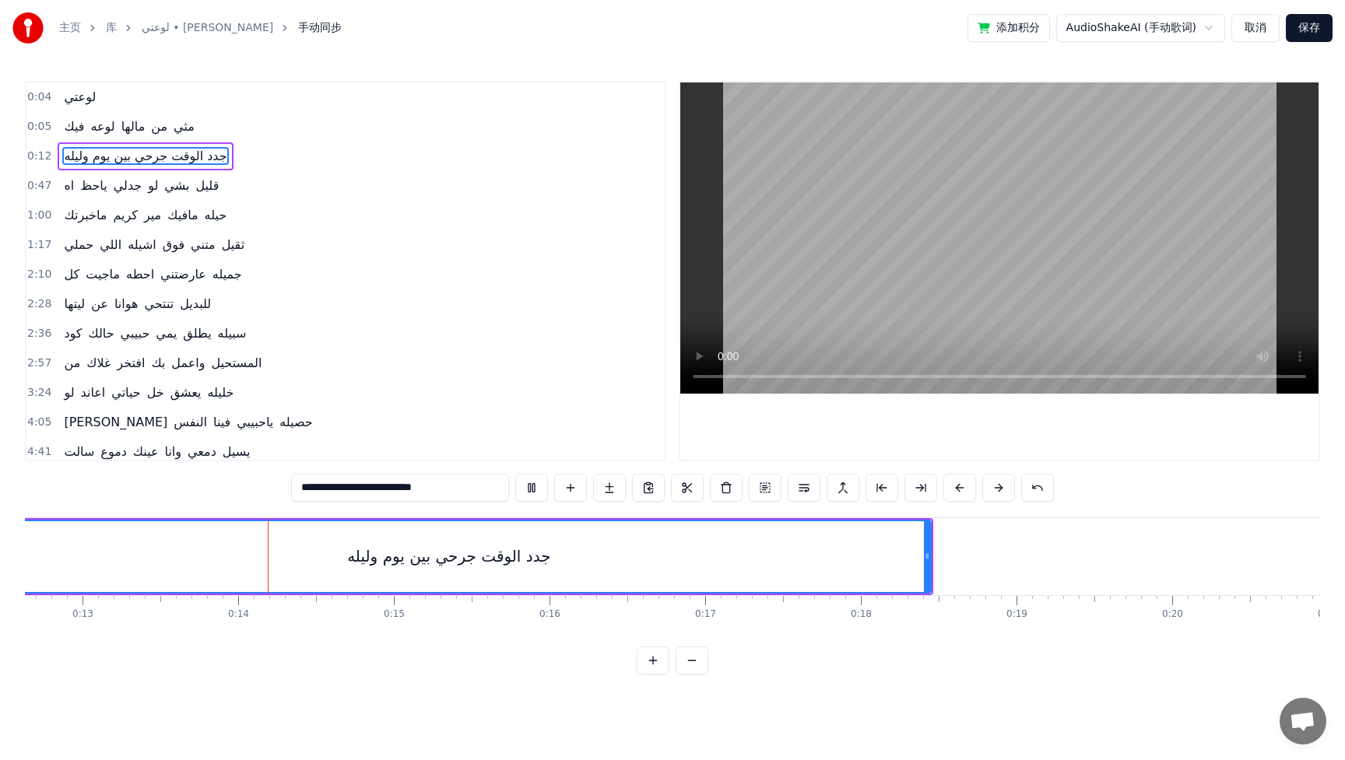
scroll to position [0, 2053]
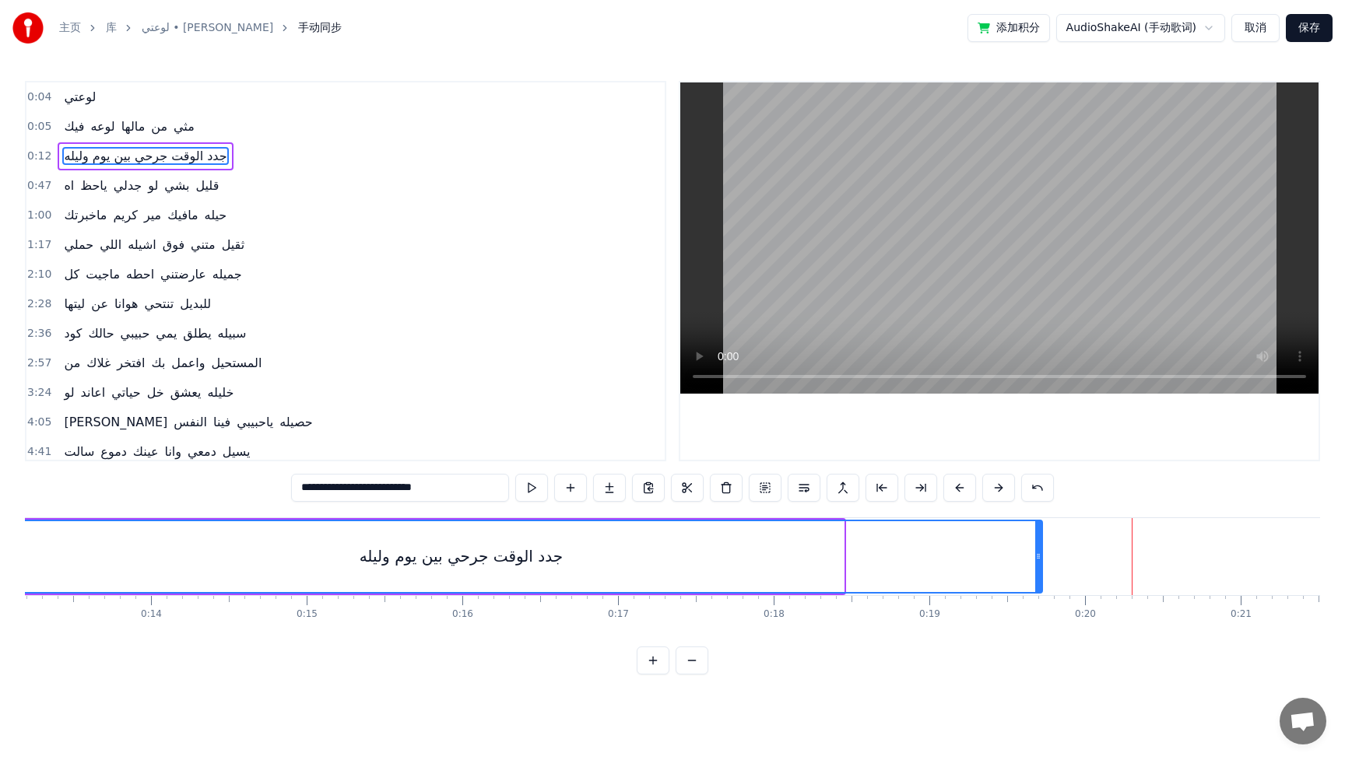
drag, startPoint x: 843, startPoint y: 556, endPoint x: 1041, endPoint y: 563, distance: 198.6
click at [1041, 563] on div "جدد الوقت جرحي بين يوم وليله" at bounding box center [461, 557] width 1164 height 74
drag, startPoint x: 1040, startPoint y: 559, endPoint x: 1026, endPoint y: 556, distance: 13.4
click at [1026, 556] on div "جدد الوقت جرحي بين يوم وليله" at bounding box center [461, 557] width 1164 height 74
click at [1034, 556] on div "جدد الوقت جرحي بين يوم وليله" at bounding box center [461, 557] width 1164 height 74
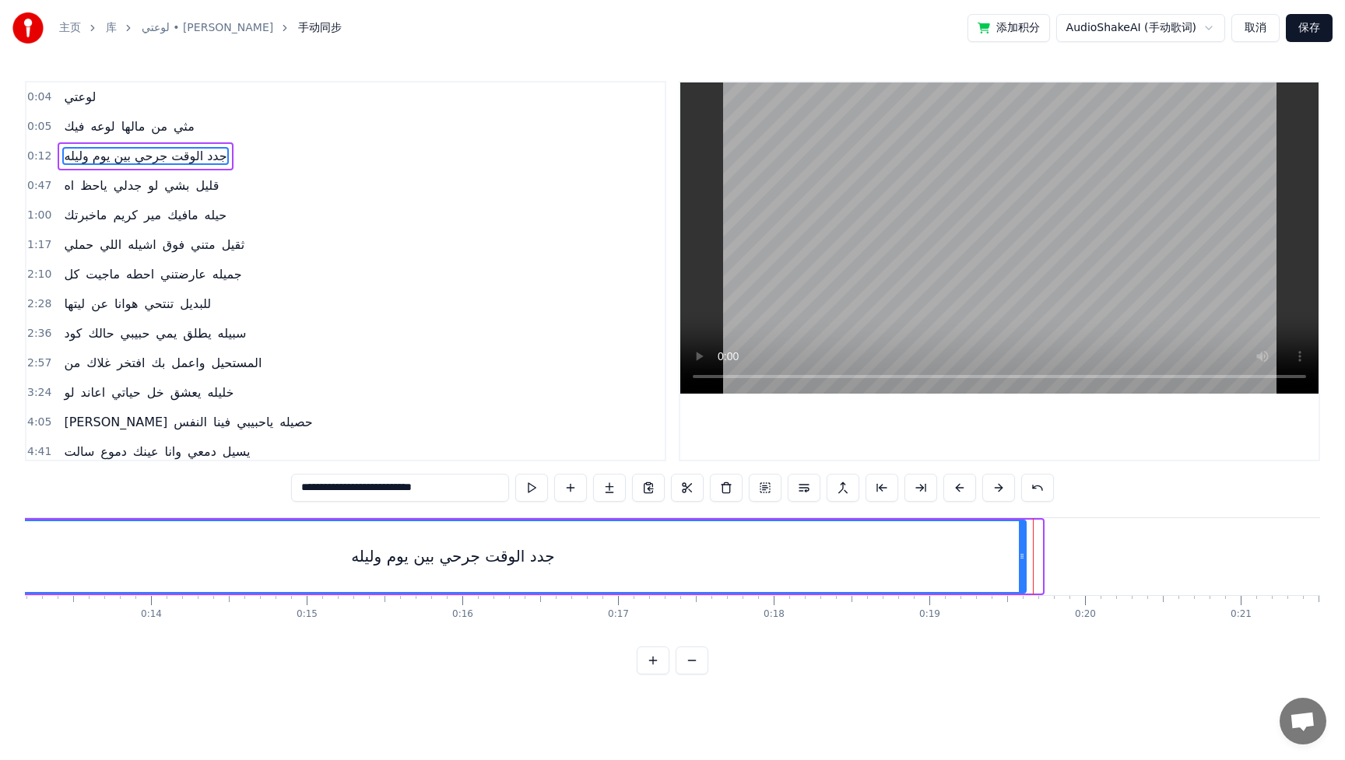
drag, startPoint x: 1040, startPoint y: 555, endPoint x: 1023, endPoint y: 553, distance: 16.4
click at [1023, 553] on icon at bounding box center [1022, 556] width 6 height 12
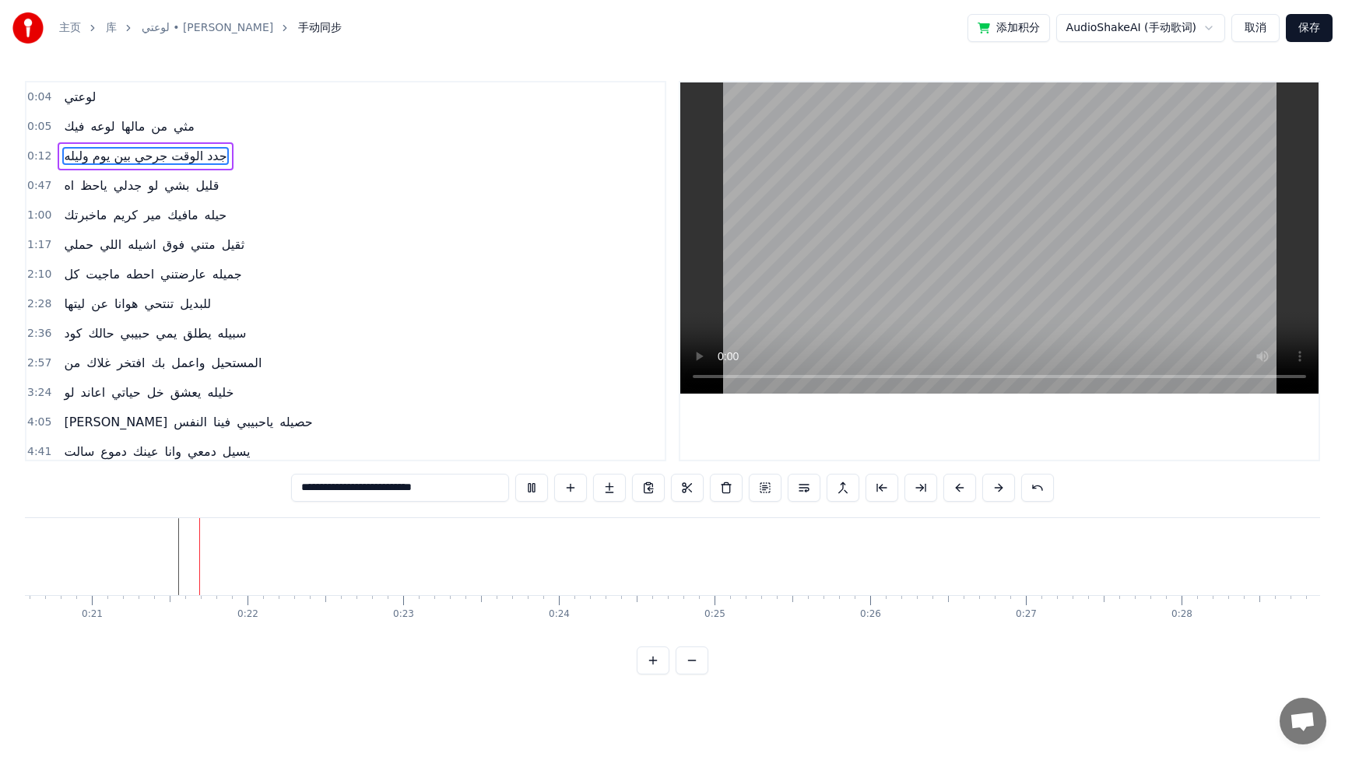
scroll to position [0, 3209]
click at [177, 184] on span "بشي" at bounding box center [177, 186] width 28 height 18
type input "***"
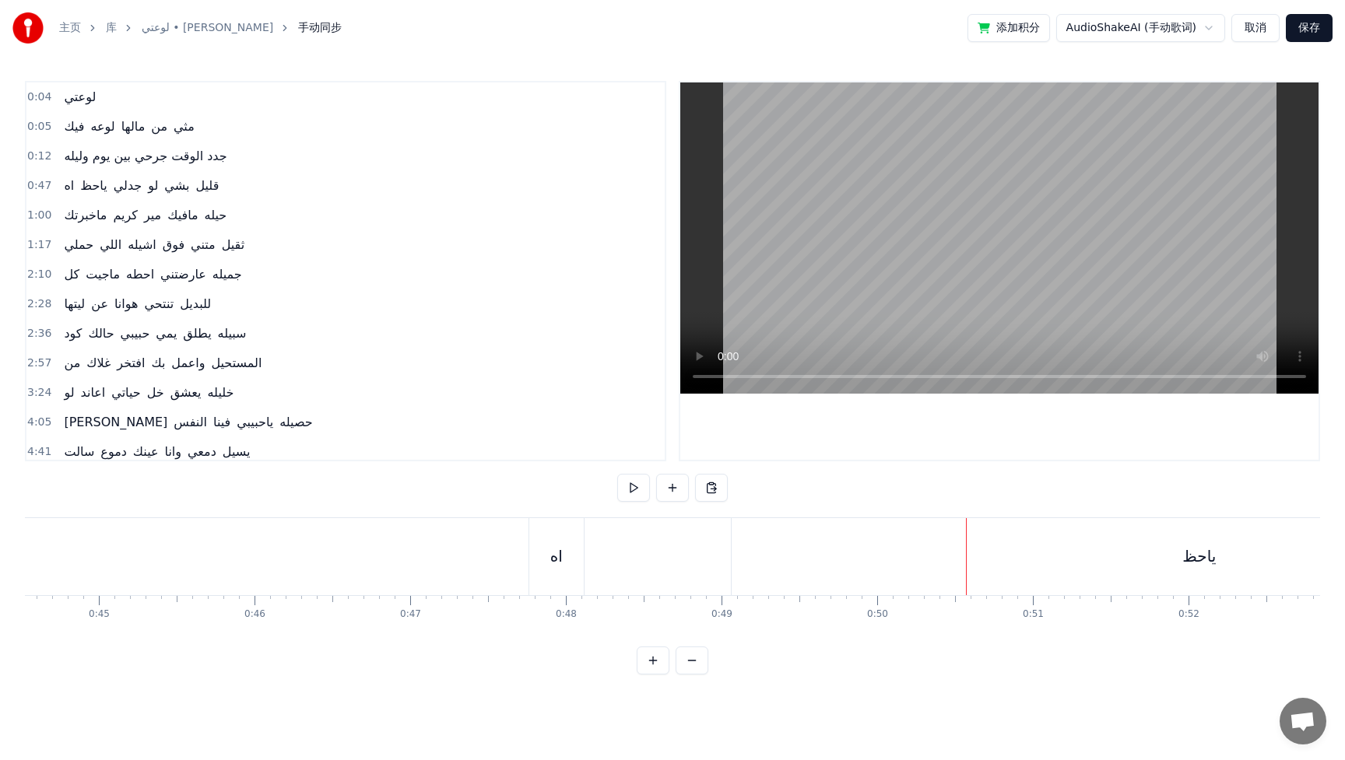
scroll to position [0, 0]
click at [114, 30] on link "库" at bounding box center [111, 28] width 11 height 16
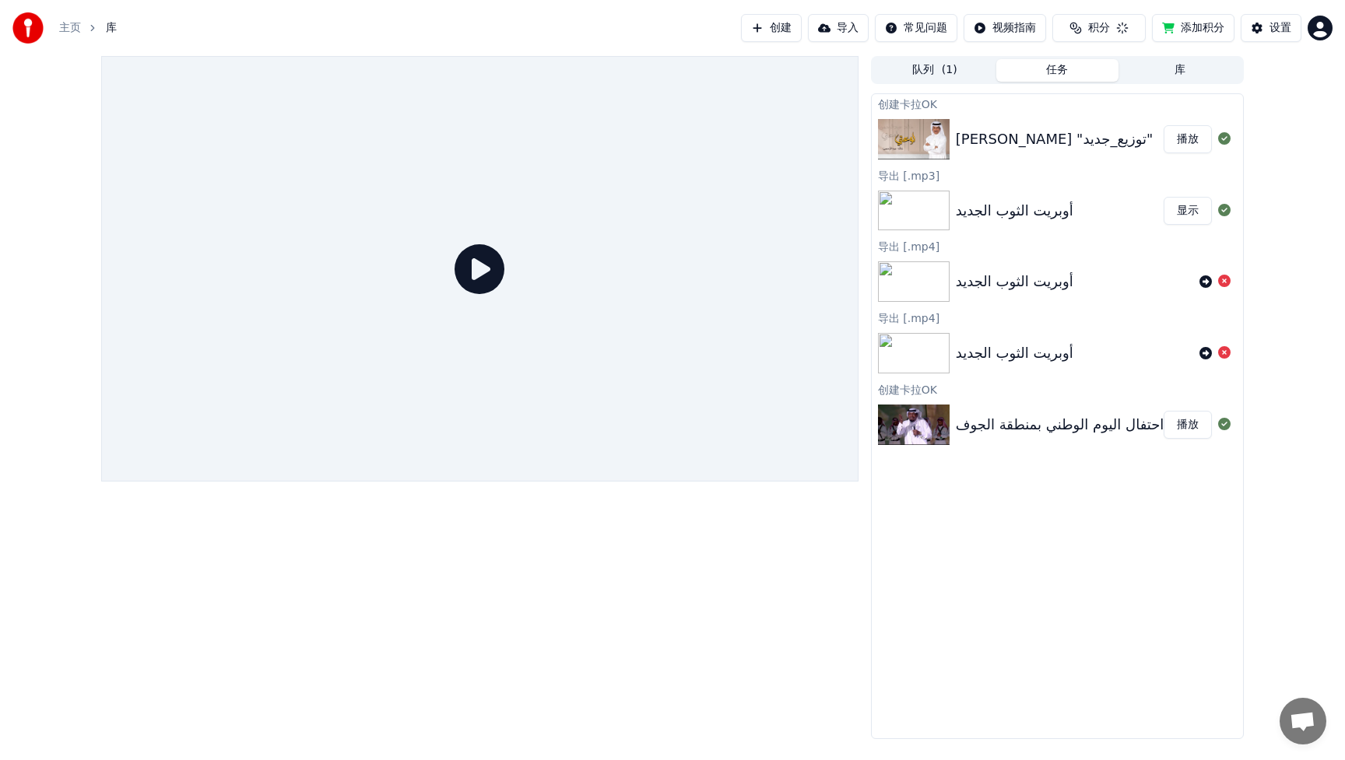
click at [68, 27] on link "主页" at bounding box center [70, 28] width 22 height 16
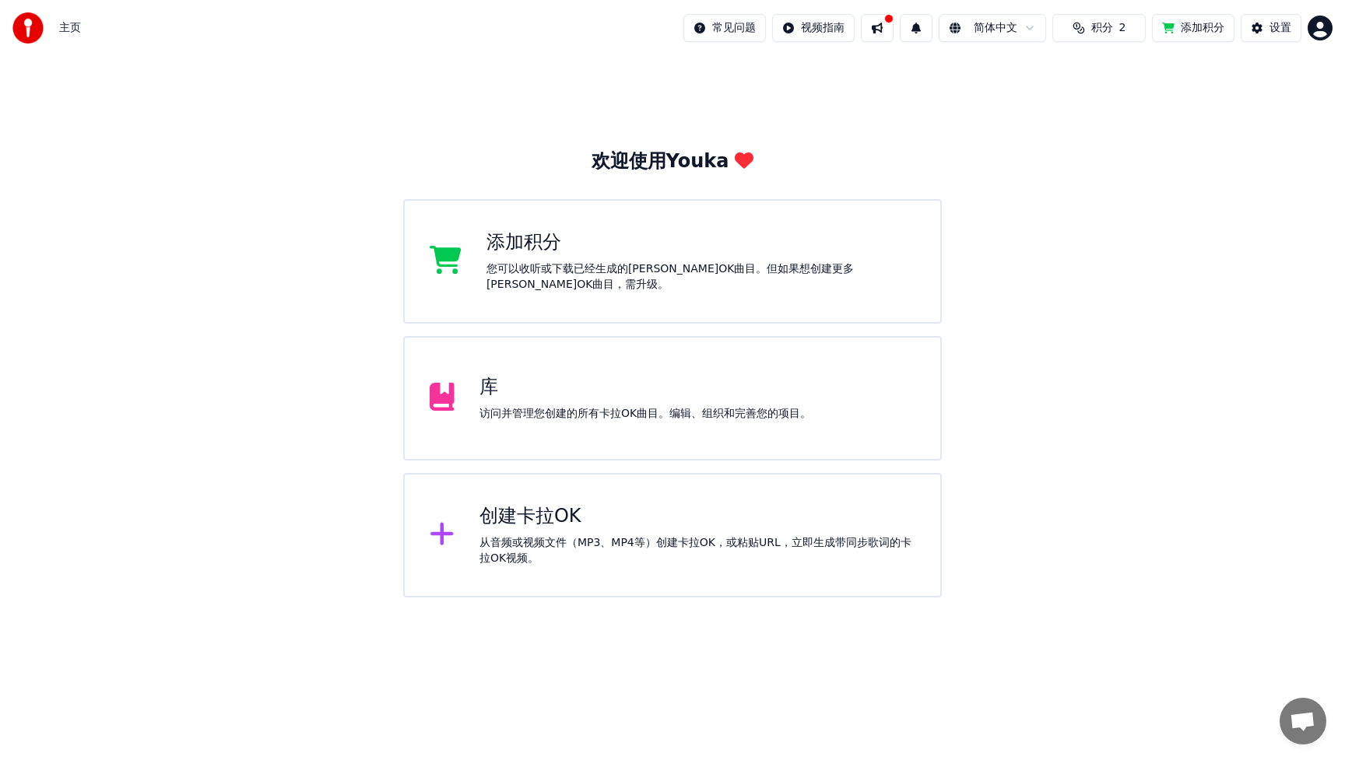
click at [1324, 31] on html "主页 常见问题 视频指南 简体中文 积分 2 添加积分 设置 欢迎使用Youka 添加积分 您可以收听或下载已经生成的[PERSON_NAME]OK曲目。但如…" at bounding box center [672, 299] width 1345 height 598
click at [1251, 155] on div "退出" at bounding box center [1251, 164] width 179 height 25
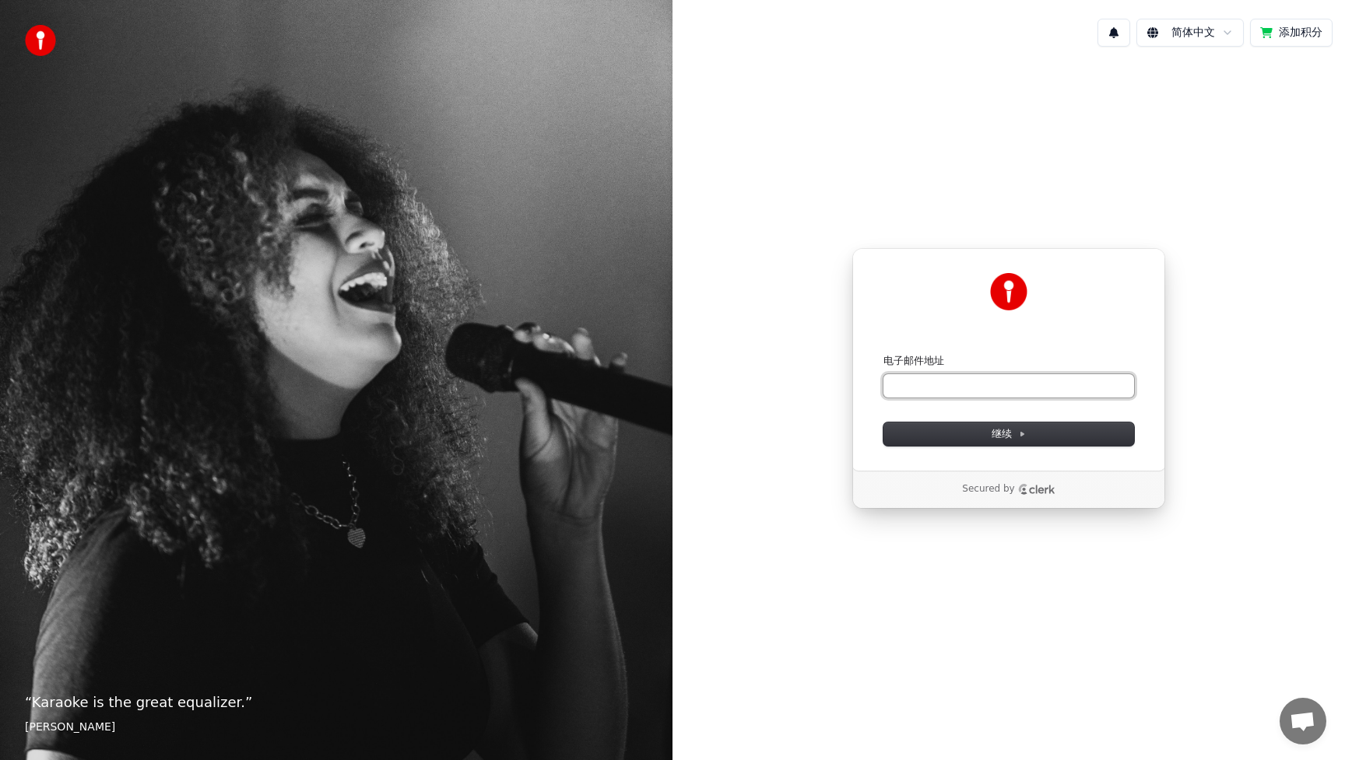
click at [1040, 379] on input "电子邮件地址" at bounding box center [1008, 385] width 251 height 23
type input "*"
click at [883, 354] on button "submit" at bounding box center [883, 354] width 0 height 0
type input "**********"
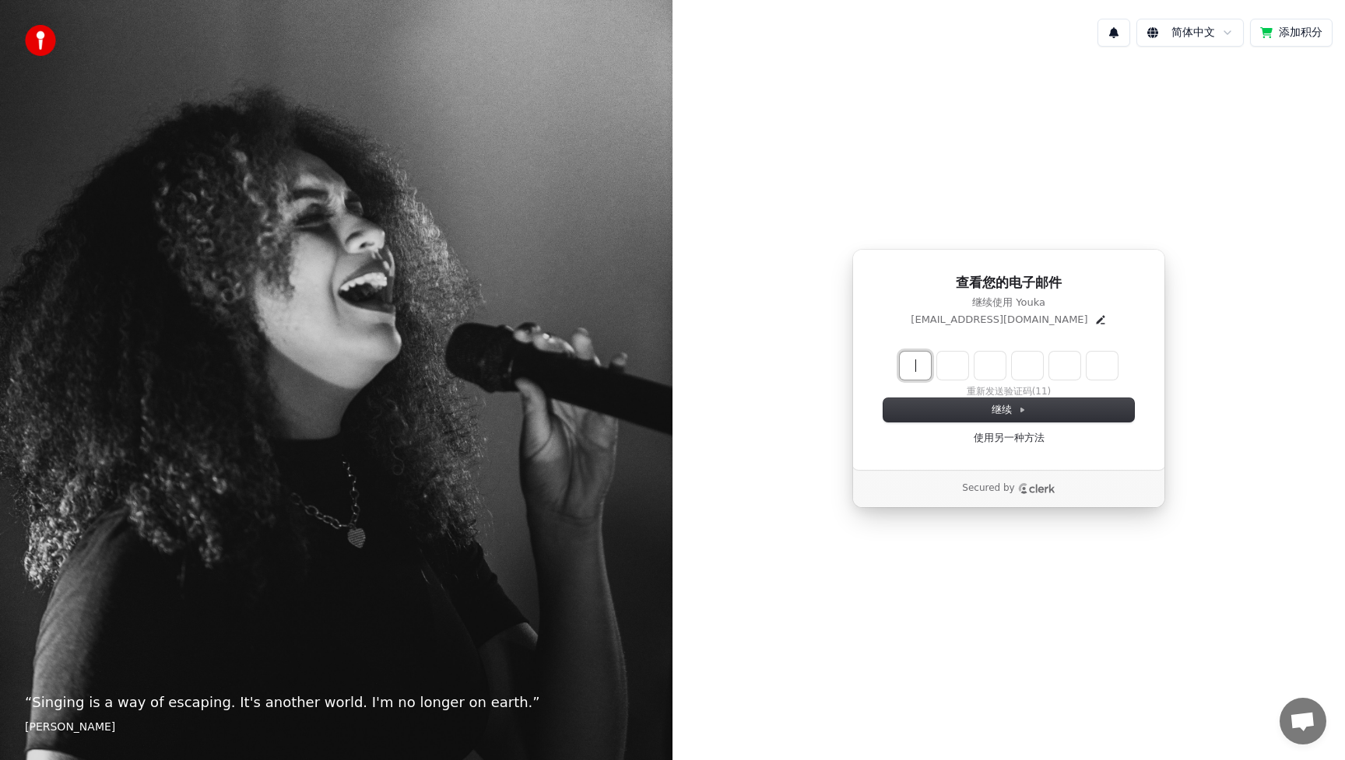
click at [928, 367] on input "Enter verification code" at bounding box center [1024, 366] width 249 height 28
type input "******"
